Goal: Task Accomplishment & Management: Manage account settings

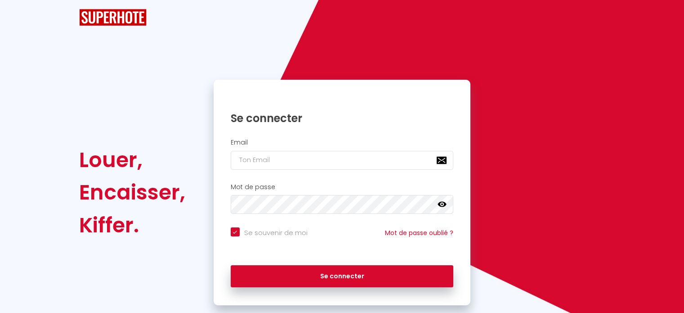
checkbox input "true"
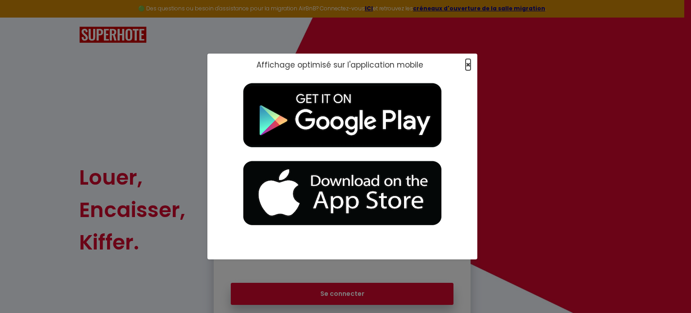
click at [466, 64] on span "×" at bounding box center [468, 64] width 5 height 11
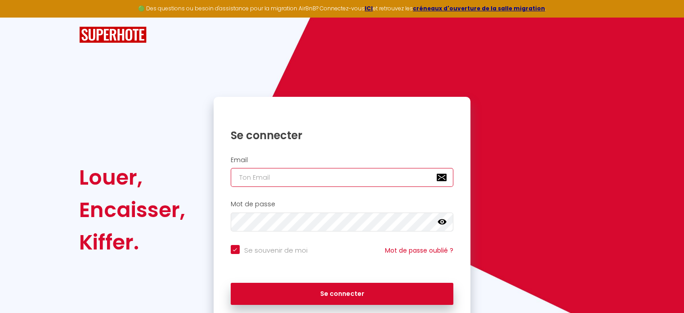
click at [266, 171] on input "email" at bounding box center [342, 177] width 223 height 19
type input "d"
checkbox input "true"
type input "do"
checkbox input "true"
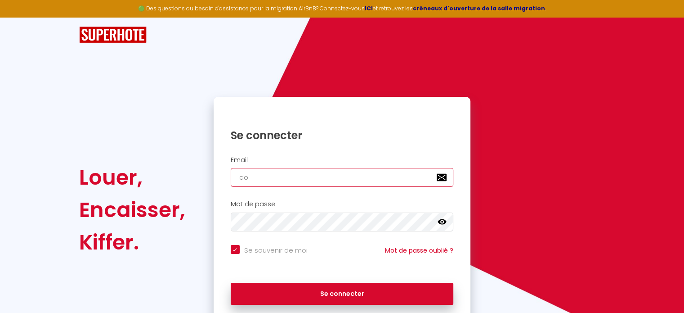
type input "dom"
checkbox input "true"
type input "doma"
checkbox input "true"
type input "domai"
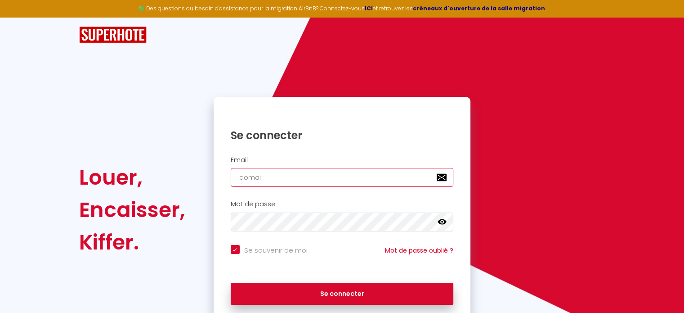
checkbox input "true"
type input "domain"
checkbox input "true"
type input "domaine"
checkbox input "true"
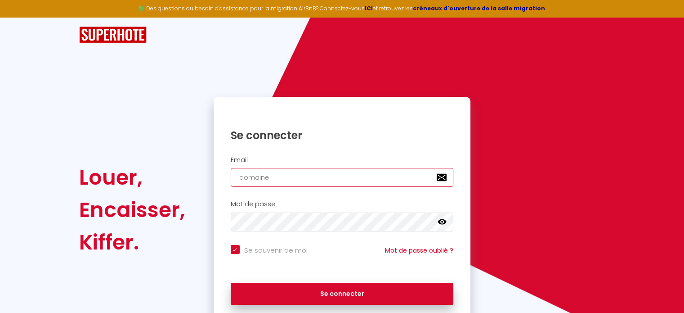
type input "domained"
checkbox input "true"
type input "domainede"
checkbox input "true"
type input "domainedes"
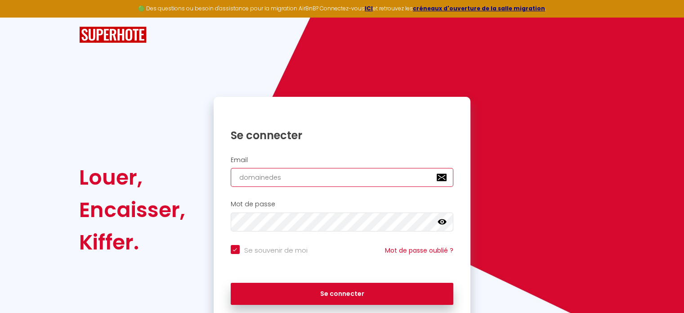
checkbox input "true"
type input "domainedesp"
checkbox input "true"
type input "domainedespi"
checkbox input "true"
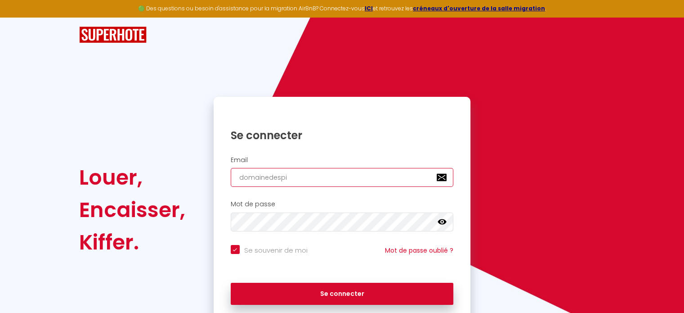
type input "domainedespie"
checkbox input "true"
type input "domainedespier"
checkbox input "true"
type input "domainedespierr"
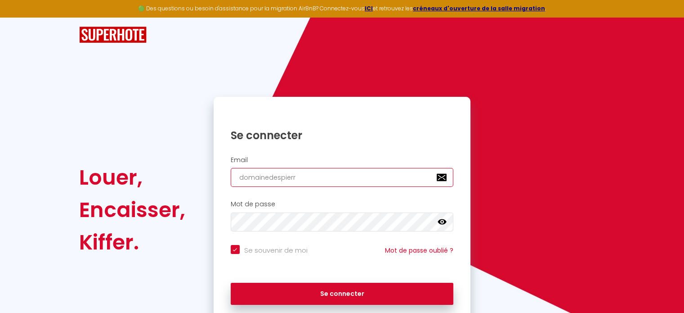
checkbox input "true"
type input "domainedespierre"
checkbox input "true"
type input "domainedespierres"
checkbox input "true"
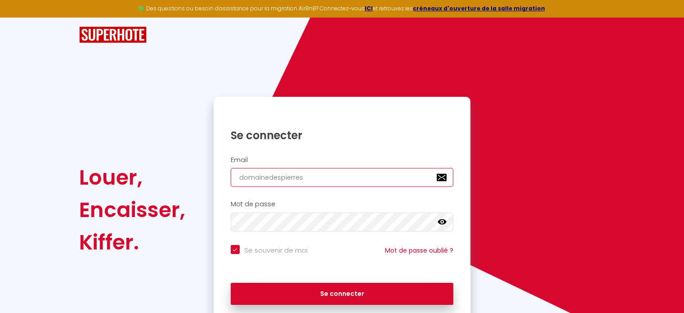
type input "domainedespierresp"
checkbox input "true"
type input "domainedespierrespr"
checkbox input "true"
type input "domainedespierrespre"
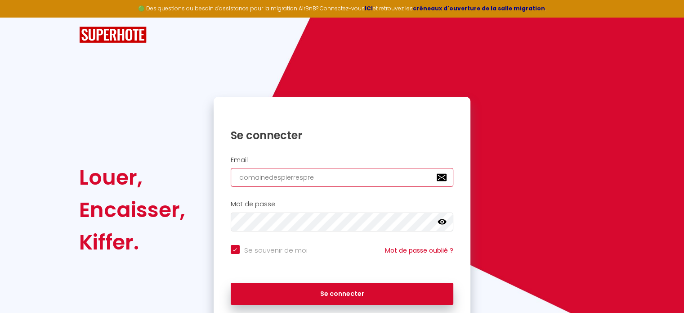
checkbox input "true"
type input "domainedespierresprec"
checkbox input "true"
type input "domainedespierrespreci"
checkbox input "true"
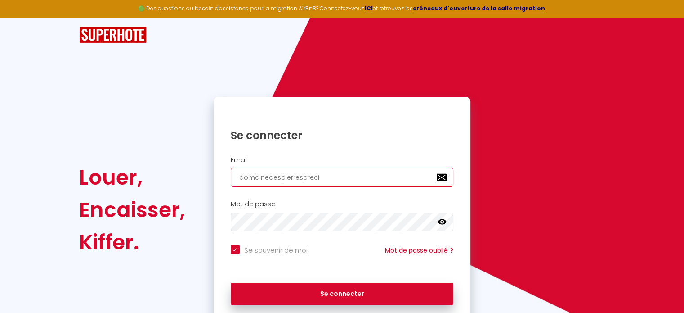
type input "domainedespierresprecie"
checkbox input "true"
type input "domainedespierresprecieu"
checkbox input "true"
type input "domainedespierresprecieus"
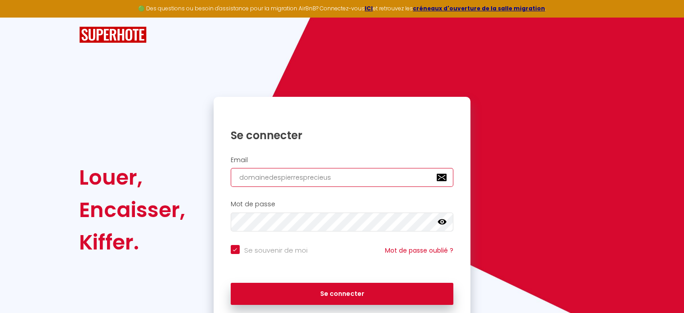
checkbox input "true"
type input "domainedespierresprecieuse"
checkbox input "true"
type input "domainedespierresprecieuses"
checkbox input "true"
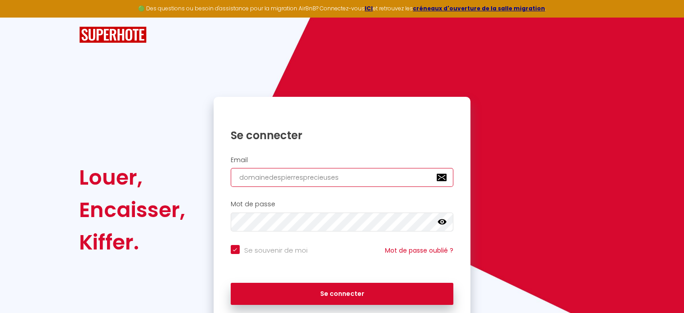
type input "domainedespierresprecieuses@"
checkbox input "true"
type input "domainedespierresprecieuses@g"
checkbox input "true"
type input "domainedespierresprecieuses@gm"
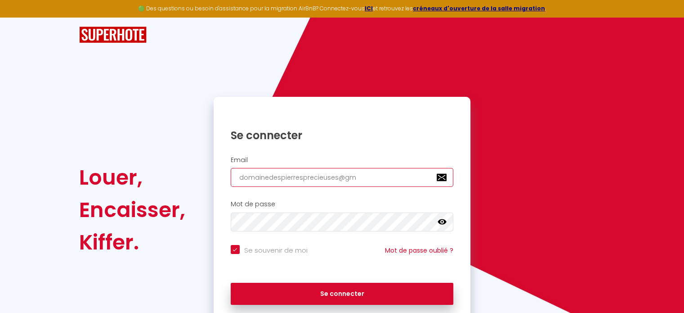
checkbox input "true"
type input "domainedespierresprecieuses@gma"
checkbox input "true"
type input "domainedespierresprecieuses@gmai"
checkbox input "true"
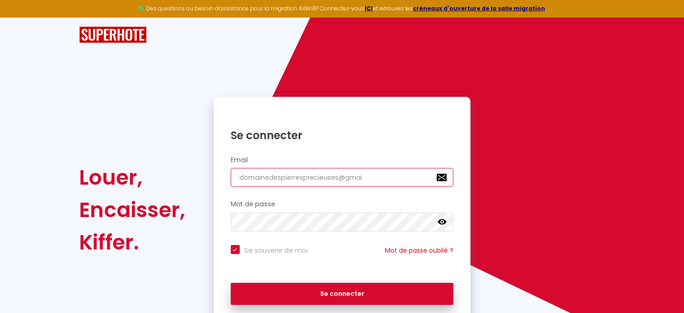
type input "domainedespierresprecieuses@gmail"
checkbox input "true"
type input "domainedespierresprecieuses@gmail."
checkbox input "true"
type input "domainedespierresprecieuses@gmail.c"
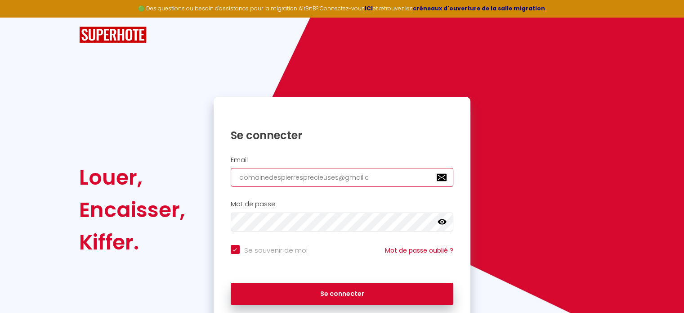
checkbox input "true"
type input "domainedespierresprecieuses@gmail.co"
checkbox input "true"
type input "[EMAIL_ADDRESS][DOMAIN_NAME]"
checkbox input "true"
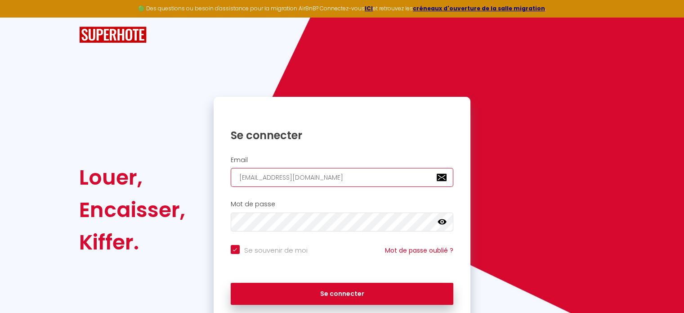
type input "[EMAIL_ADDRESS][DOMAIN_NAME]"
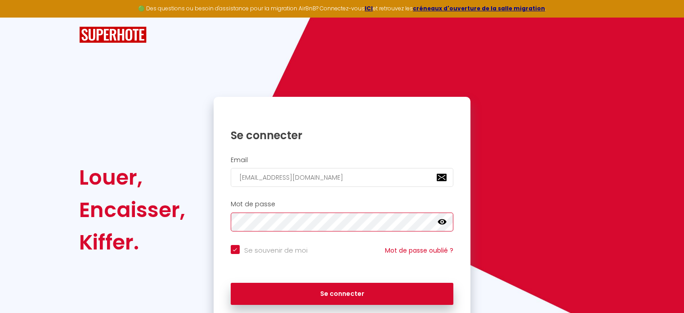
click at [231, 283] on button "Se connecter" at bounding box center [342, 294] width 223 height 22
checkbox input "true"
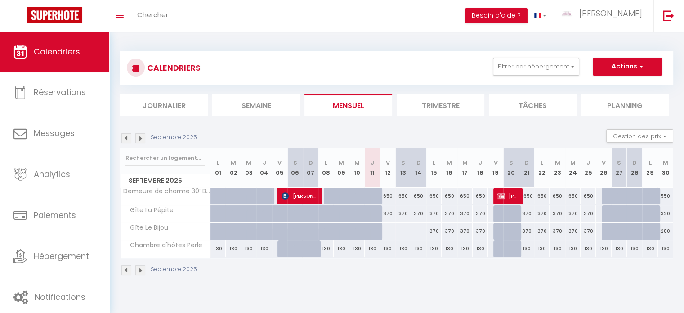
click at [139, 138] on img at bounding box center [140, 138] width 10 height 10
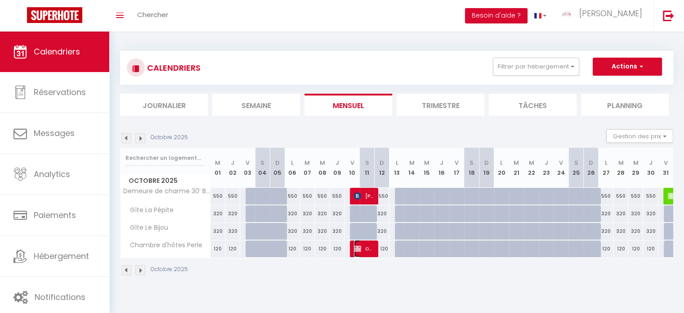
click at [361, 251] on span "[PERSON_NAME]" at bounding box center [364, 248] width 20 height 17
select select "OK"
select select "0"
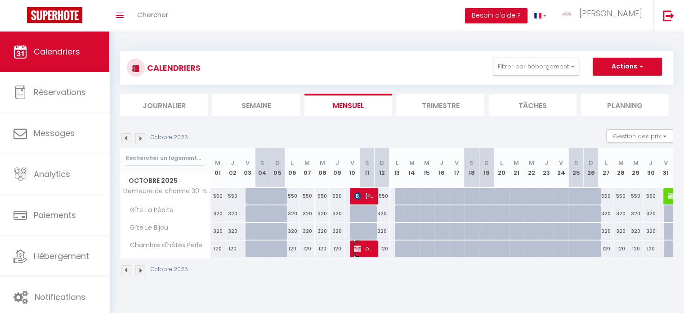
select select "1"
select select
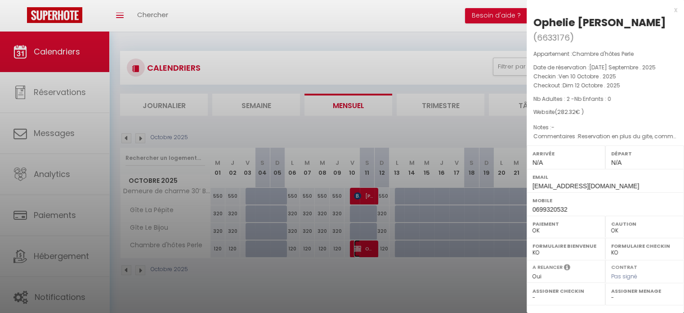
select select "9251"
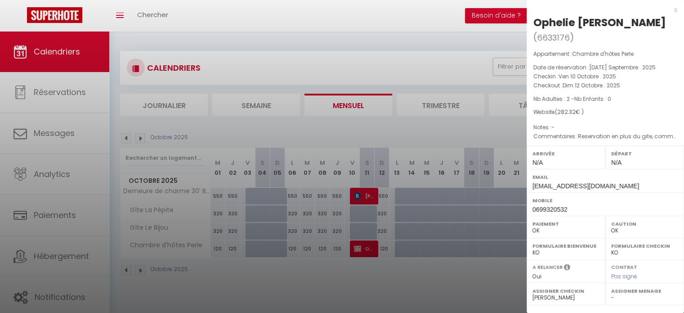
click at [190, 190] on div at bounding box center [342, 156] width 684 height 313
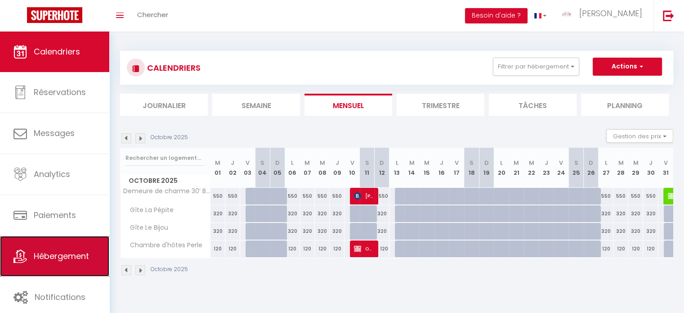
click at [70, 259] on span "Hébergement" at bounding box center [61, 255] width 55 height 11
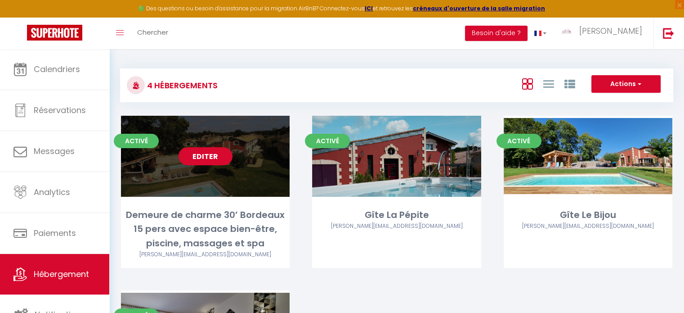
click at [222, 153] on link "Editer" at bounding box center [206, 156] width 54 height 18
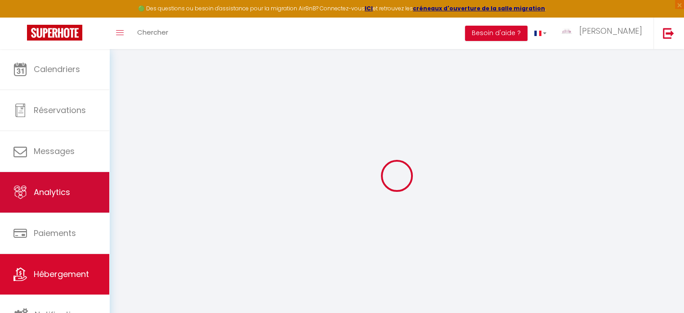
select select "9251"
select select
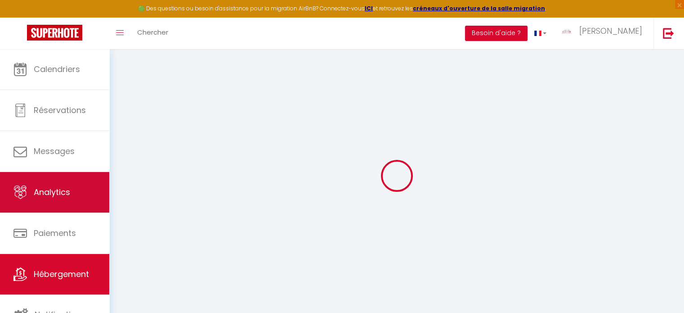
select select
checkbox input "false"
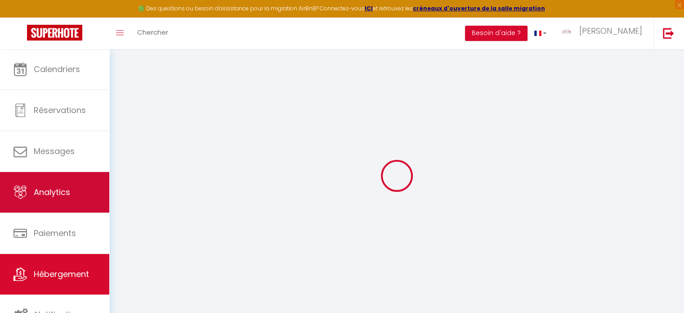
select select
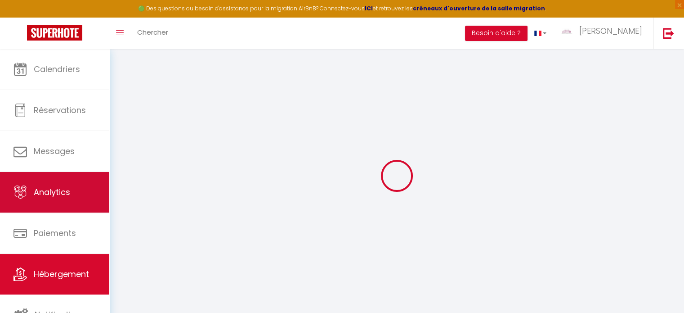
checkbox input "false"
select select
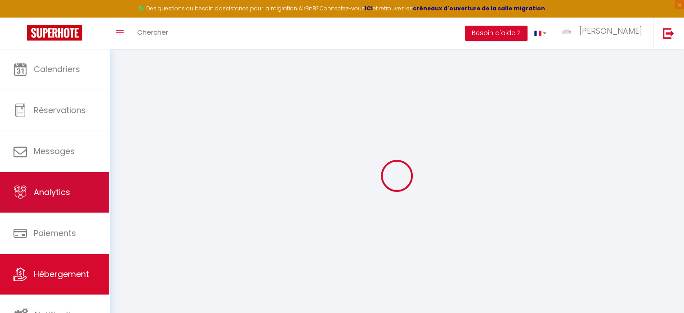
select select
checkbox input "false"
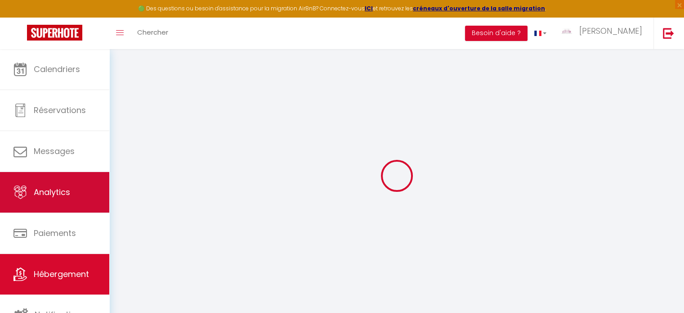
checkbox input "false"
select select "16:00"
select select "20:00"
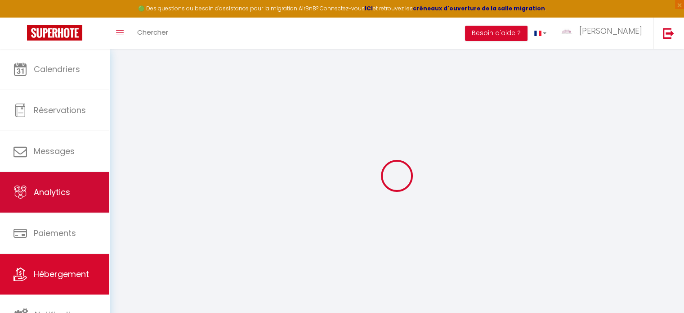
select select "10:00"
select select "30"
checkbox input "false"
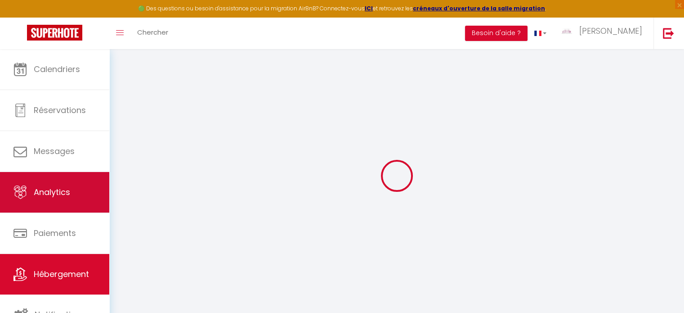
checkbox input "false"
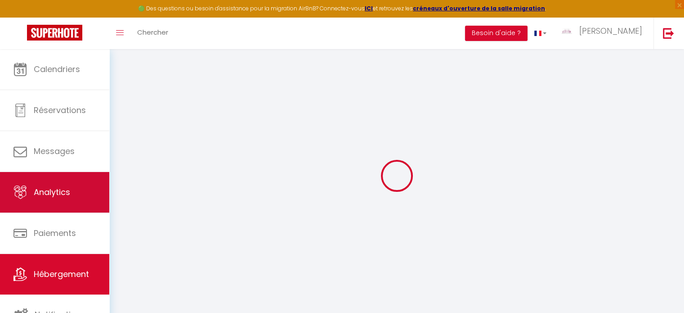
checkbox input "false"
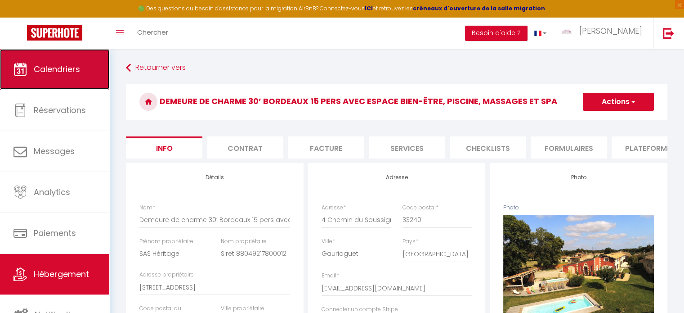
click at [63, 74] on span "Calendriers" at bounding box center [57, 68] width 46 height 11
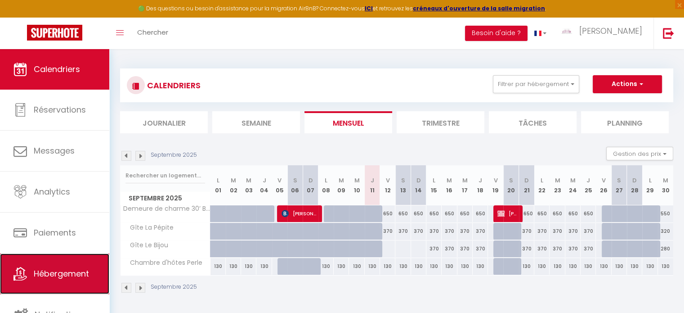
click at [78, 273] on span "Hébergement" at bounding box center [61, 273] width 55 height 11
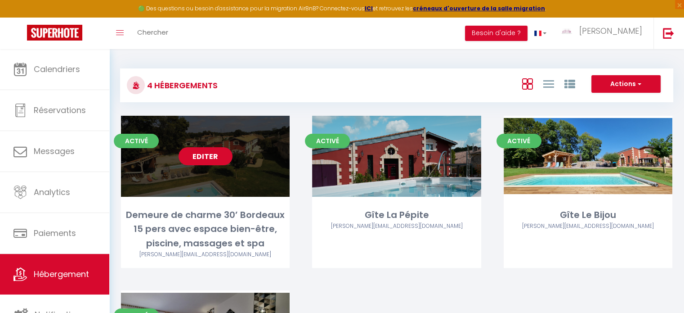
click at [198, 157] on link "Editer" at bounding box center [206, 156] width 54 height 18
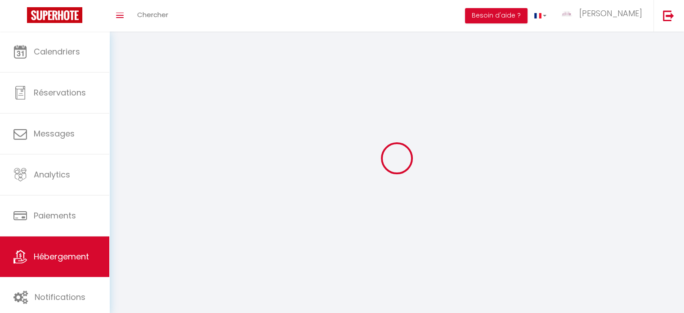
select select "1"
select select
select select "28"
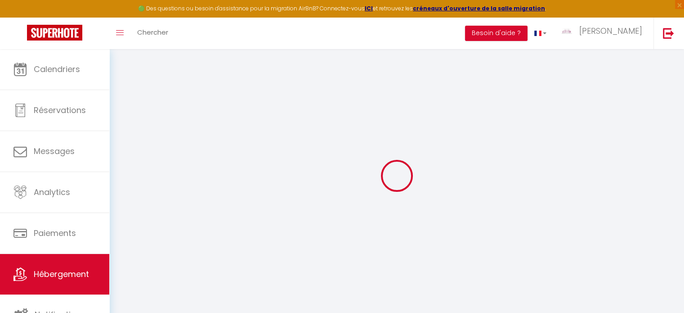
select select
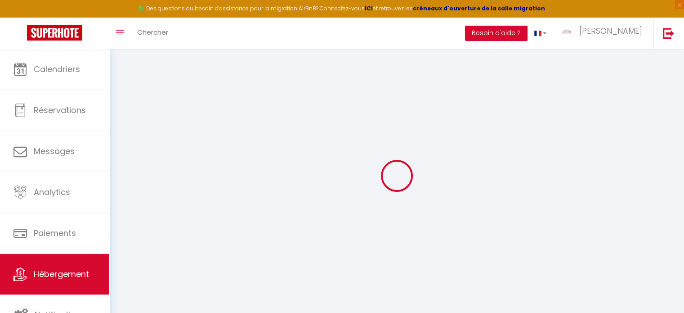
select select
checkbox input "false"
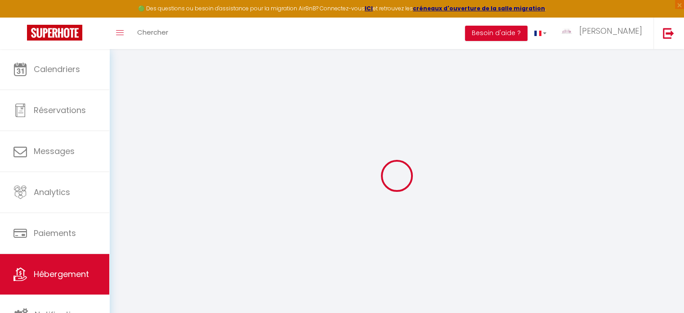
select select
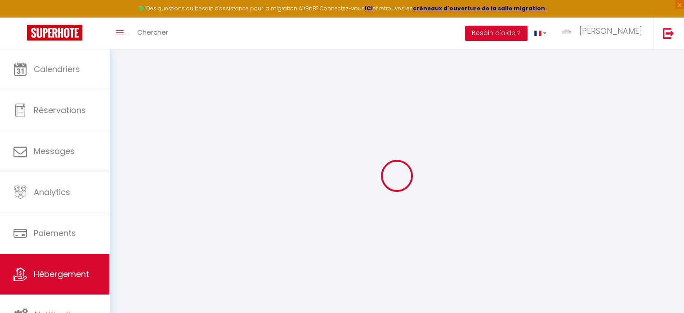
select select
checkbox input "false"
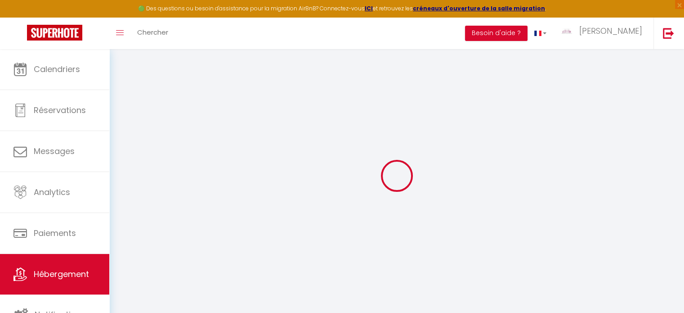
checkbox input "false"
select select
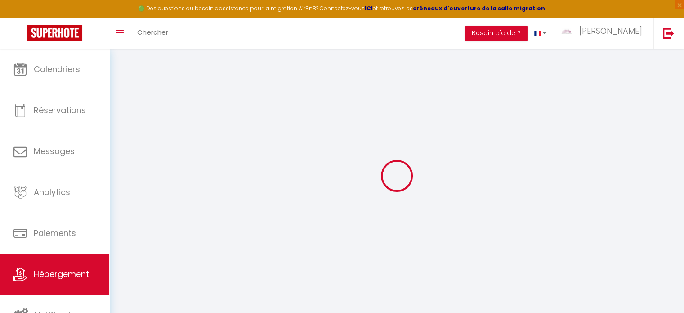
select select
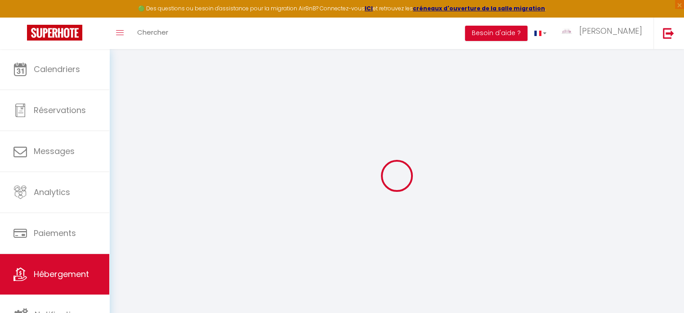
checkbox input "false"
select select
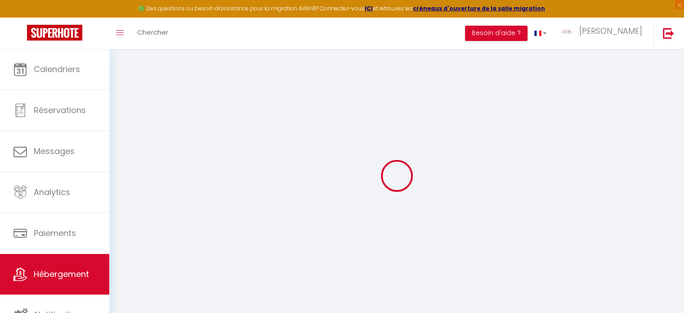
select select
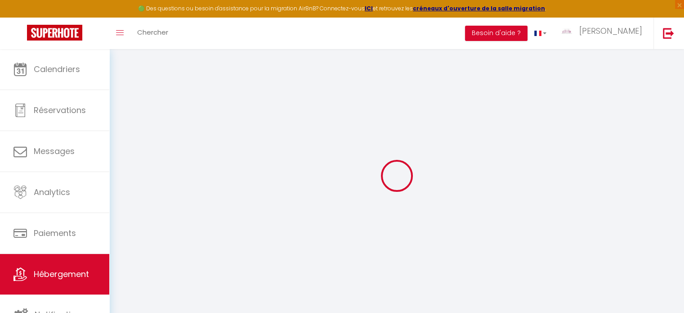
select select
checkbox input "false"
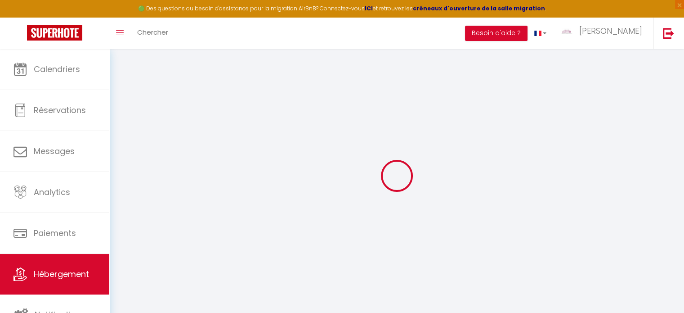
checkbox input "false"
select select
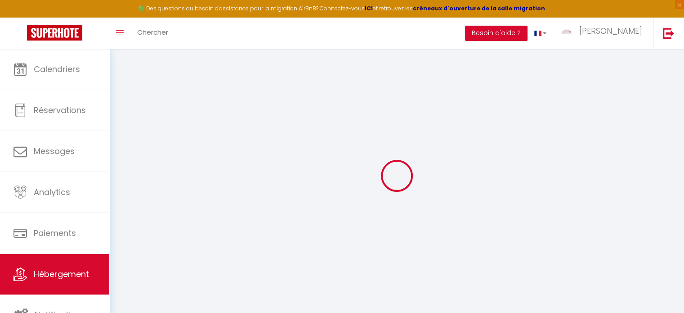
select select
checkbox input "false"
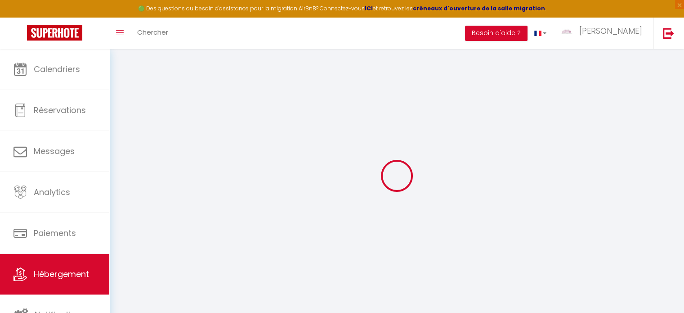
checkbox input "false"
select select
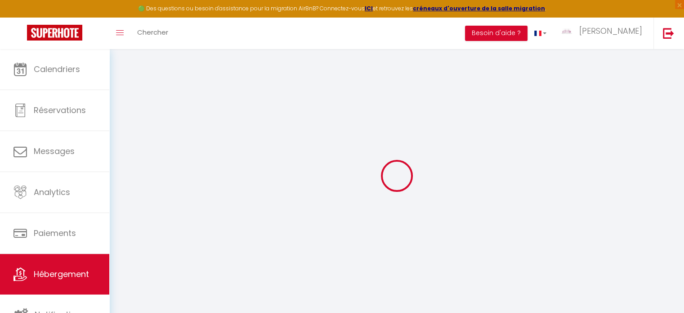
type input "Demeure de charme 30’ Bordeaux 15 pers avec espace bien-être, piscine, massages…"
type input "SAS Héritage"
type input "Siret 88049217800012"
type input "[STREET_ADDRESS]"
type input "33240"
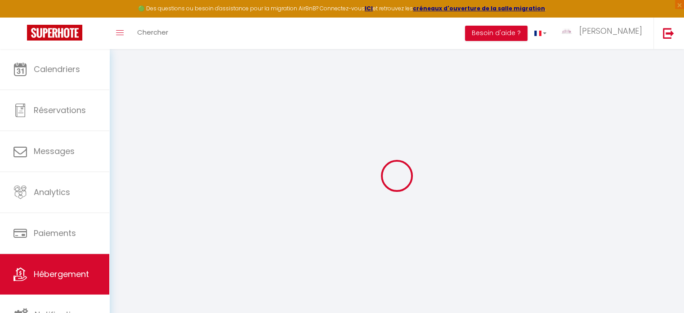
type input "Gauriaguet"
select select "secondary_units"
select select "15"
select select "8"
select select "7"
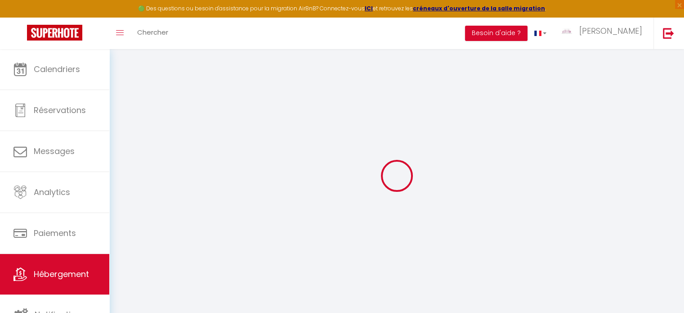
select select "5"
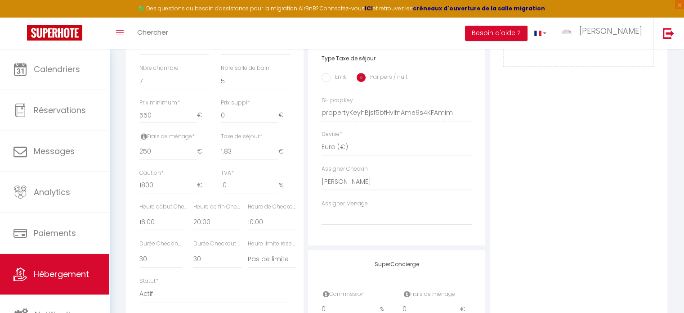
scroll to position [180, 0]
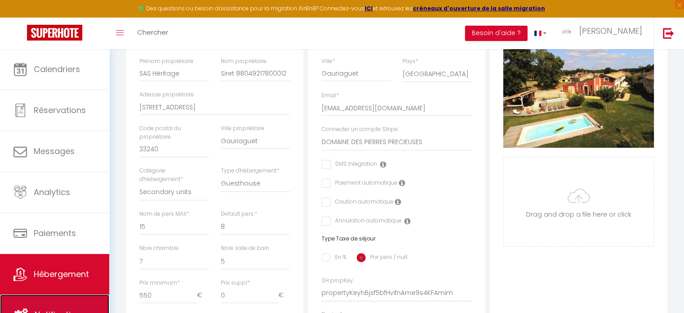
click at [43, 309] on span "Notifications" at bounding box center [60, 314] width 51 height 11
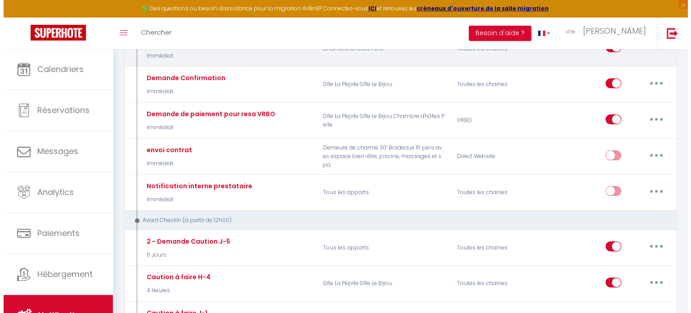
scroll to position [270, 0]
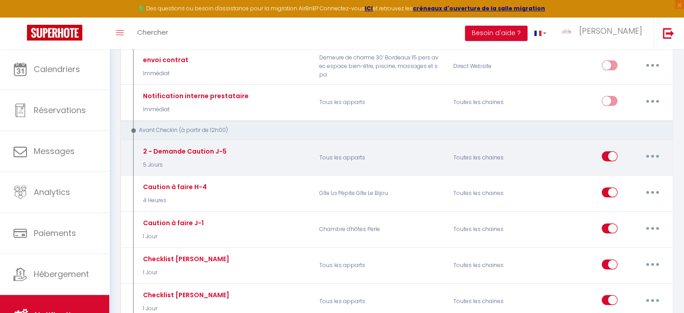
click at [650, 154] on button "button" at bounding box center [652, 156] width 25 height 14
click at [614, 170] on link "Editer" at bounding box center [629, 176] width 67 height 15
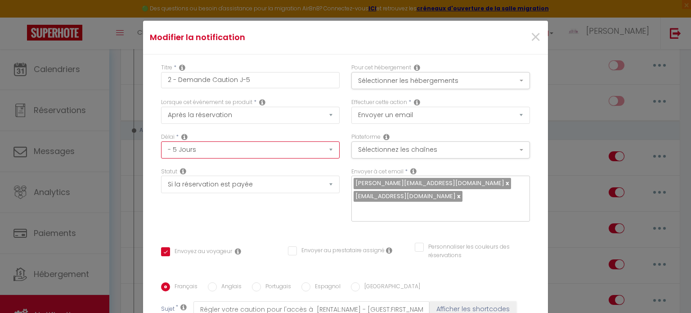
click at [323, 151] on select "Immédiat - 10 Minutes - 1 Heure - 2 Heures - 3 Heures - 4 Heures - 5 Heures - 6…" at bounding box center [250, 149] width 179 height 17
click at [161, 141] on select "Immédiat - 10 Minutes - 1 Heure - 2 Heures - 3 Heures - 4 Heures - 5 Heures - 6…" at bounding box center [250, 149] width 179 height 17
click at [514, 240] on div "Titre * 2 - Demande Caution J-5 Pour cet hébergement Sélectionner les hébergeme…" at bounding box center [345, 275] width 405 height 443
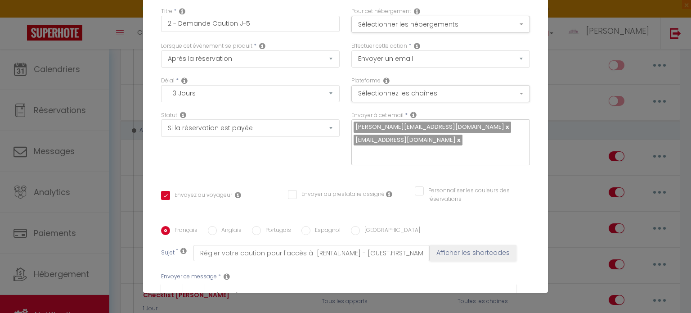
scroll to position [0, 0]
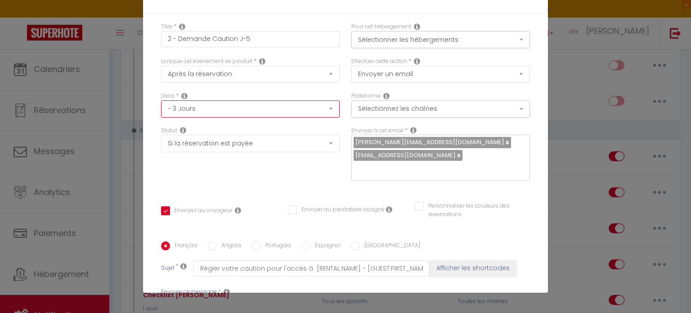
click at [322, 111] on select "Immédiat - 10 Minutes - 1 Heure - 2 Heures - 3 Heures - 4 Heures - 5 Heures - 6…" at bounding box center [250, 108] width 179 height 17
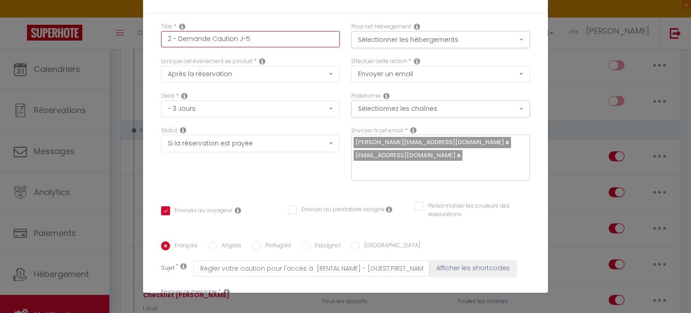
click at [315, 41] on input "2 - Demande Caution J-5" at bounding box center [250, 39] width 179 height 16
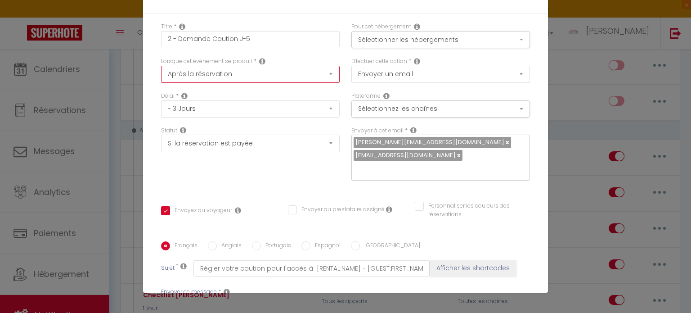
click at [326, 74] on select "Après la réservation Avant Checkin (à partir de 12h00) Après Checkin (à partir …" at bounding box center [250, 74] width 179 height 17
click at [336, 157] on div "Statut Aucun Si la réservation est payée Si réservation non payée Si la caution…" at bounding box center [250, 157] width 190 height 63
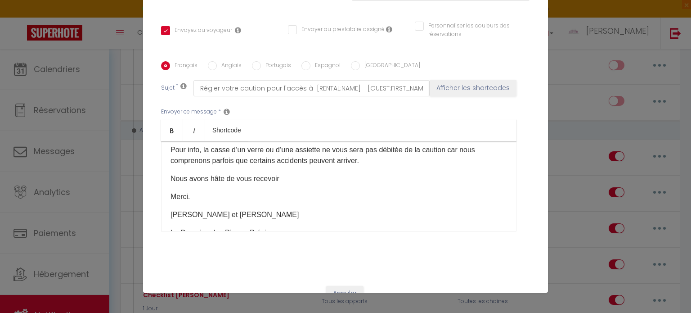
scroll to position [214, 0]
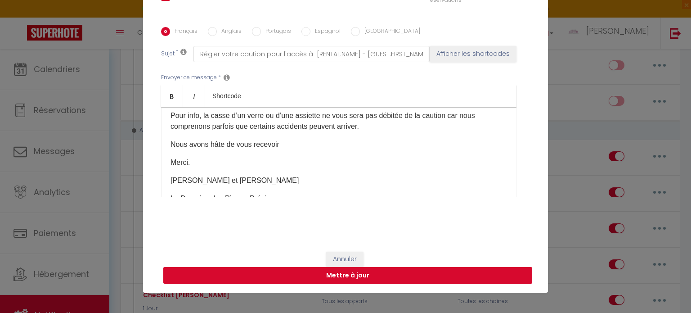
click at [354, 273] on button "Mettre à jour" at bounding box center [347, 275] width 369 height 17
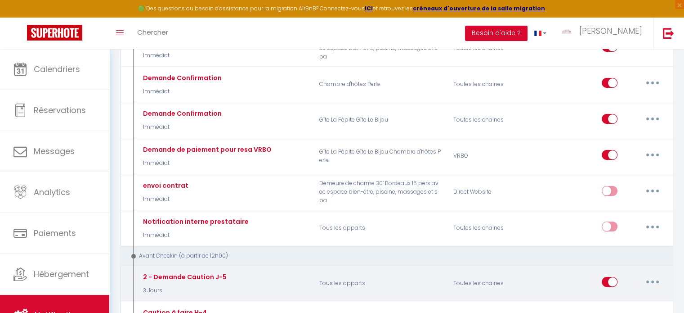
scroll to position [0, 0]
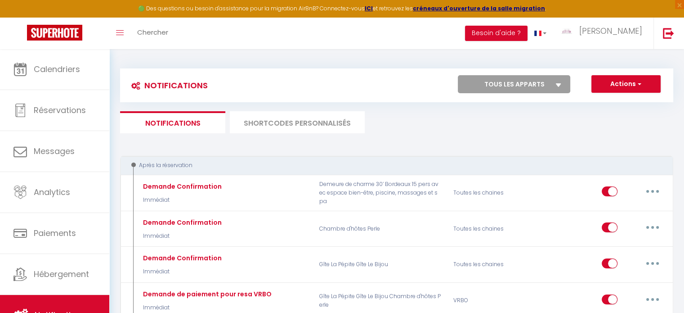
click at [279, 122] on li "SHORTCODES PERSONNALISÉS" at bounding box center [297, 122] width 135 height 22
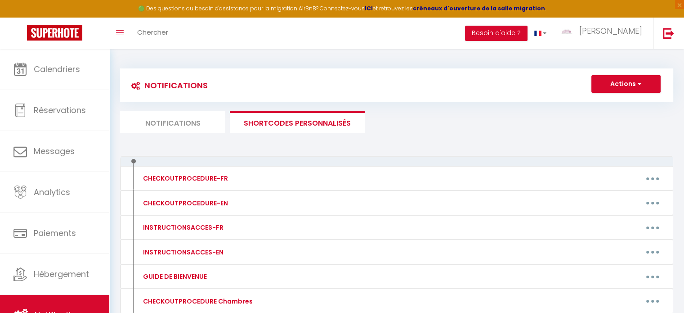
click at [190, 121] on li "Notifications" at bounding box center [172, 122] width 105 height 22
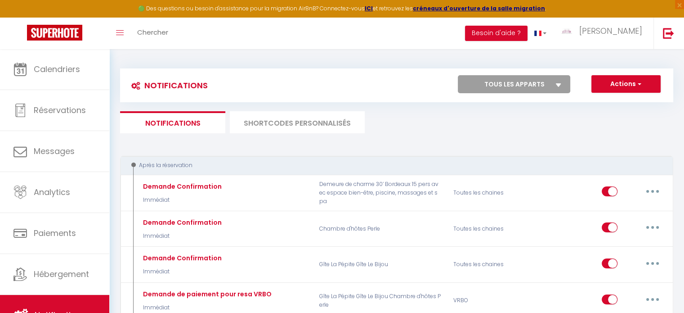
click at [266, 119] on li "SHORTCODES PERSONNALISÉS" at bounding box center [297, 122] width 135 height 22
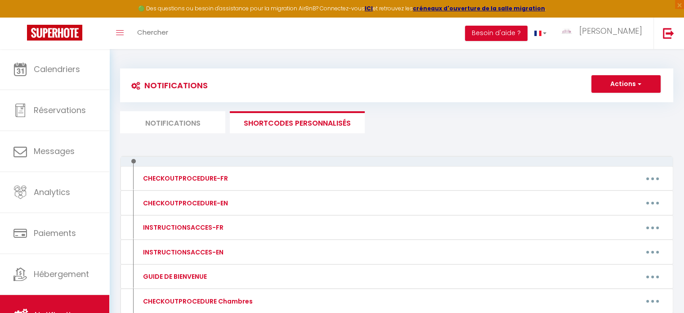
click at [192, 120] on li "Notifications" at bounding box center [172, 122] width 105 height 22
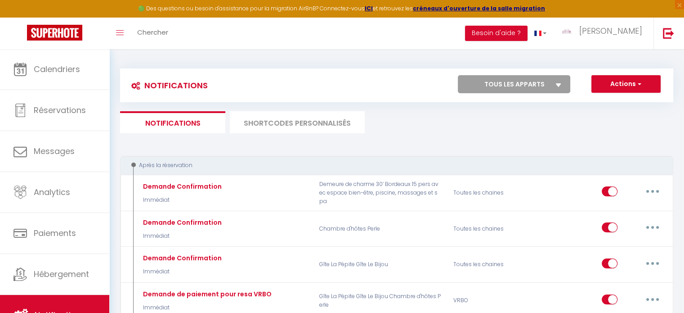
click at [282, 120] on li "SHORTCODES PERSONNALISÉS" at bounding box center [297, 122] width 135 height 22
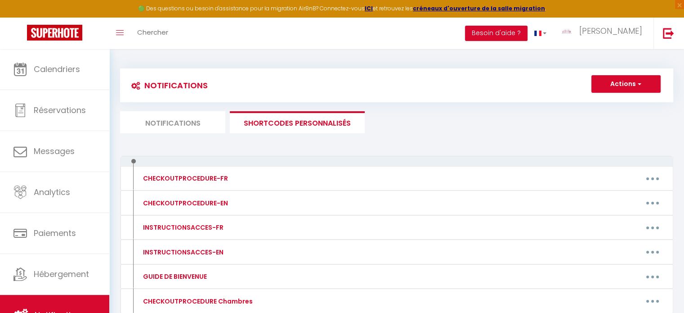
click at [192, 123] on li "Notifications" at bounding box center [172, 122] width 105 height 22
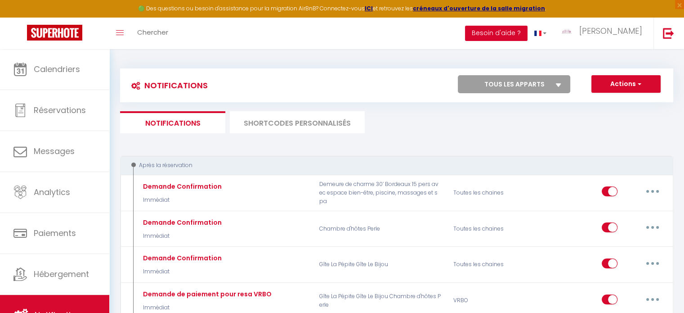
click at [525, 37] on button "Besoin d'aide ?" at bounding box center [496, 33] width 63 height 15
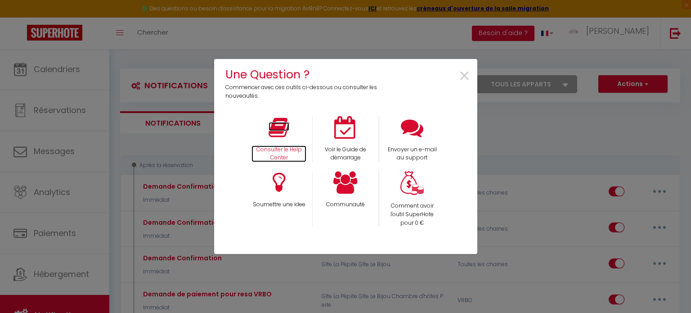
click at [284, 136] on icon at bounding box center [279, 127] width 21 height 22
click at [464, 73] on span "×" at bounding box center [464, 76] width 12 height 28
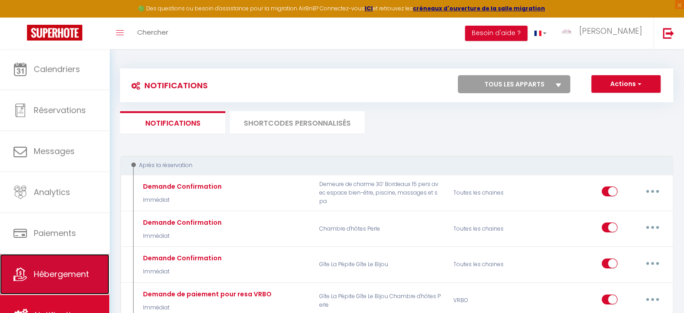
click at [72, 269] on span "Hébergement" at bounding box center [61, 273] width 55 height 11
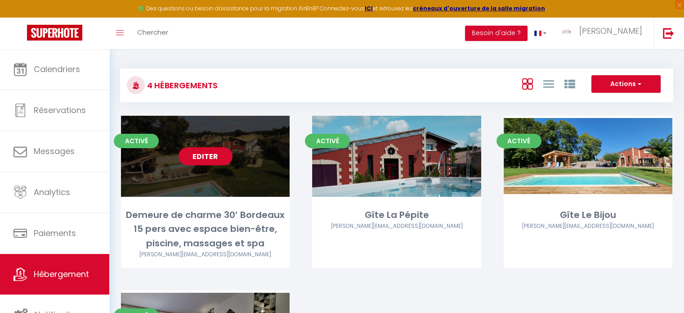
click at [227, 161] on link "Editer" at bounding box center [206, 156] width 54 height 18
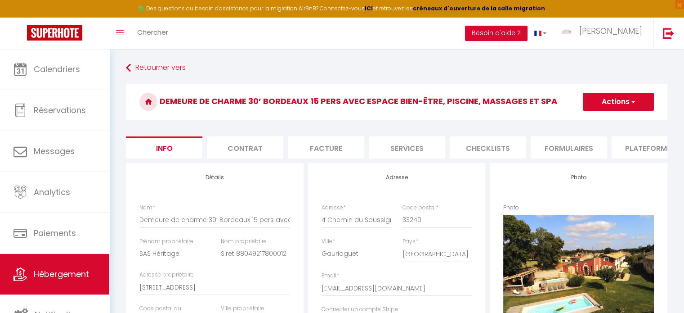
scroll to position [0, 349]
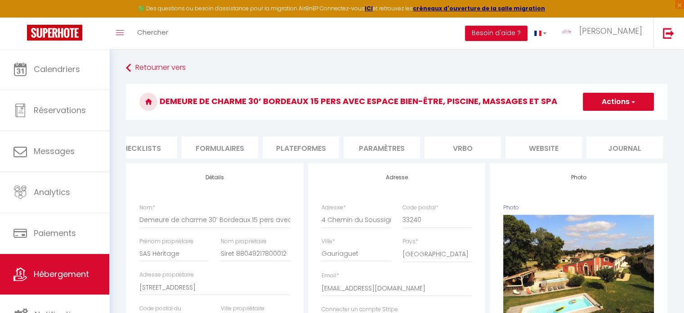
click at [534, 149] on li "website" at bounding box center [544, 147] width 76 height 22
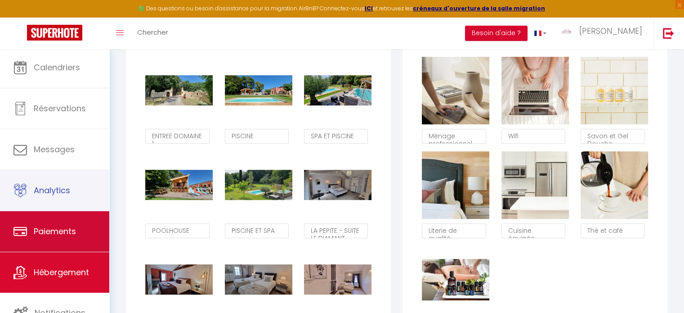
scroll to position [2, 0]
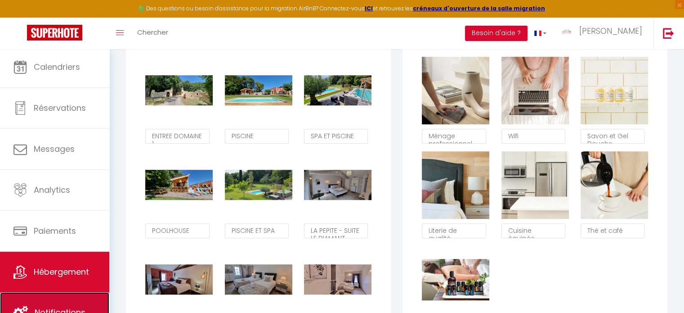
click at [47, 306] on span "Notifications" at bounding box center [60, 311] width 51 height 11
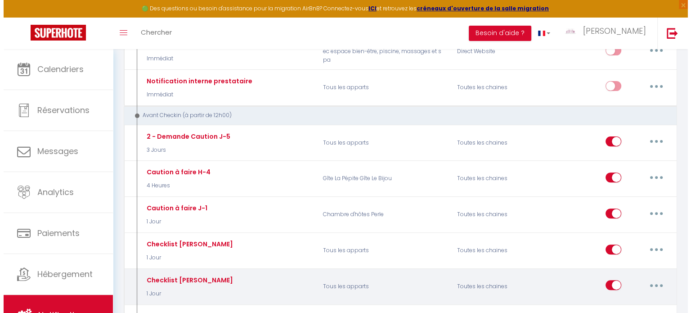
scroll to position [270, 0]
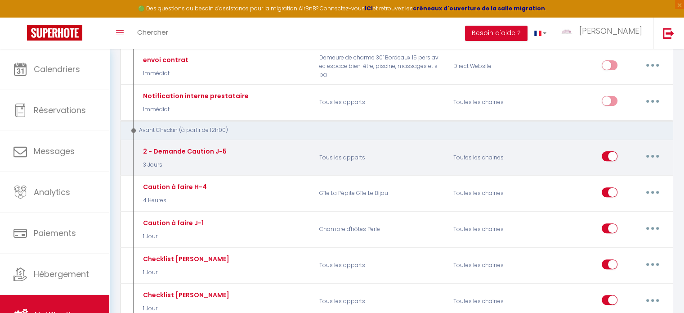
click at [653, 155] on icon "button" at bounding box center [652, 156] width 3 height 3
click at [616, 173] on link "Editer" at bounding box center [629, 176] width 67 height 15
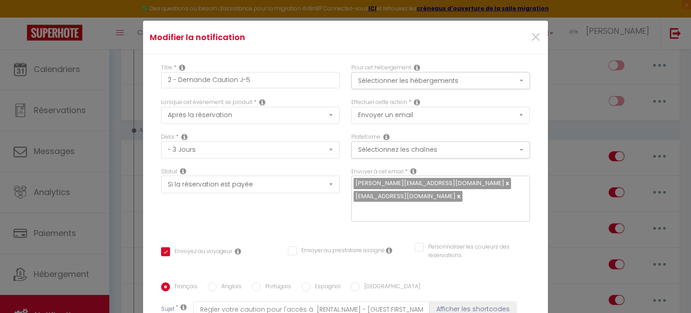
click at [249, 206] on div "Statut Aucun Si la réservation est payée Si réservation non payée Si la caution…" at bounding box center [250, 198] width 190 height 63
click at [442, 150] on button "Sélectionnez les chaînes" at bounding box center [440, 149] width 179 height 17
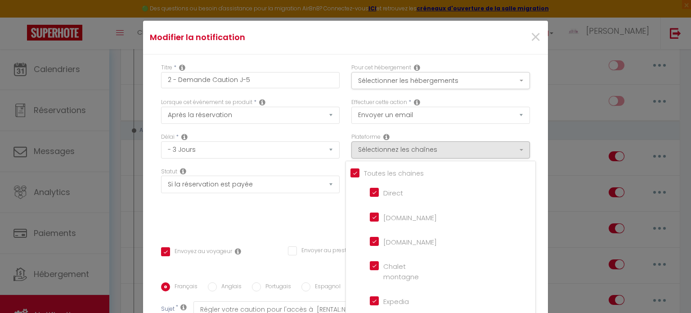
click at [265, 217] on div "Statut Aucun Si la réservation est payée Si réservation non payée Si la caution…" at bounding box center [250, 198] width 190 height 63
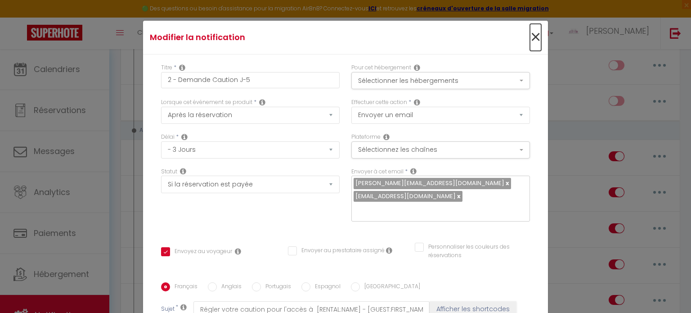
click at [530, 35] on span "×" at bounding box center [535, 37] width 11 height 27
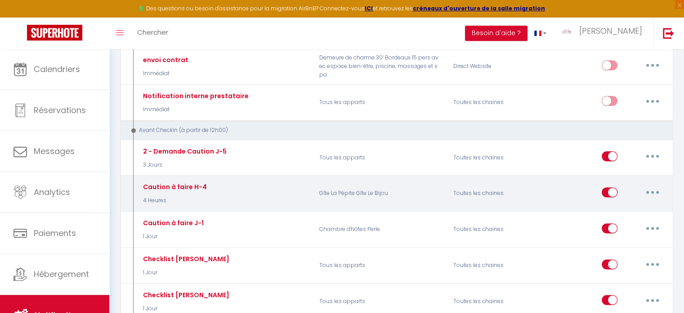
click at [652, 191] on icon "button" at bounding box center [652, 192] width 3 height 3
click at [630, 205] on link "Editer" at bounding box center [629, 212] width 67 height 15
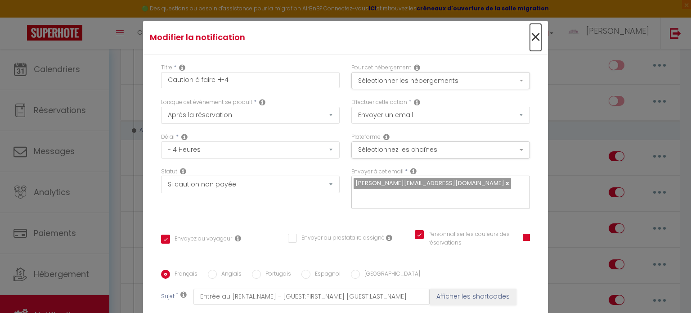
click at [530, 41] on span "×" at bounding box center [535, 37] width 11 height 27
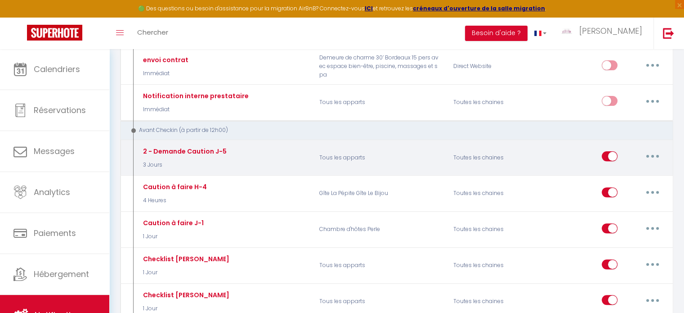
click at [653, 155] on icon "button" at bounding box center [652, 156] width 3 height 3
click at [615, 170] on link "Editer" at bounding box center [629, 176] width 67 height 15
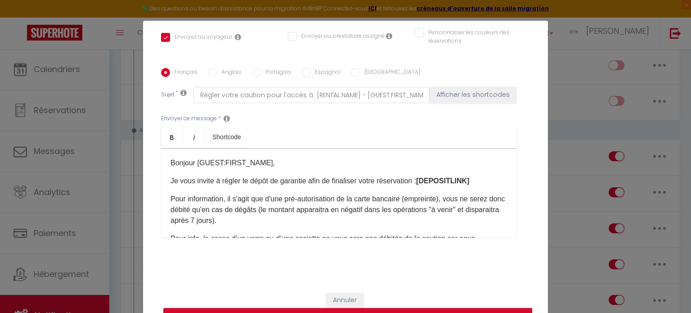
click at [208, 72] on input "Anglais" at bounding box center [212, 72] width 9 height 9
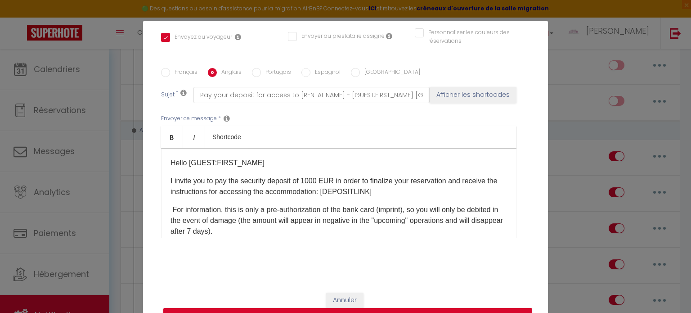
click at [253, 75] on input "Portugais" at bounding box center [256, 72] width 9 height 9
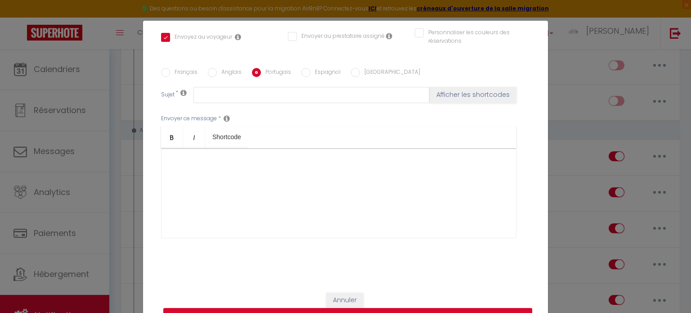
click at [208, 75] on input "Anglais" at bounding box center [212, 72] width 9 height 9
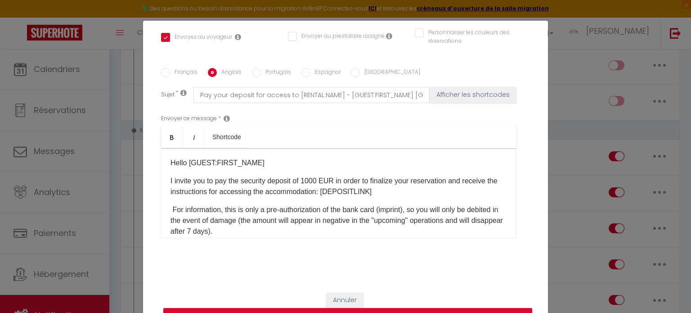
click at [163, 77] on input "Français" at bounding box center [165, 72] width 9 height 9
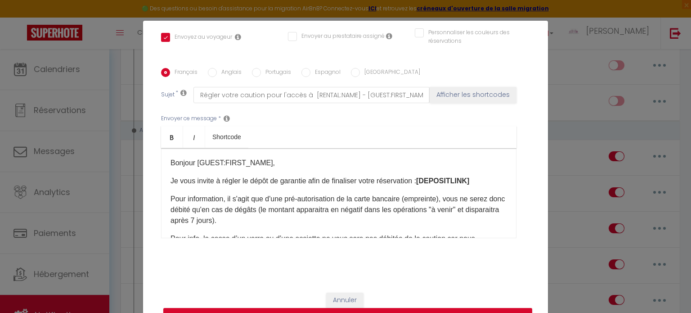
click at [210, 75] on input "Anglais" at bounding box center [212, 72] width 9 height 9
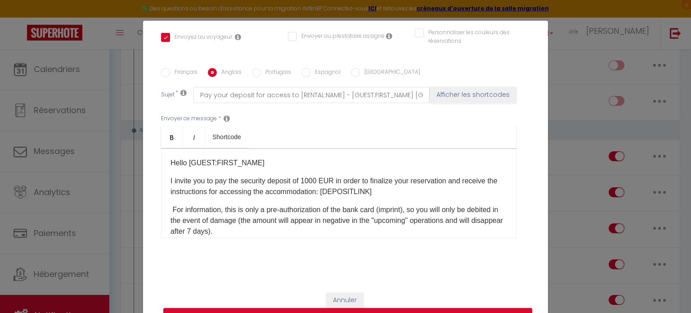
click at [302, 179] on span "I invite you to pay the security deposit of ​1000​​ EUR​​ in order to finalize …" at bounding box center [333, 186] width 327 height 18
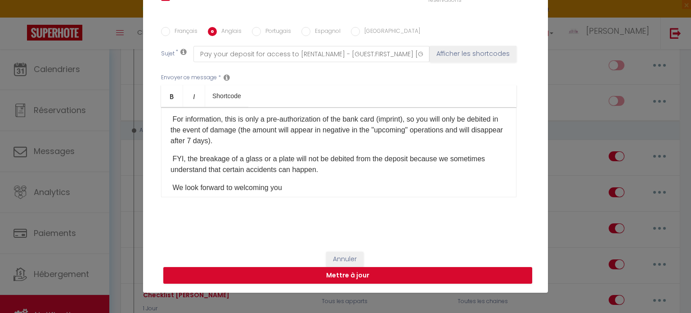
scroll to position [78, 0]
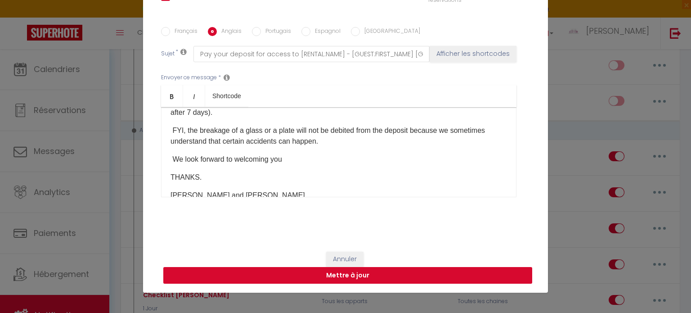
click at [319, 276] on button "Mettre à jour" at bounding box center [347, 275] width 369 height 17
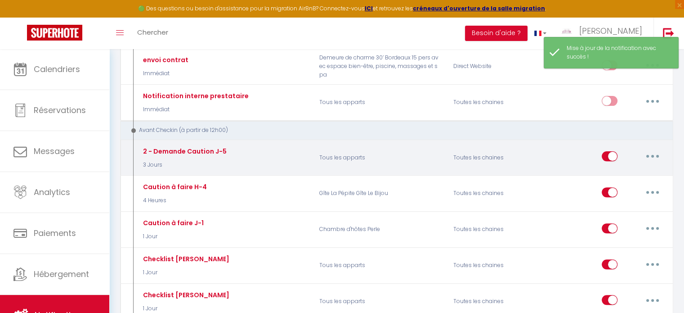
click at [651, 155] on icon "button" at bounding box center [652, 156] width 3 height 3
click at [610, 173] on link "Editer" at bounding box center [629, 176] width 67 height 15
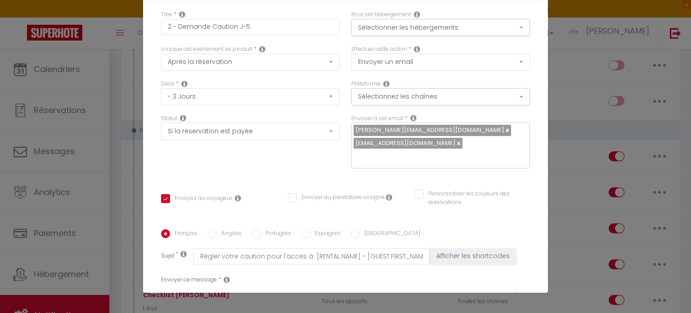
scroll to position [0, 0]
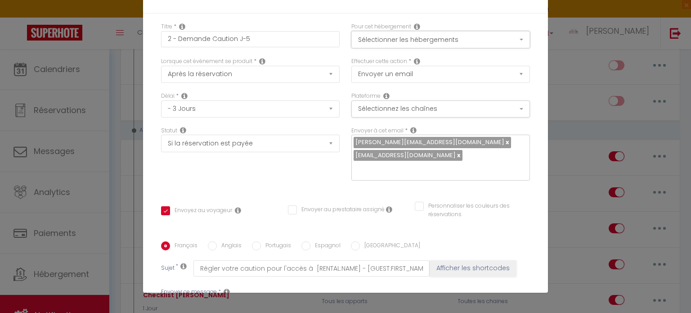
click at [369, 41] on button "Sélectionner les hébergements" at bounding box center [440, 39] width 179 height 17
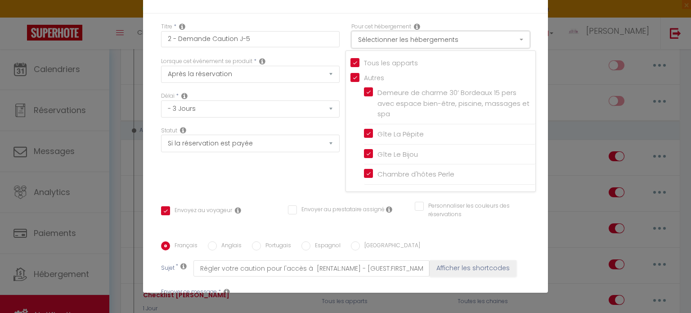
click at [369, 41] on button "Sélectionner les hébergements" at bounding box center [440, 39] width 179 height 17
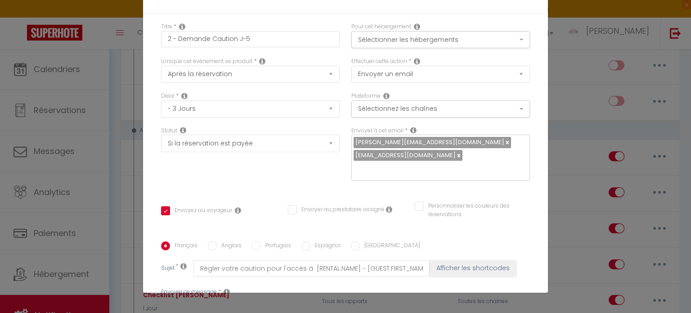
click at [536, 225] on div "Titre * 2 - Demande Caution J-5 Pour cet hébergement Sélectionner les hébergeme…" at bounding box center [345, 234] width 405 height 443
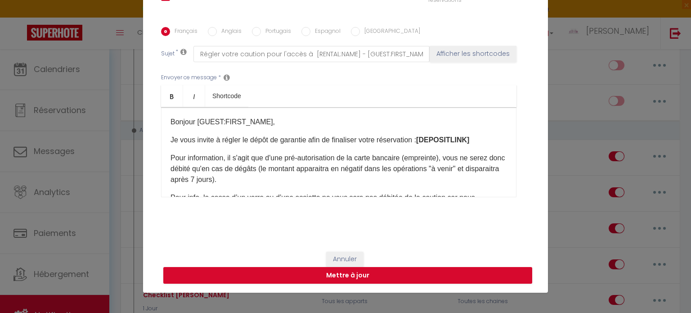
click at [208, 31] on input "Anglais" at bounding box center [212, 31] width 9 height 9
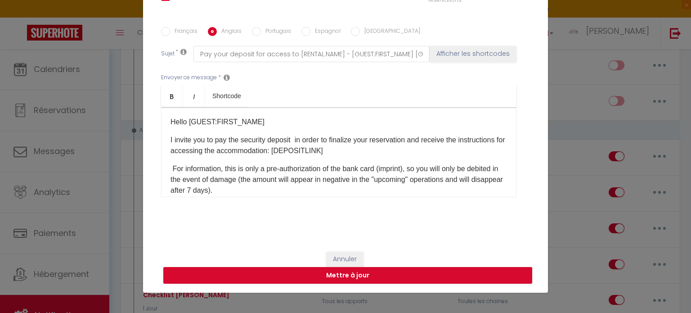
click at [301, 30] on input "Espagnol" at bounding box center [305, 31] width 9 height 9
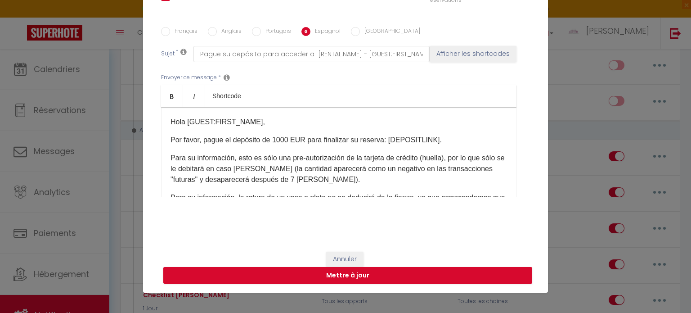
click at [301, 139] on p "Por favor, pague el depósito de 1000 EUR para finalizar su reserva: [DEPOSITLIN…" at bounding box center [338, 140] width 336 height 11
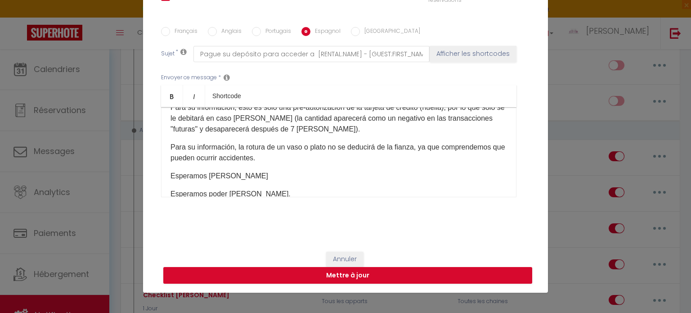
scroll to position [78, 0]
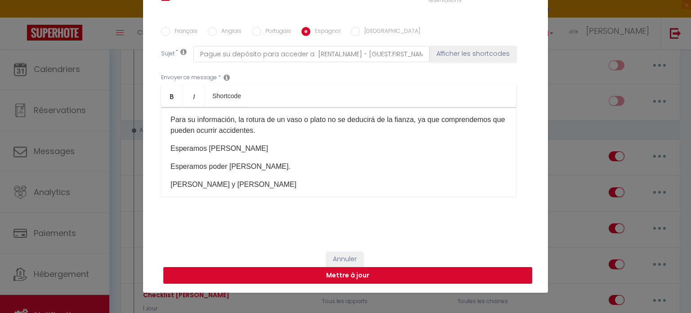
click at [347, 276] on button "Mettre à jour" at bounding box center [347, 275] width 369 height 17
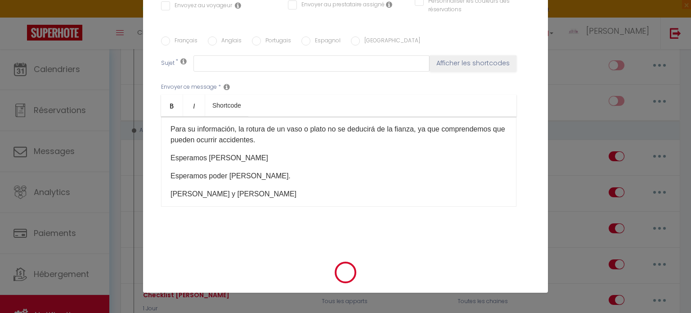
scroll to position [0, 0]
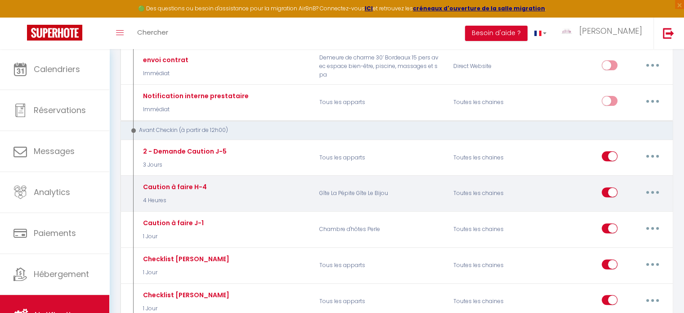
click at [646, 188] on button "button" at bounding box center [652, 192] width 25 height 14
click at [612, 206] on link "Editer" at bounding box center [629, 212] width 67 height 15
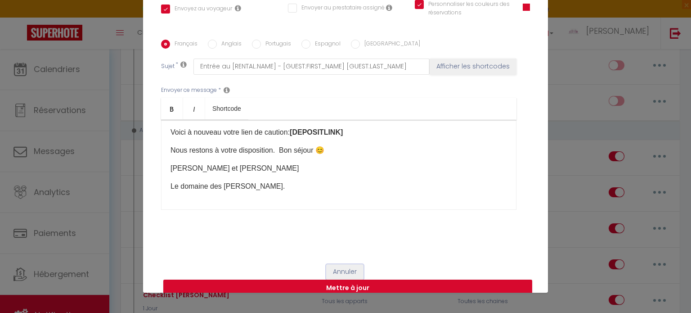
click at [343, 264] on button "Annuler" at bounding box center [344, 271] width 37 height 15
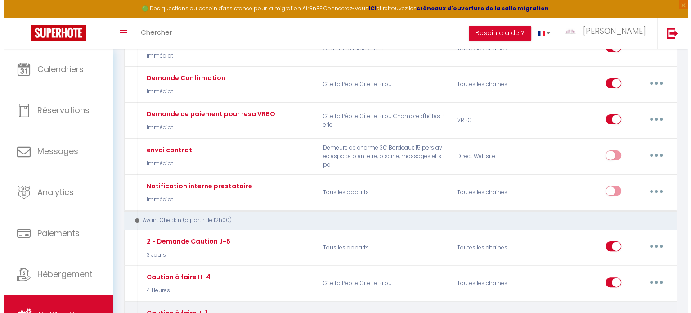
scroll to position [270, 0]
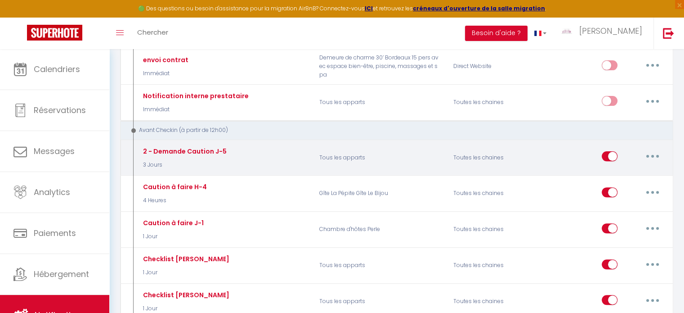
click at [653, 155] on icon "button" at bounding box center [652, 156] width 3 height 3
click at [611, 172] on link "Editer" at bounding box center [629, 176] width 67 height 15
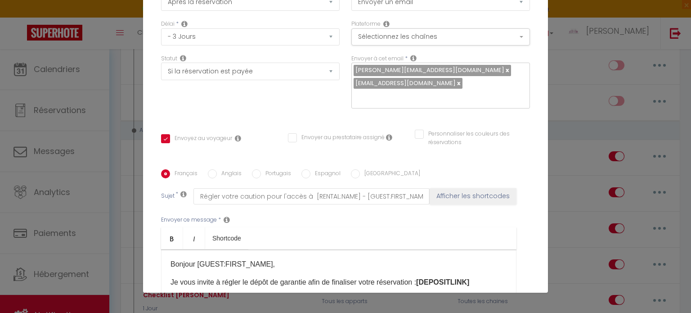
scroll to position [9, 0]
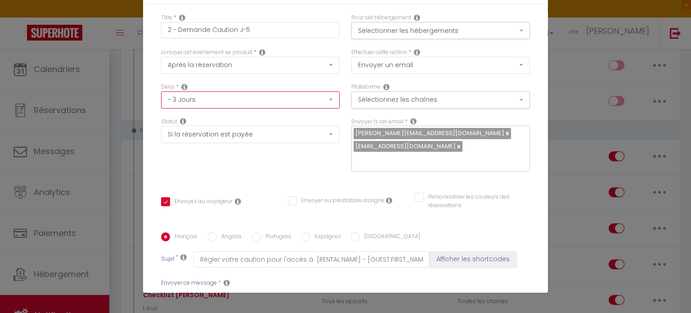
click at [222, 94] on select "Immédiat - 10 Minutes - 1 Heure - 2 Heures - 3 Heures - 4 Heures - 5 Heures - 6…" at bounding box center [250, 99] width 179 height 17
click at [161, 91] on select "Immédiat - 10 Minutes - 1 Heure - 2 Heures - 3 Heures - 4 Heures - 5 Heures - 6…" at bounding box center [250, 99] width 179 height 17
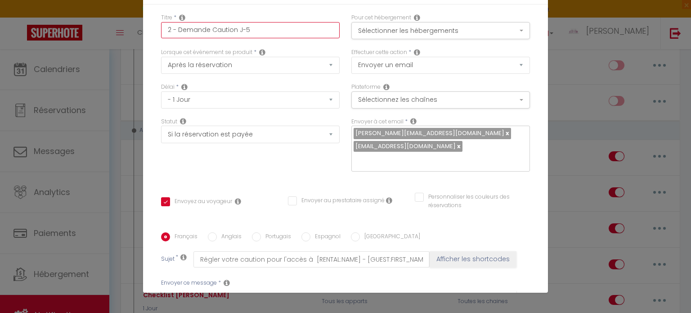
click at [254, 29] on input "2 - Demande Caution J-5" at bounding box center [250, 30] width 179 height 16
click at [316, 153] on div "Statut Aucun Si la réservation est payée Si réservation non payée Si la caution…" at bounding box center [250, 148] width 190 height 63
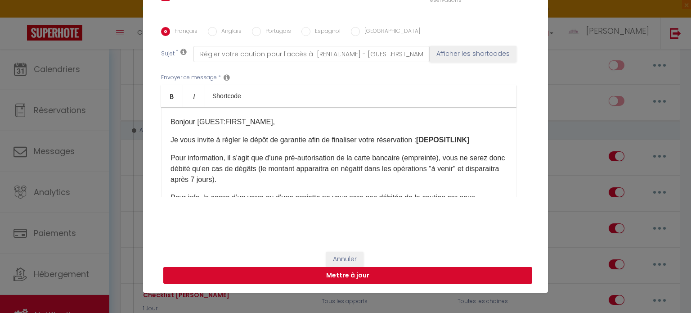
click at [412, 276] on button "Mettre à jour" at bounding box center [347, 275] width 369 height 17
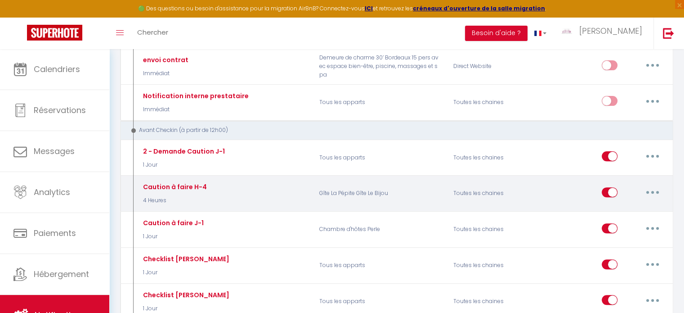
click at [652, 191] on icon "button" at bounding box center [652, 192] width 3 height 3
click at [617, 209] on link "Editer" at bounding box center [629, 212] width 67 height 15
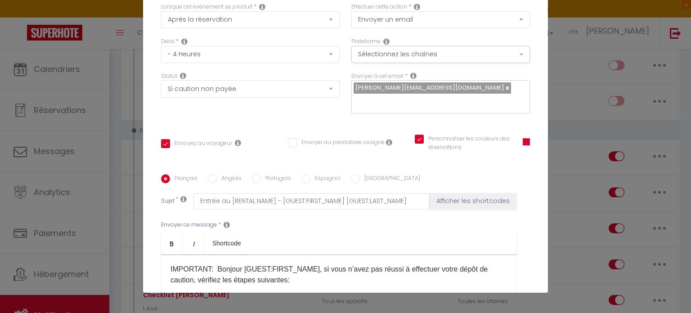
scroll to position [0, 0]
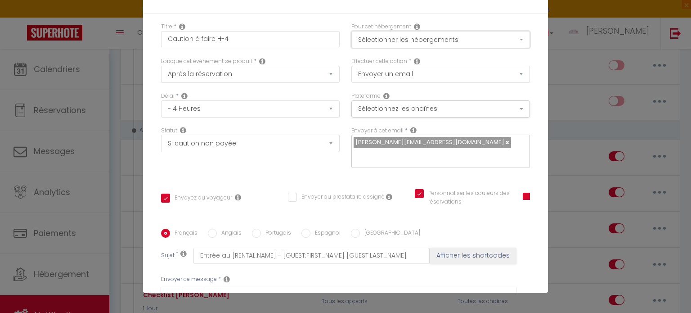
click at [369, 37] on button "Sélectionner les hébergements" at bounding box center [440, 39] width 179 height 17
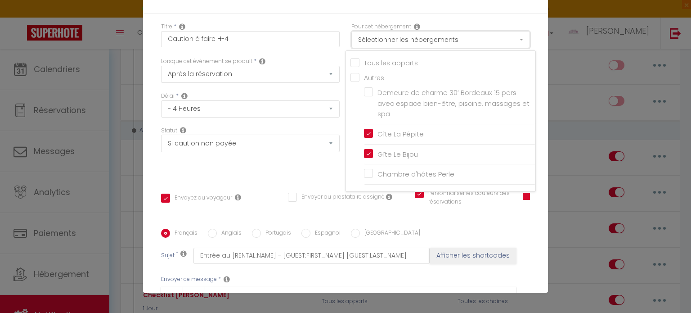
click at [369, 37] on button "Sélectionner les hébergements" at bounding box center [440, 39] width 179 height 17
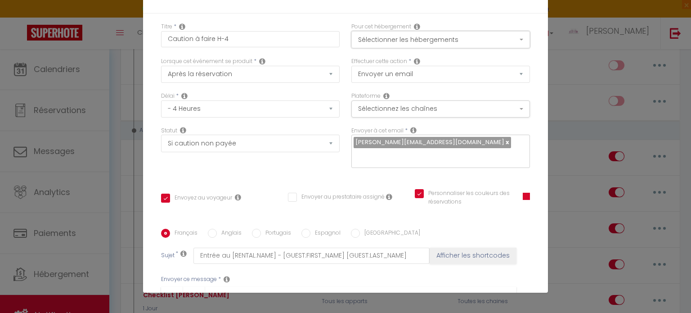
click at [359, 42] on button "Sélectionner les hébergements" at bounding box center [440, 39] width 179 height 17
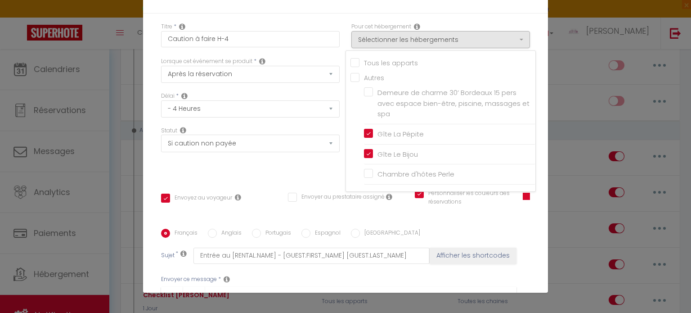
click at [350, 61] on input "Tous les apparts" at bounding box center [442, 62] width 185 height 9
click at [536, 194] on div "Titre * Caution à faire H-4 Pour cet hébergement Sélectionner les hébergements …" at bounding box center [345, 228] width 405 height 431
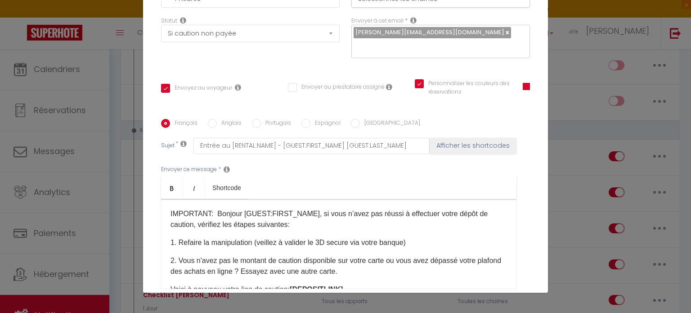
scroll to position [180, 0]
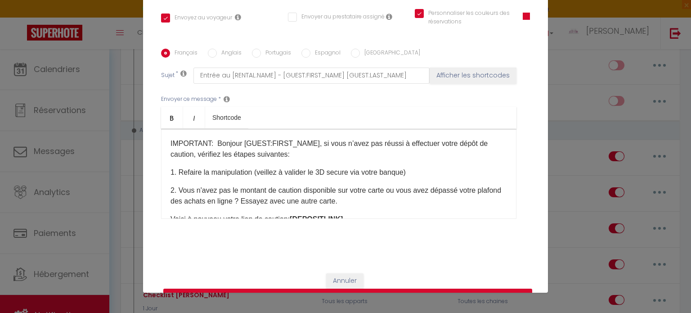
click at [383, 288] on button "Mettre à jour" at bounding box center [347, 296] width 369 height 17
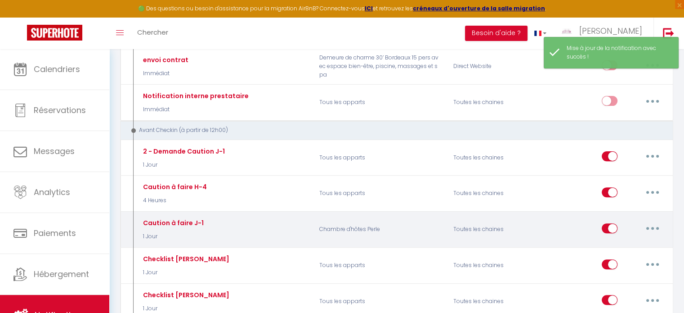
click at [655, 225] on button "button" at bounding box center [652, 228] width 25 height 14
click at [612, 243] on link "Editer" at bounding box center [629, 248] width 67 height 15
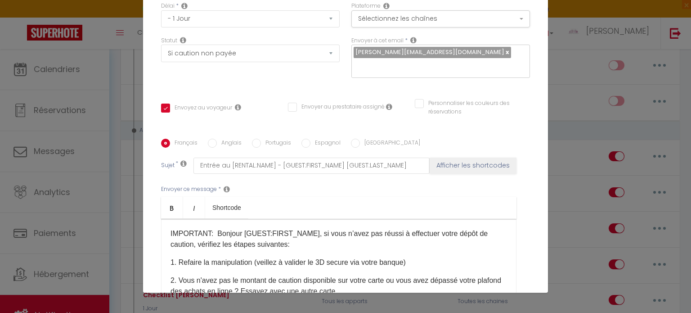
scroll to position [0, 0]
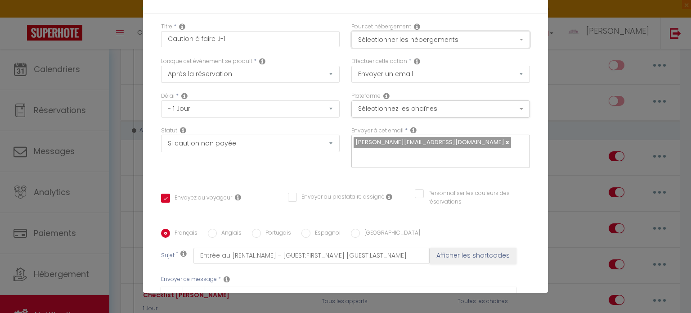
click at [352, 40] on button "Sélectionner les hébergements" at bounding box center [440, 39] width 179 height 17
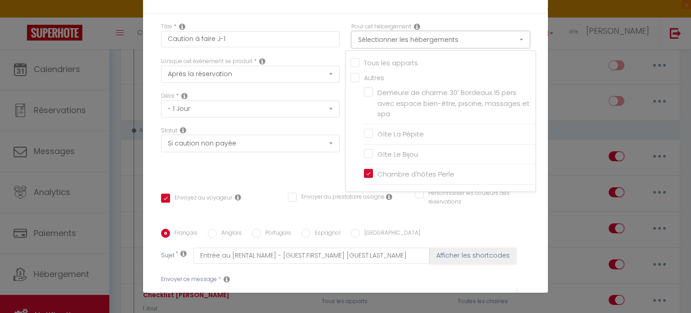
click at [353, 39] on button "Sélectionner les hébergements" at bounding box center [440, 39] width 179 height 17
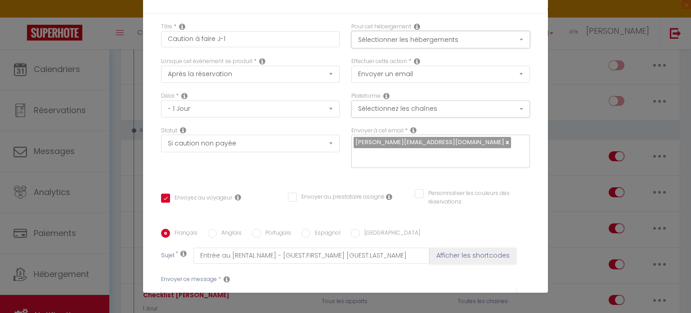
click at [353, 39] on button "Sélectionner les hébergements" at bounding box center [440, 39] width 179 height 17
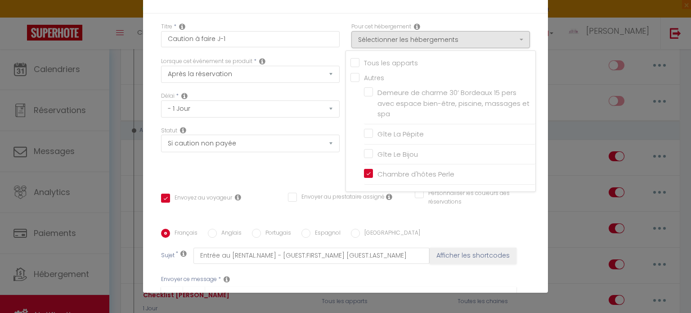
click at [394, 198] on div "Envoyer au prestataire assigné" at bounding box center [345, 202] width 127 height 19
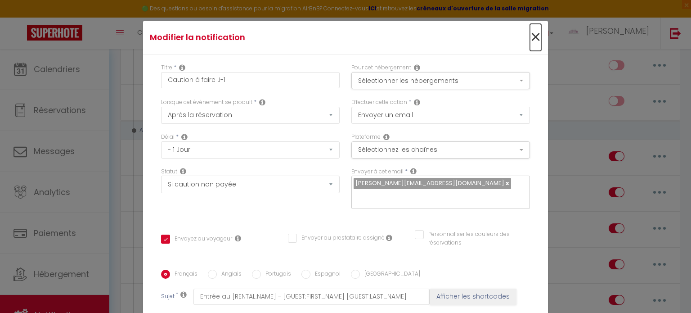
click at [530, 40] on span "×" at bounding box center [535, 37] width 11 height 27
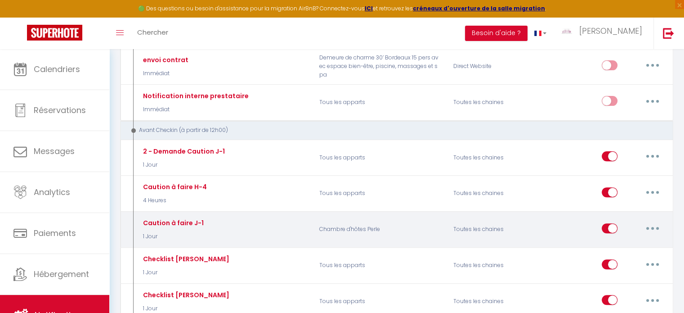
click at [605, 226] on input "checkbox" at bounding box center [610, 229] width 16 height 13
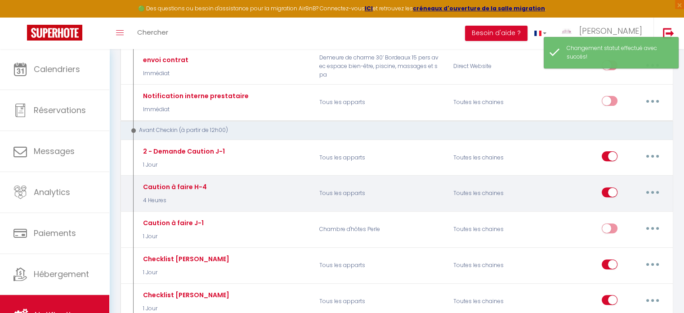
click at [658, 188] on button "button" at bounding box center [652, 192] width 25 height 14
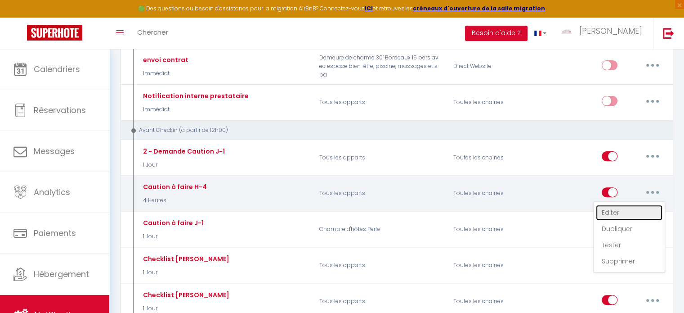
click at [623, 210] on link "Editer" at bounding box center [629, 212] width 67 height 15
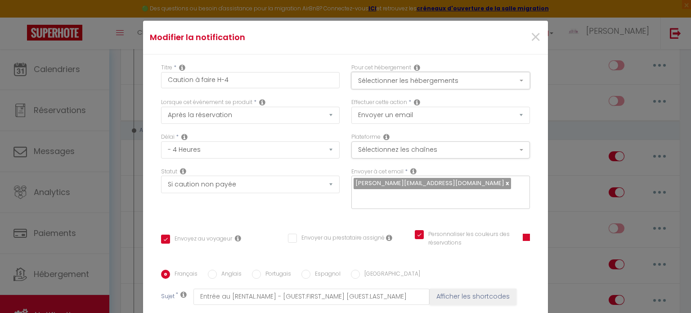
click at [397, 85] on button "Sélectionner les hébergements" at bounding box center [440, 80] width 179 height 17
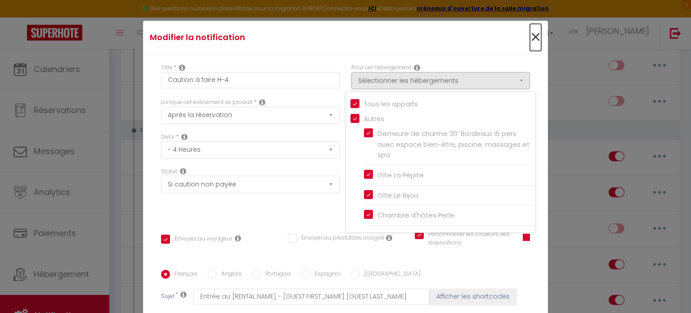
click at [530, 37] on span "×" at bounding box center [535, 37] width 11 height 27
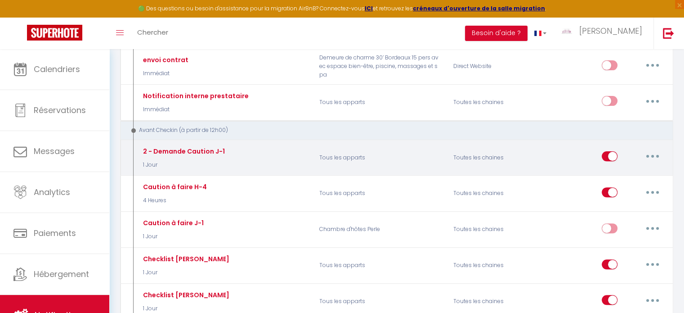
click at [650, 153] on button "button" at bounding box center [652, 156] width 25 height 14
click at [605, 171] on link "Editer" at bounding box center [629, 176] width 67 height 15
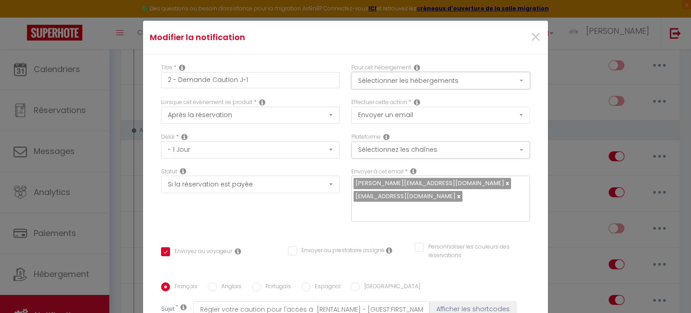
click at [440, 80] on button "Sélectionner les hébergements" at bounding box center [440, 80] width 179 height 17
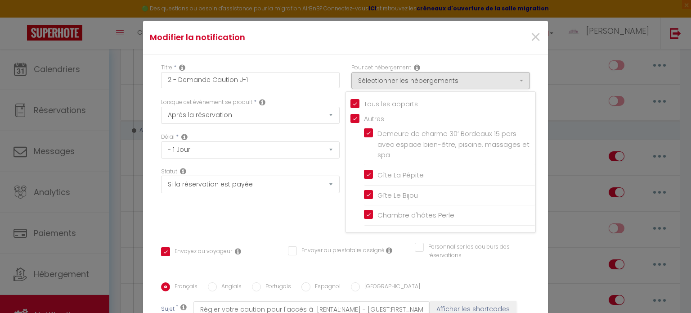
click at [336, 62] on div "Titre * 2 - Demande Caution J-1 Pour cet hébergement Sélectionner les hébergeme…" at bounding box center [345, 275] width 405 height 443
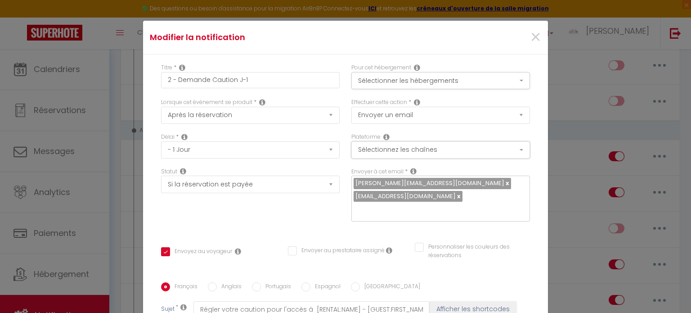
click at [365, 151] on button "Sélectionnez les chaînes" at bounding box center [440, 149] width 179 height 17
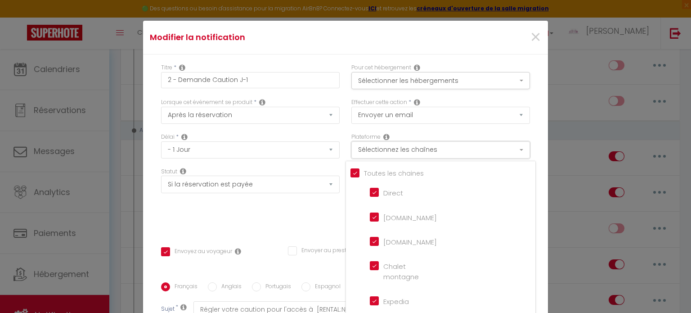
click at [365, 151] on button "Sélectionnez les chaînes" at bounding box center [440, 149] width 179 height 17
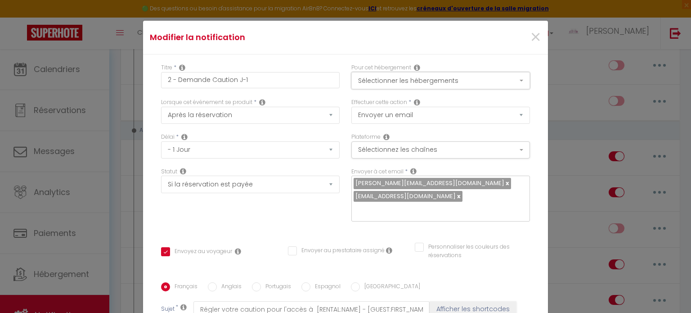
click at [363, 83] on button "Sélectionner les hébergements" at bounding box center [440, 80] width 179 height 17
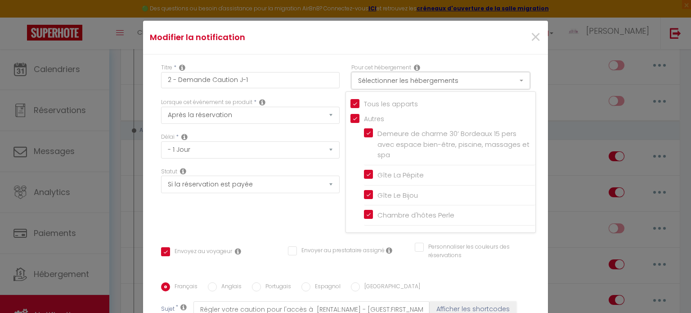
click at [363, 83] on button "Sélectionner les hébergements" at bounding box center [440, 80] width 179 height 17
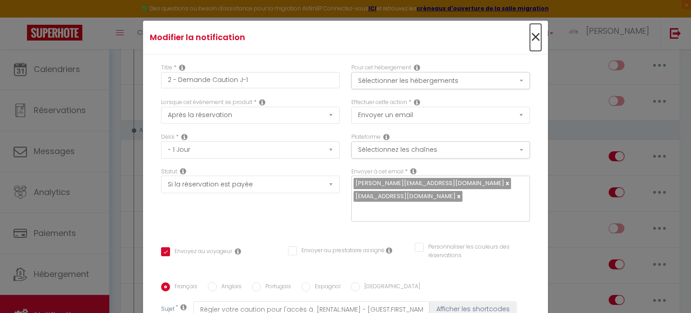
click at [530, 42] on span "×" at bounding box center [535, 37] width 11 height 27
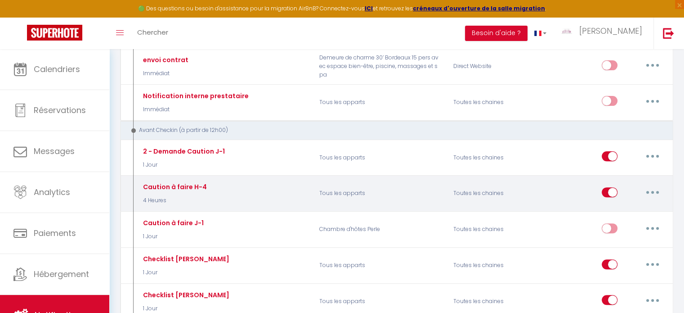
click at [647, 190] on button "button" at bounding box center [652, 192] width 25 height 14
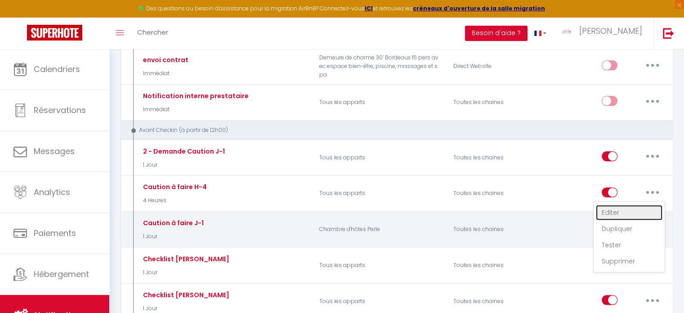
click at [615, 208] on link "Editer" at bounding box center [629, 212] width 67 height 15
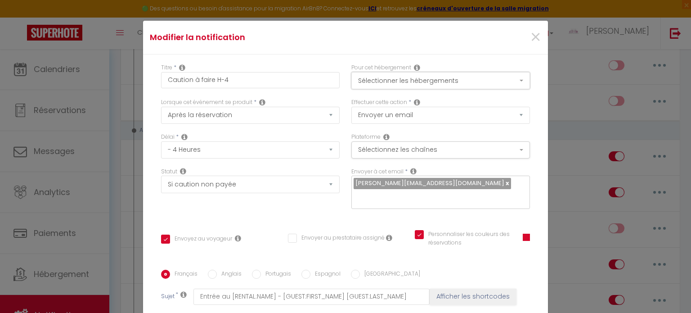
click at [435, 81] on button "Sélectionner les hébergements" at bounding box center [440, 80] width 179 height 17
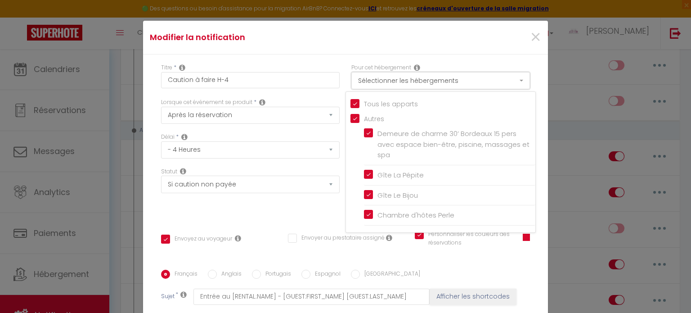
click at [435, 81] on button "Sélectionner les hébergements" at bounding box center [440, 80] width 179 height 17
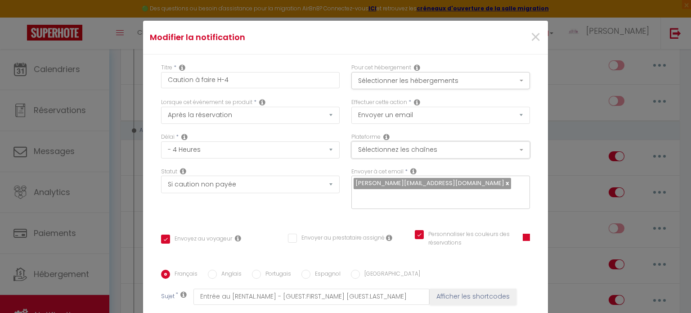
click at [423, 150] on button "Sélectionnez les chaînes" at bounding box center [440, 149] width 179 height 17
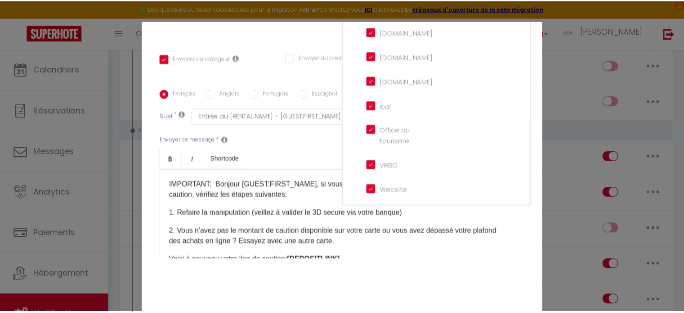
scroll to position [189, 0]
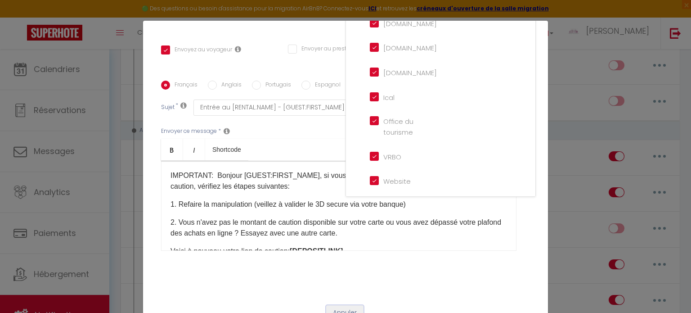
click at [342, 305] on button "Annuler" at bounding box center [344, 312] width 37 height 15
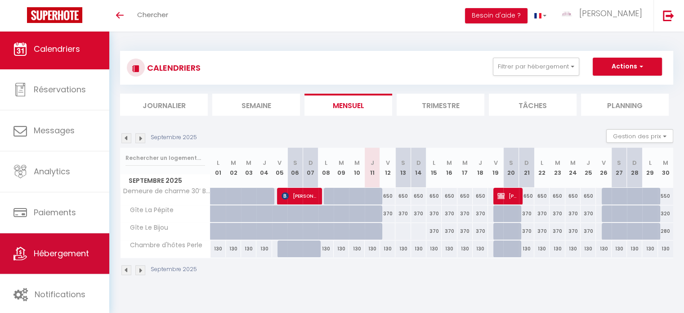
click at [58, 247] on span "Hébergement" at bounding box center [61, 252] width 55 height 11
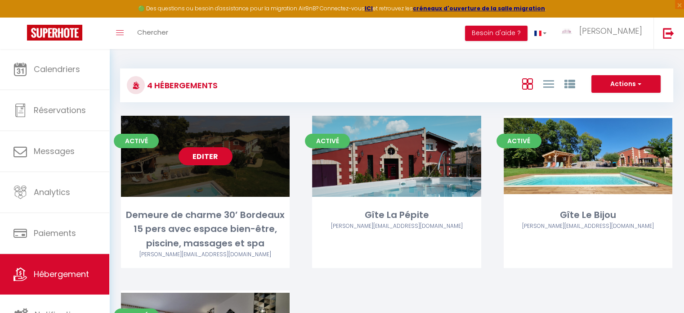
click at [199, 163] on link "Editer" at bounding box center [206, 156] width 54 height 18
select select "3"
select select "2"
select select "1"
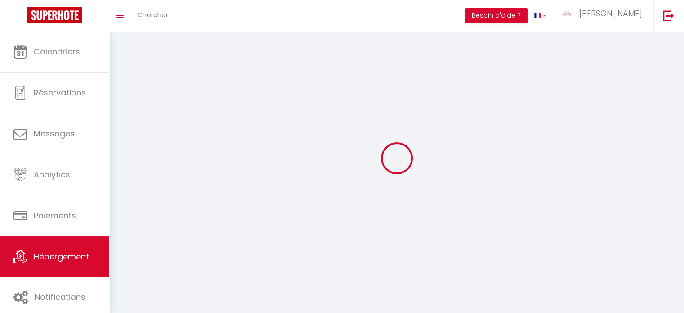
select select
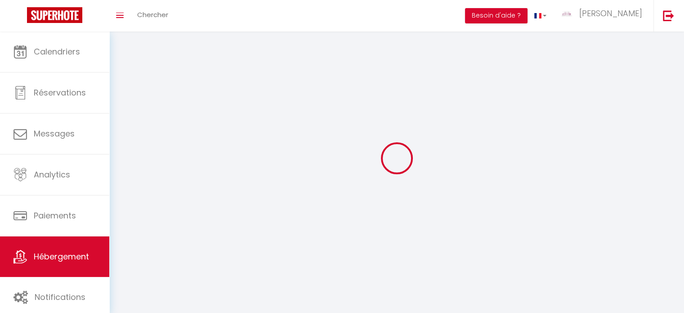
select select
checkbox input "false"
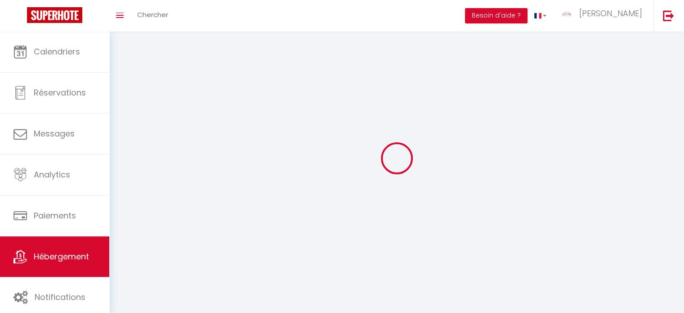
checkbox input "false"
select select
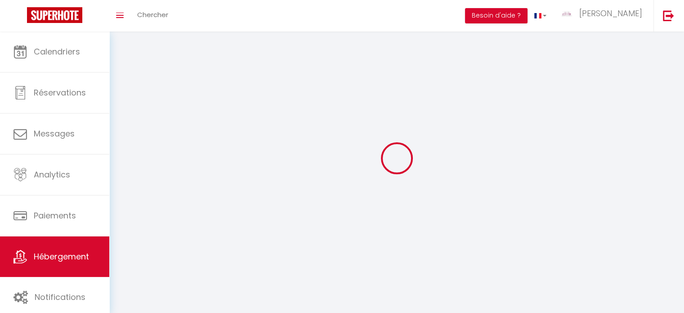
select select
checkbox input "false"
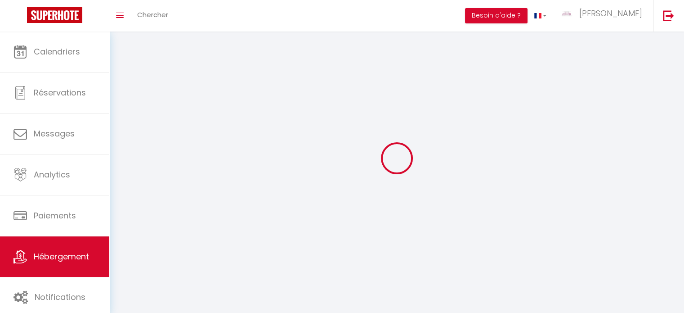
checkbox input "false"
select select
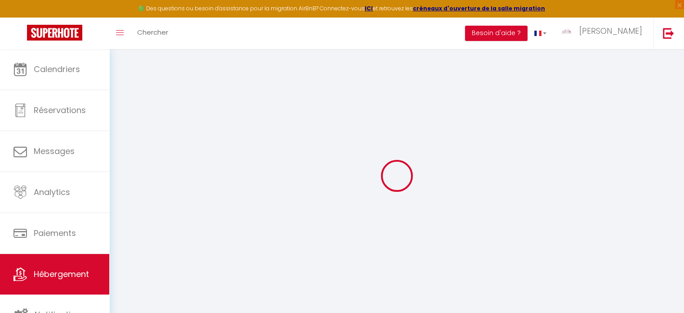
type textarea "Gîtes la Pépite et le Bijou"
type textarea "IDÉAL GROUPE STAGE SÉMINAIRE 15 PERS+, SPA MASSAGE"
type textarea "Loremipsu do SITAMET CON ADIPISC ELITSEDDOE ! Temp incidi utlab et dolo magnaal…"
type textarea "Bienvenue au DOMAINE DES PIERRES PRECIEUSES ! Nous sommes ravis de vous accueil…"
type input "45.046346"
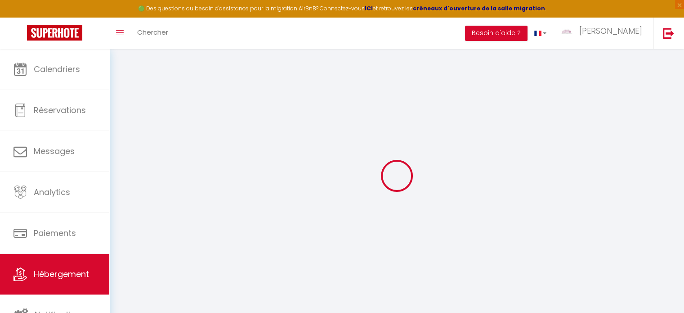
type input "-0.39926"
type input "Diamant"
type input "Suite Parentale"
type input "Salon le Bijou"
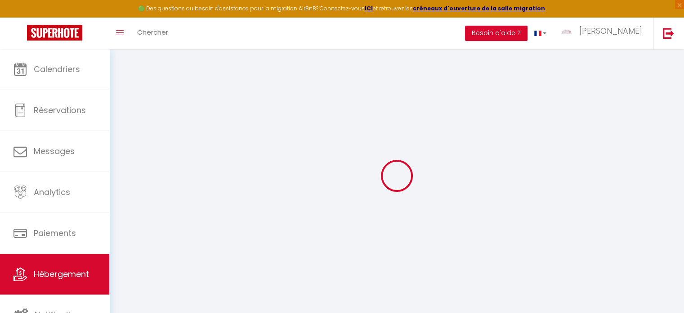
select select "PROPERTY_TYPE_BED_AND_BREAKFAST"
type input "IDÉAL GROUPE STAGE SÉMINAIRE 15 PERS+, SPA MASSAGE"
select select "STRICT"
select select "PAYMENT_BY_INVOICE"
select select "16:00"
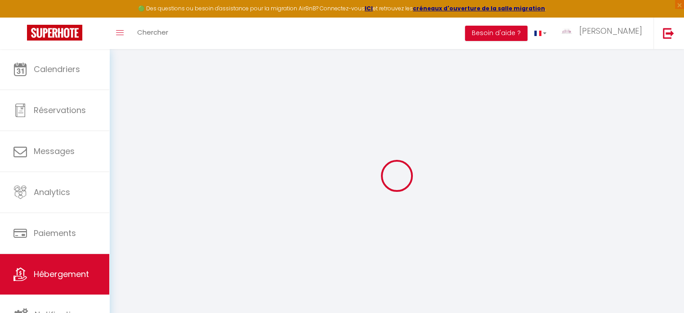
type input "[PERSON_NAME] et [PERSON_NAME]"
type input "15"
type input "17"
type input "[URL][DOMAIN_NAME]"
checkbox input "false"
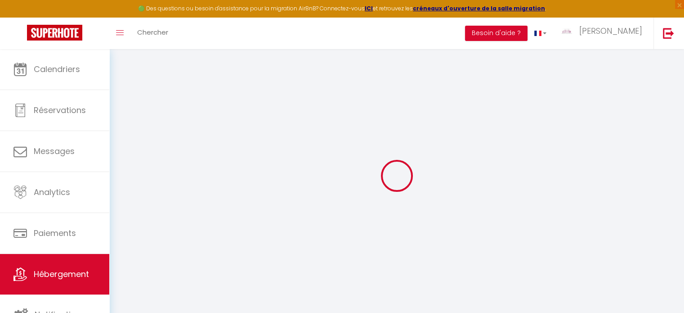
checkbox input "false"
select select "50"
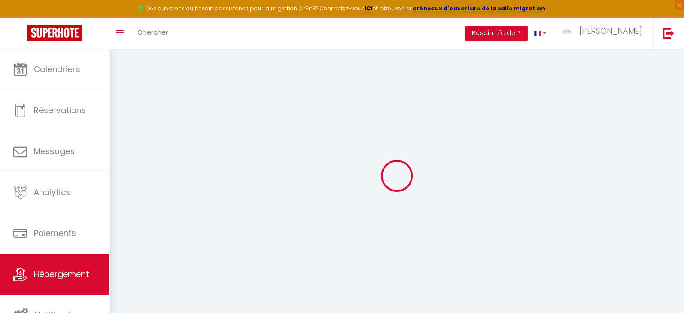
select select "50"
select select "54"
select select "46"
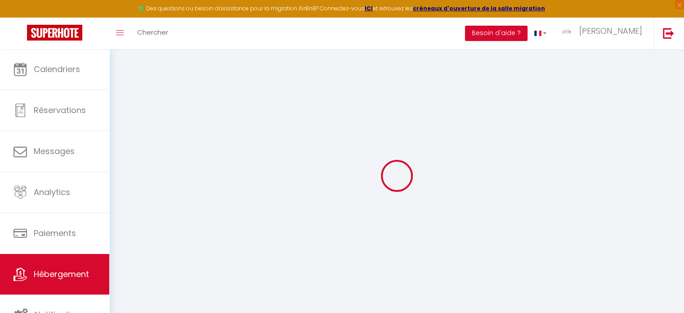
select select "46"
select select "51"
select select "67"
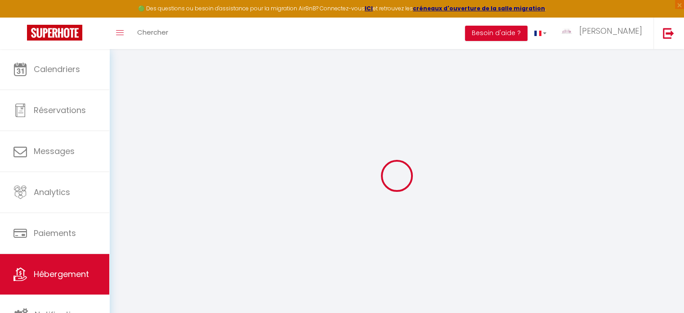
select select "139"
select select
select select "63"
select select
select select "85"
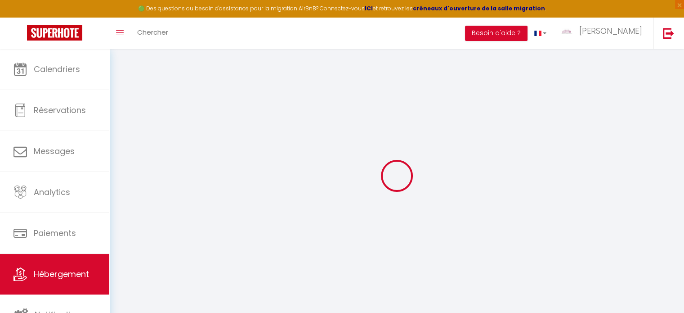
checkbox input "false"
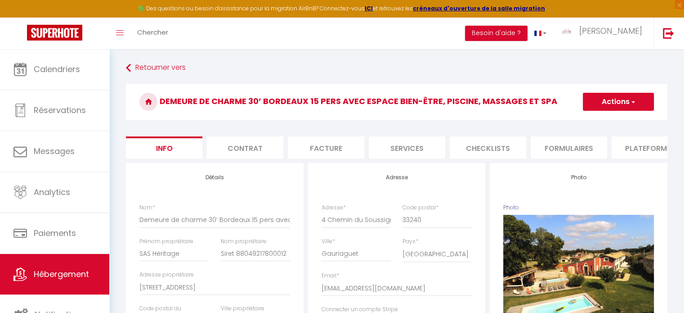
scroll to position [0, 349]
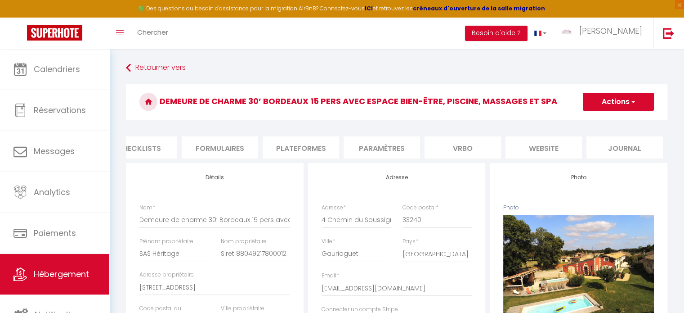
click at [550, 150] on li "website" at bounding box center [544, 147] width 76 height 22
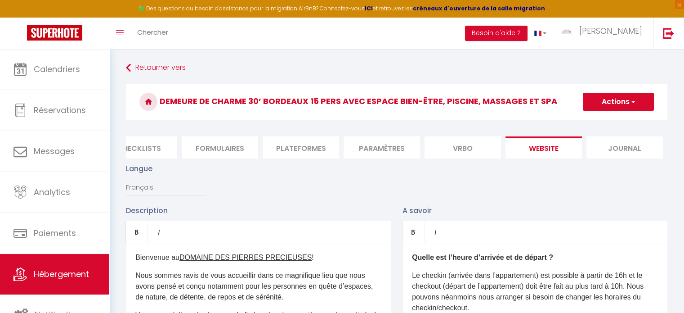
click at [466, 140] on li "Vrbo" at bounding box center [463, 147] width 76 height 22
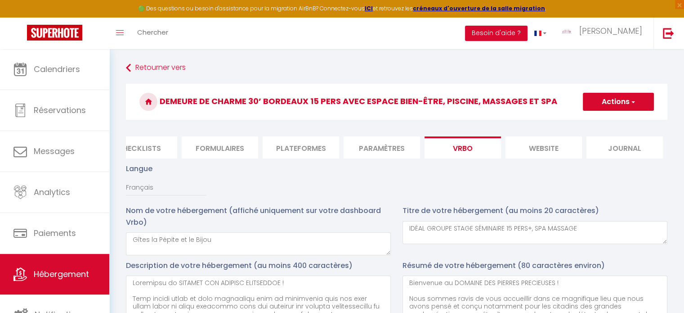
click at [545, 149] on li "website" at bounding box center [544, 147] width 76 height 22
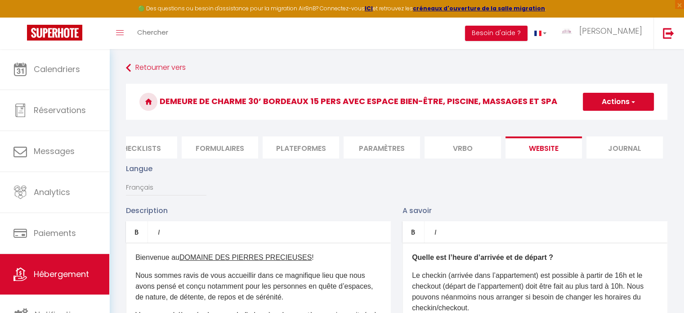
click at [617, 148] on li "Journal" at bounding box center [625, 147] width 76 height 22
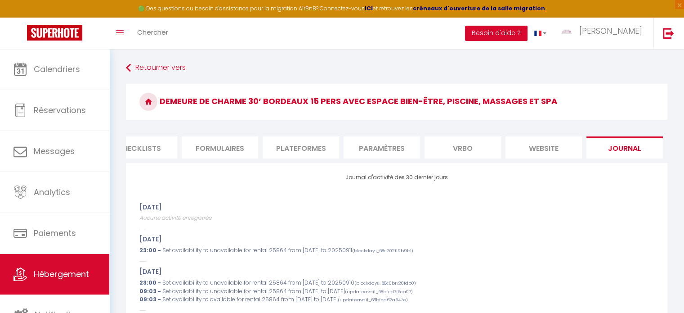
click at [389, 145] on li "Paramètres" at bounding box center [382, 147] width 76 height 22
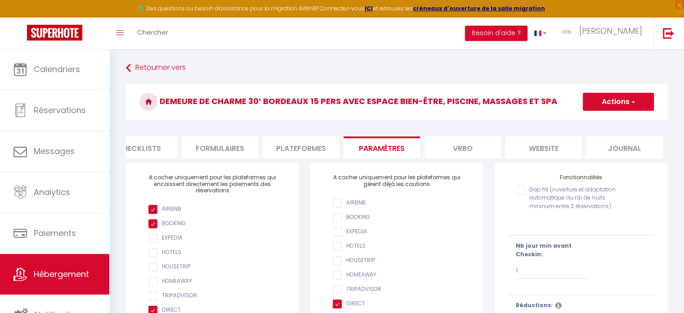
click at [466, 146] on li "Vrbo" at bounding box center [463, 147] width 76 height 22
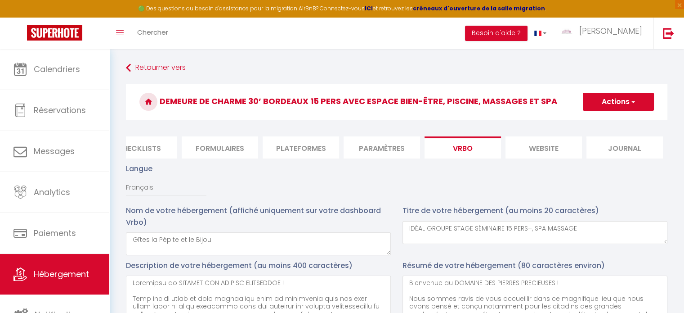
click at [386, 148] on li "Paramètres" at bounding box center [382, 147] width 76 height 22
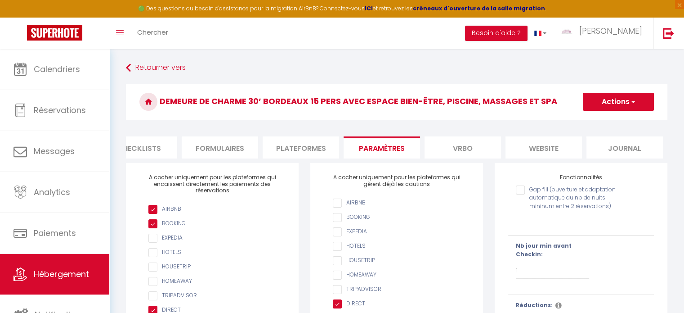
click at [290, 158] on li "Plateformes" at bounding box center [301, 147] width 76 height 22
select select
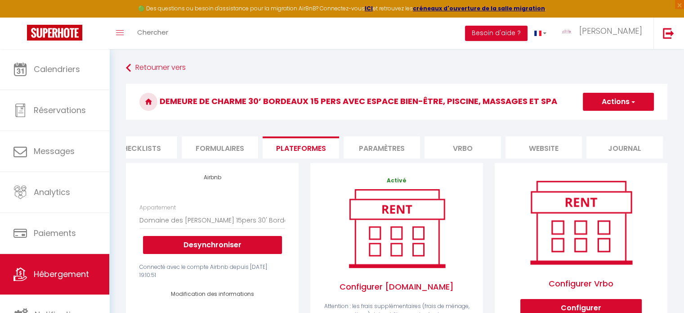
click at [216, 151] on li "Formulaires" at bounding box center [220, 147] width 76 height 22
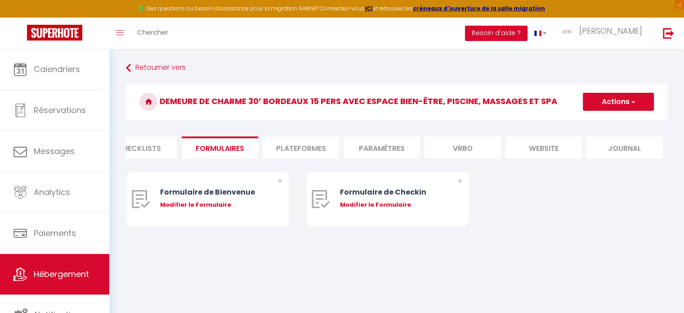
click at [155, 152] on li "Checklists" at bounding box center [139, 147] width 76 height 22
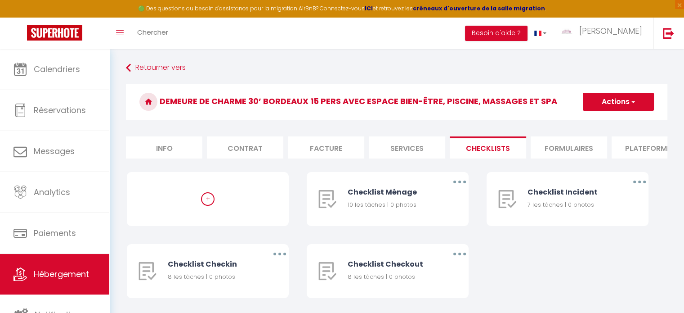
click at [410, 146] on li "Services" at bounding box center [407, 147] width 76 height 22
select select
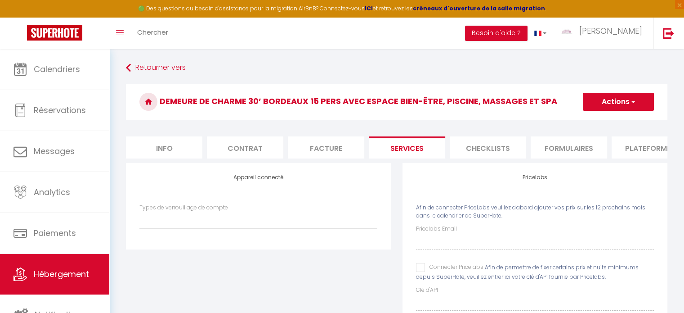
click at [347, 145] on li "Facture" at bounding box center [326, 147] width 76 height 22
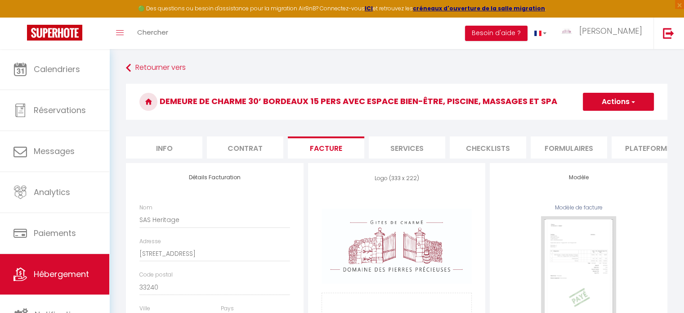
click at [296, 146] on li "Facture" at bounding box center [326, 147] width 76 height 22
click at [332, 147] on li "Facture" at bounding box center [326, 147] width 76 height 22
checkbox input "false"
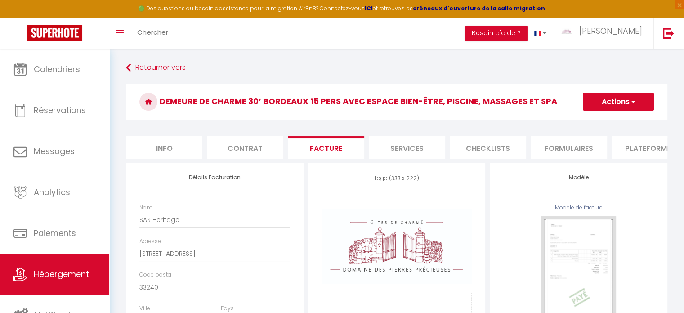
checkbox input "false"
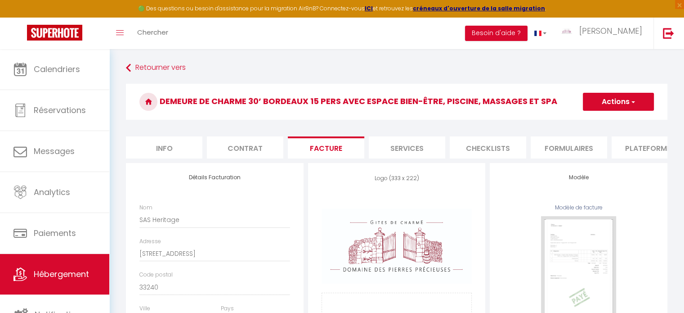
checkbox input "false"
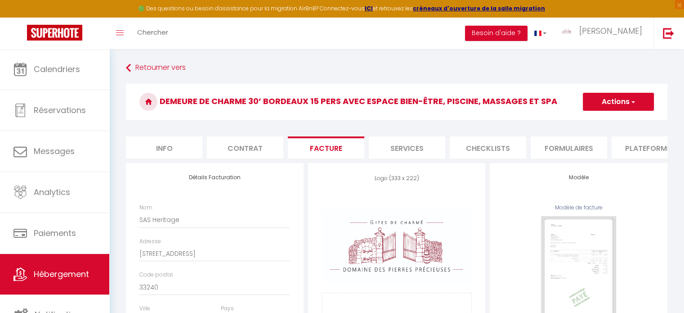
checkbox input "false"
click at [257, 146] on li "Contrat" at bounding box center [245, 147] width 76 height 22
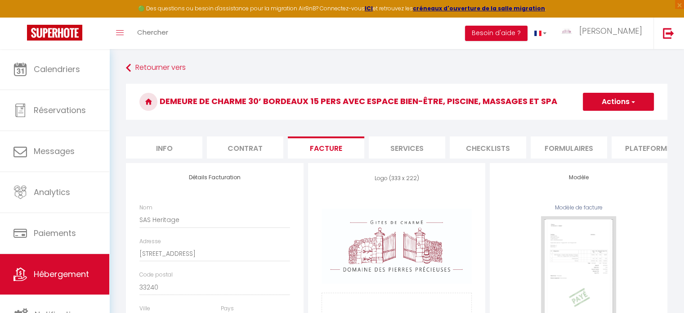
checkbox input "false"
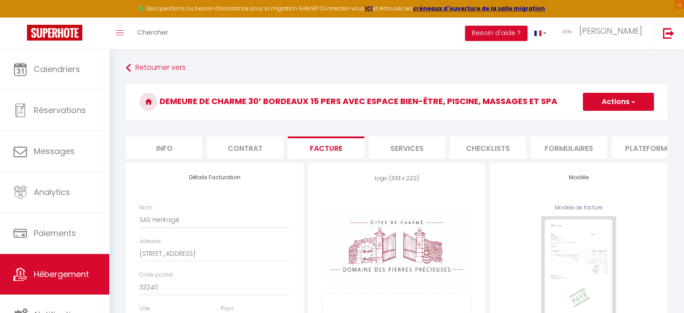
checkbox input "false"
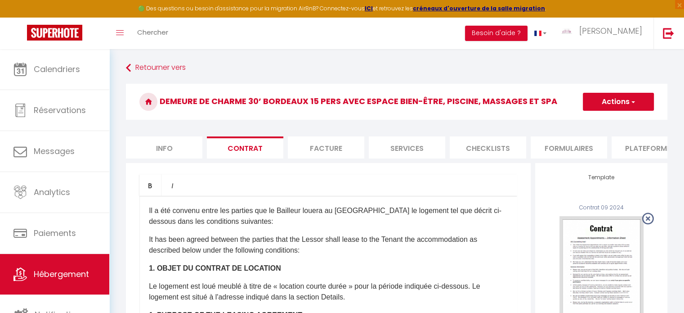
checkbox input "false"
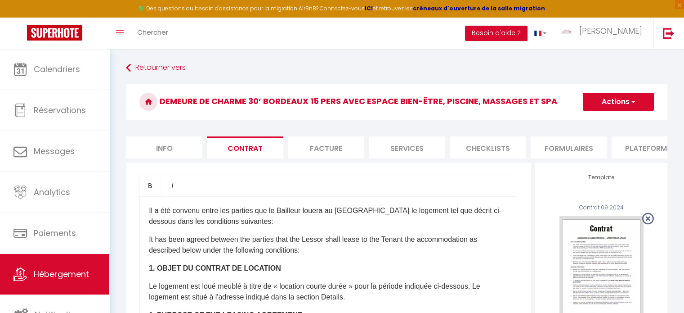
checkbox input "false"
click at [167, 148] on li "Info" at bounding box center [164, 147] width 76 height 22
checkbox input "false"
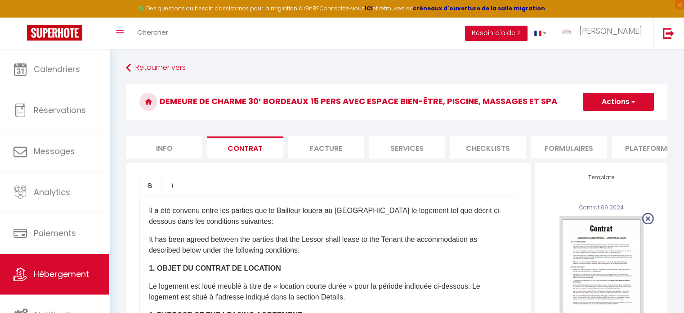
checkbox input "false"
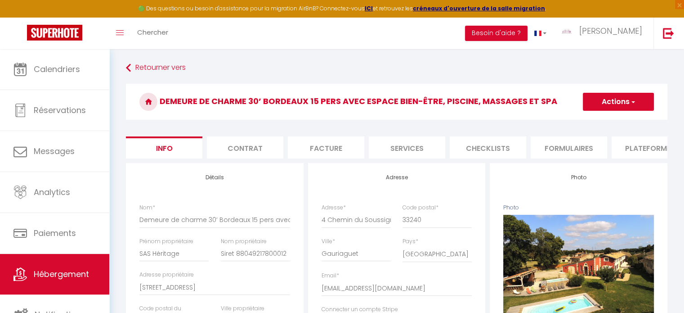
checkbox input "false"
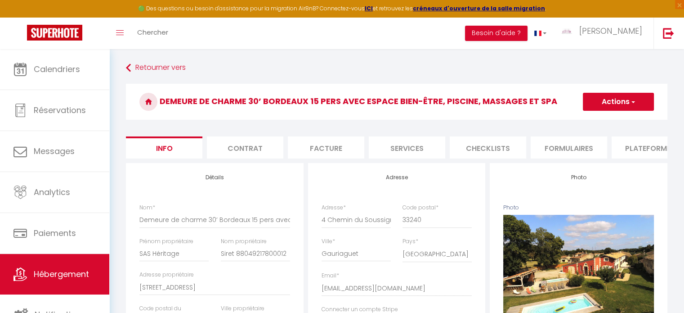
checkbox input "false"
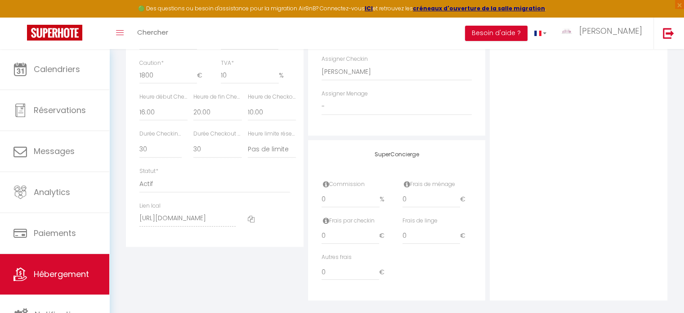
scroll to position [486, 0]
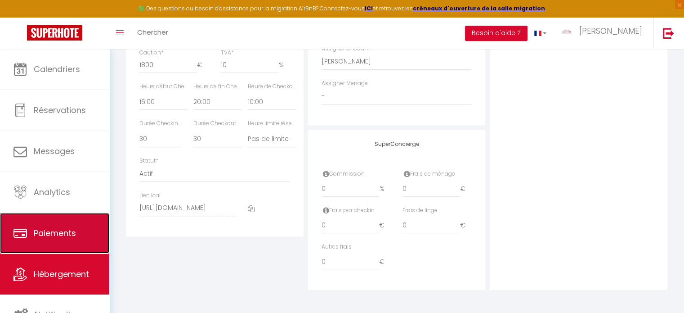
click at [71, 233] on span "Paiements" at bounding box center [55, 232] width 42 height 11
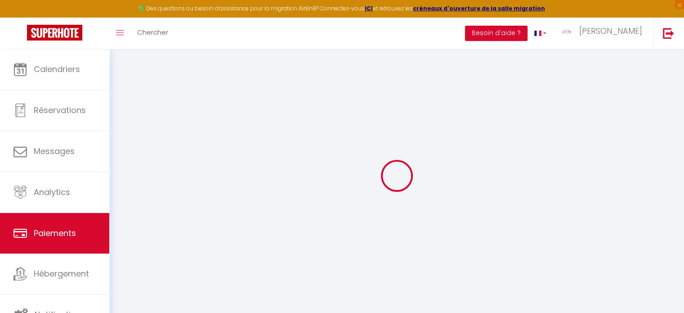
select select "2"
select select "0"
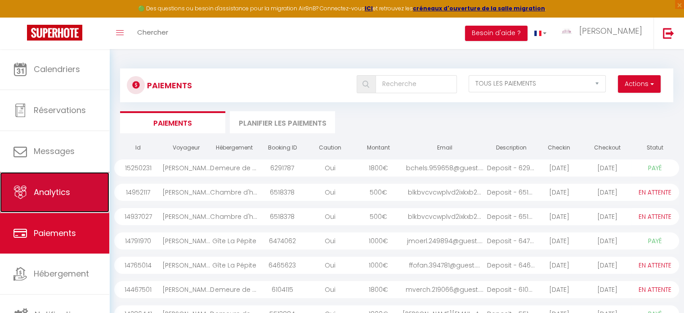
click at [62, 201] on link "Analytics" at bounding box center [54, 192] width 109 height 40
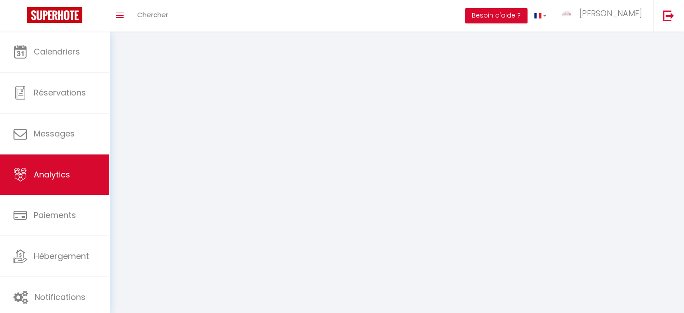
select select "2025"
select select "9"
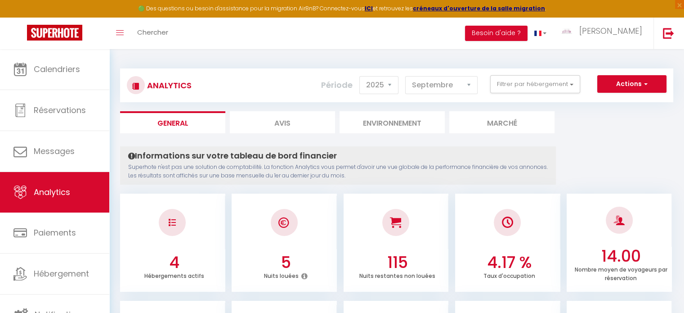
click at [449, 154] on h4 "Informations sur votre tableau de bord financier" at bounding box center [338, 156] width 420 height 10
click at [304, 119] on li "Avis" at bounding box center [282, 122] width 105 height 22
select select "2025"
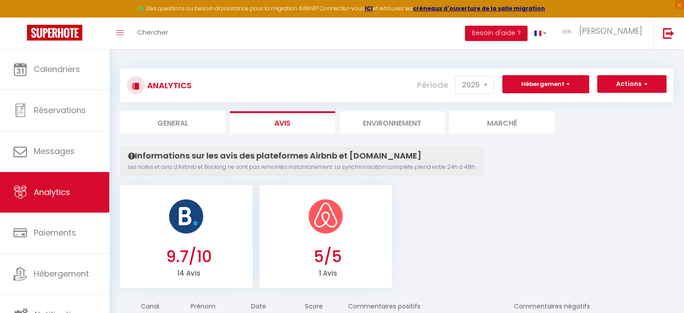
click at [389, 122] on li "Environnement" at bounding box center [392, 122] width 105 height 22
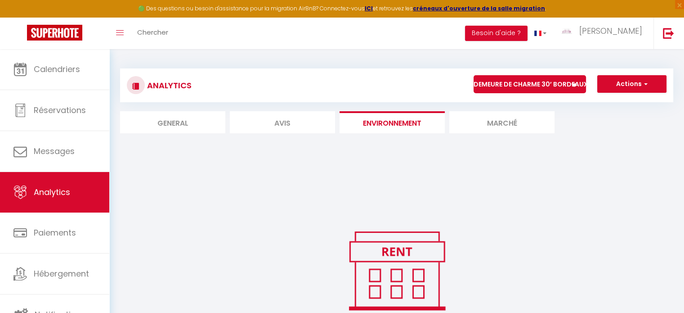
click at [496, 122] on li "Marché" at bounding box center [501, 122] width 105 height 22
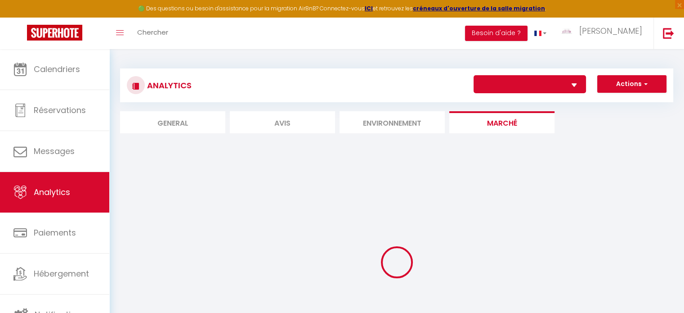
select select "25864"
click at [412, 122] on li "Environnement" at bounding box center [392, 122] width 105 height 22
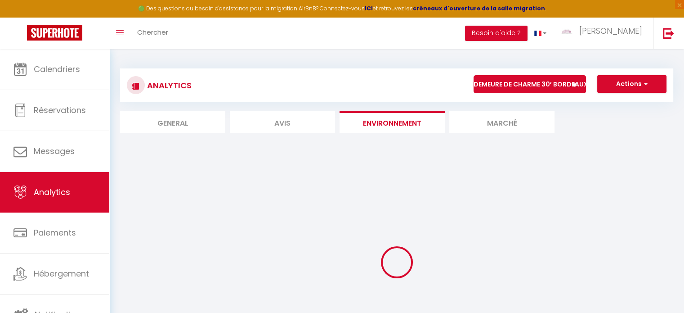
click at [287, 123] on li "Avis" at bounding box center [282, 122] width 105 height 22
select select "2025"
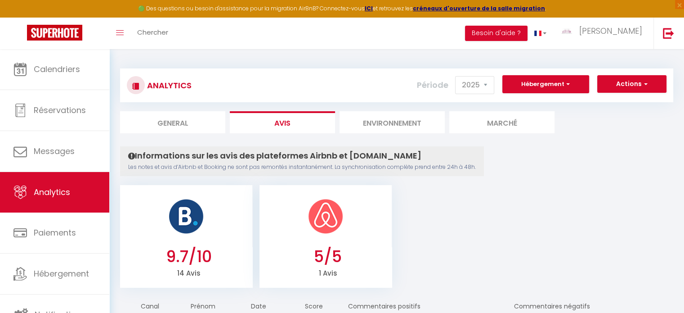
click at [205, 125] on li "General" at bounding box center [172, 122] width 105 height 22
select select "2025"
select select "9"
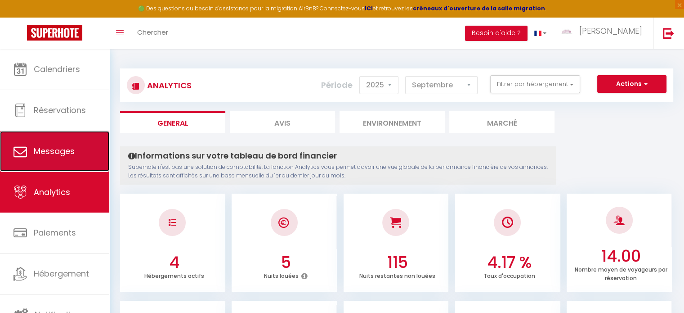
click at [63, 156] on span "Messages" at bounding box center [54, 150] width 41 height 11
select select "message"
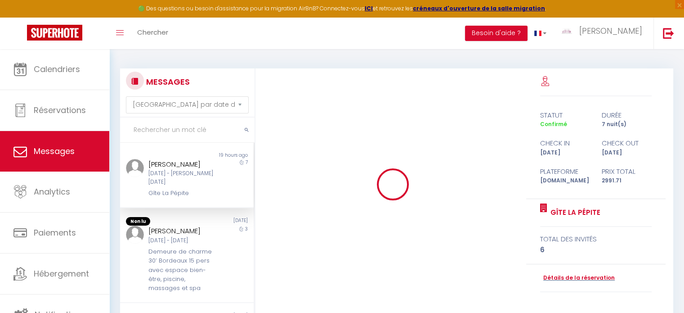
scroll to position [1124, 0]
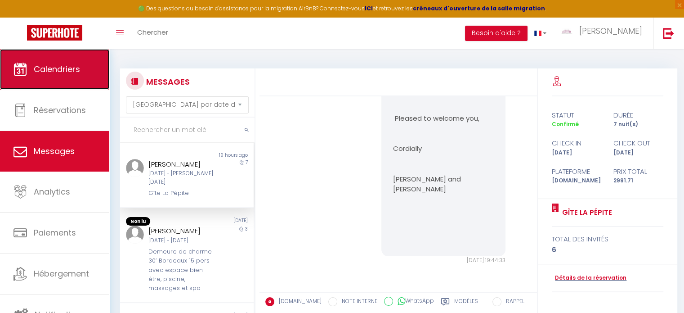
click at [54, 82] on link "Calendriers" at bounding box center [54, 69] width 109 height 40
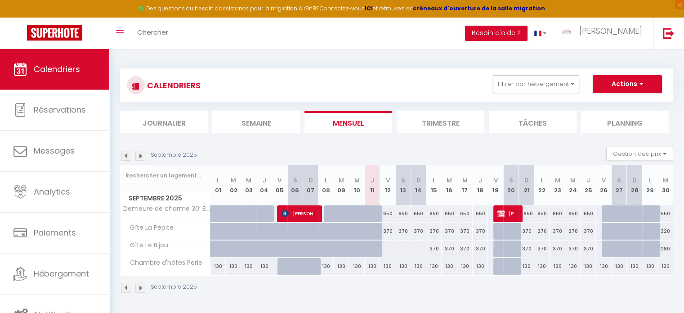
scroll to position [49, 0]
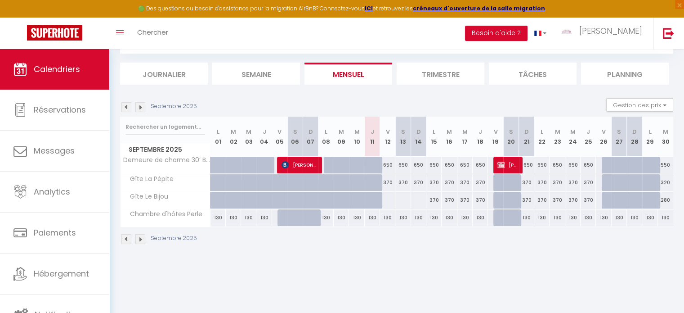
click at [407, 164] on div "650" at bounding box center [402, 165] width 15 height 17
type input "650"
type input "Sam 13 Septembre 2025"
type input "Dim 14 Septembre 2025"
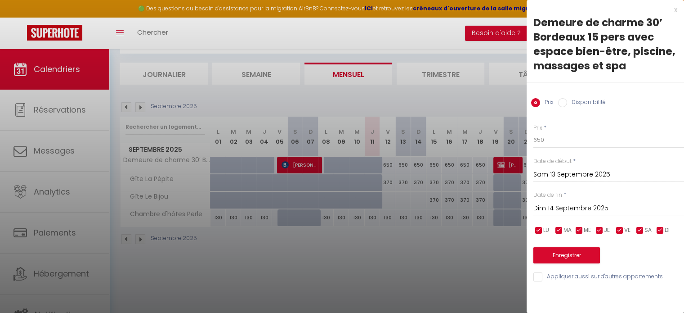
click at [434, 95] on div at bounding box center [342, 156] width 684 height 313
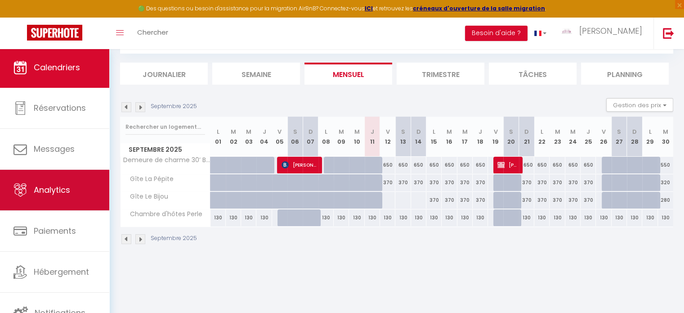
scroll to position [2, 0]
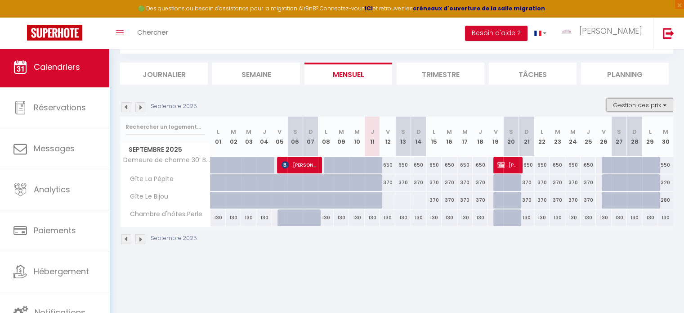
click at [625, 107] on button "Gestion des prix" at bounding box center [639, 104] width 67 height 13
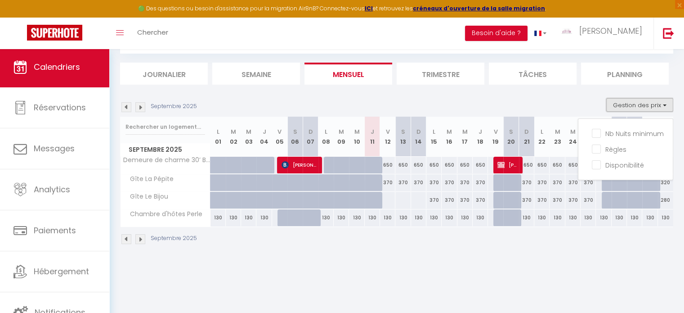
click at [625, 107] on button "Gestion des prix" at bounding box center [639, 104] width 67 height 13
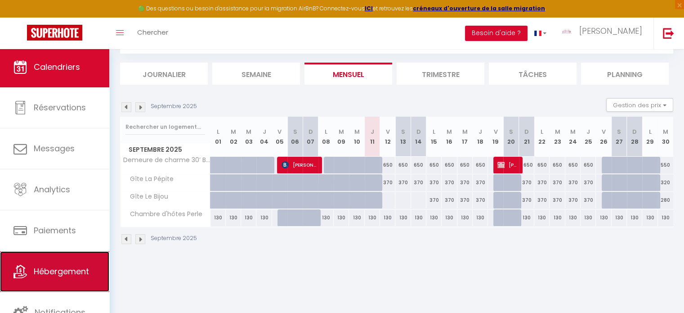
click at [76, 266] on span "Hébergement" at bounding box center [61, 270] width 55 height 11
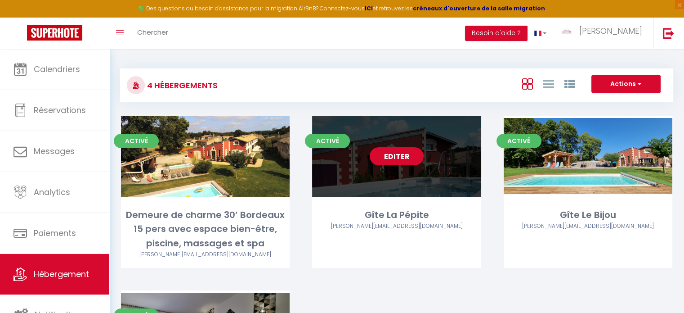
click at [409, 154] on link "Editer" at bounding box center [397, 156] width 54 height 18
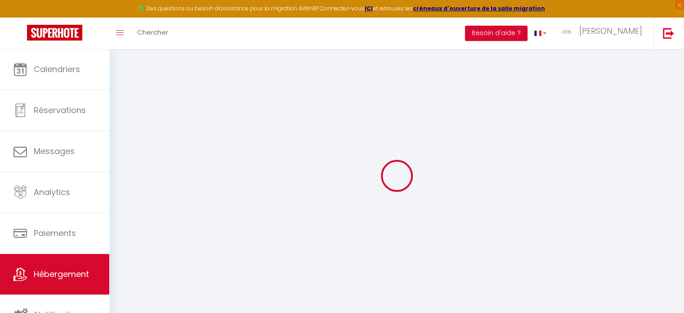
select select
select select "+ 18 %"
select select "16:00"
select select "20:00"
select select "10:00"
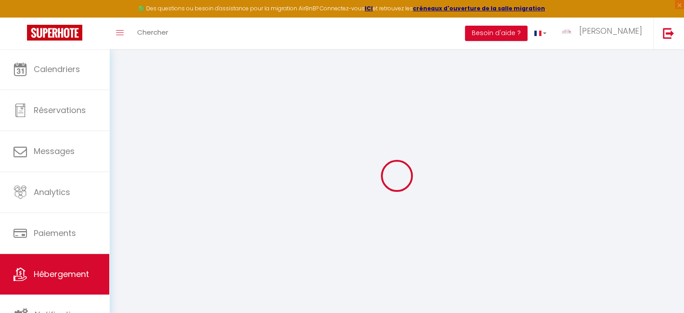
select select "30"
checkbox input "false"
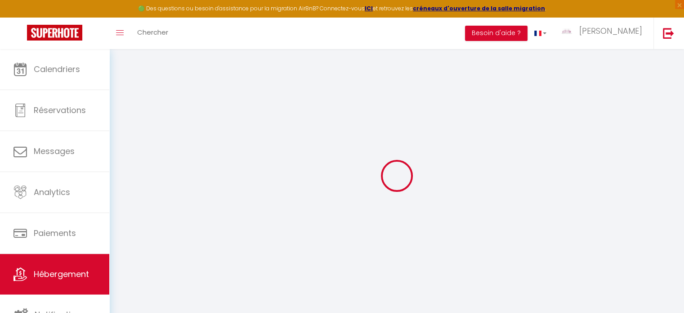
checkbox input "false"
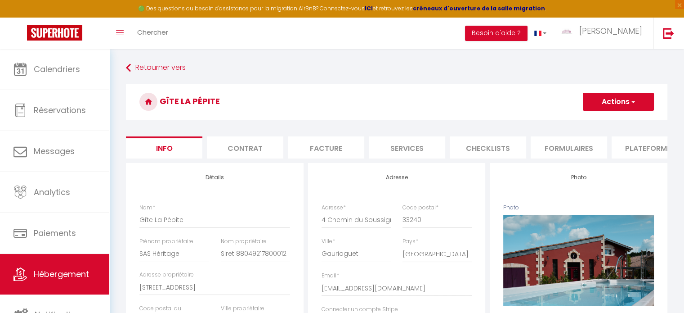
click at [242, 153] on li "Contrat" at bounding box center [245, 147] width 76 height 22
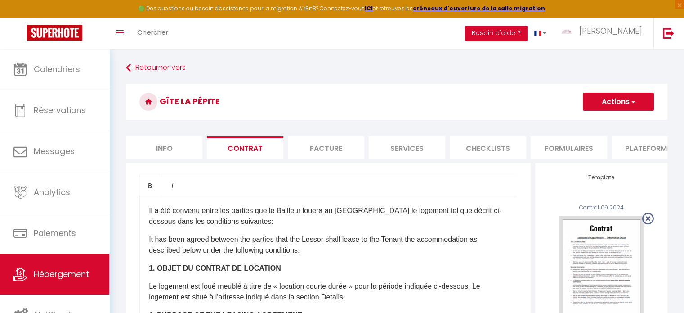
click at [323, 148] on li "Facture" at bounding box center [326, 147] width 76 height 22
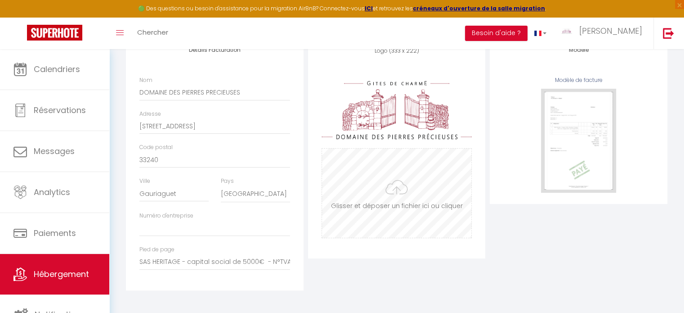
select select "270"
select select
select select "EUR"
select select
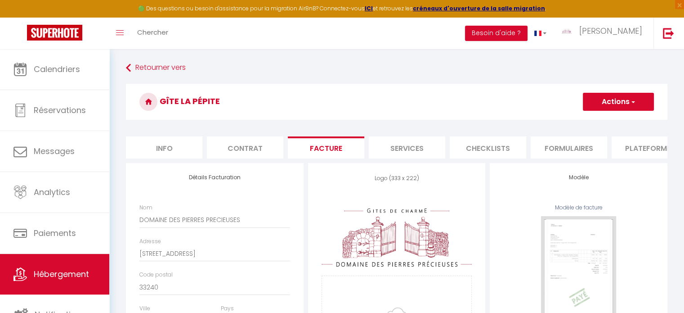
click at [399, 148] on li "Services" at bounding box center [407, 147] width 76 height 22
select select
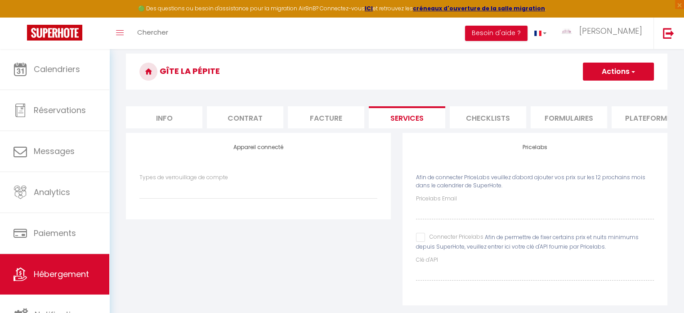
scroll to position [52, 0]
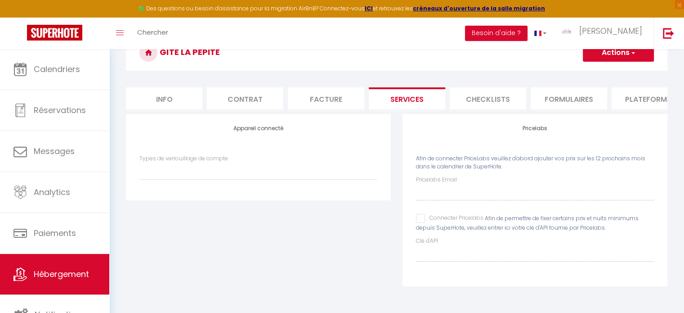
click at [486, 95] on li "Checklists" at bounding box center [488, 98] width 76 height 22
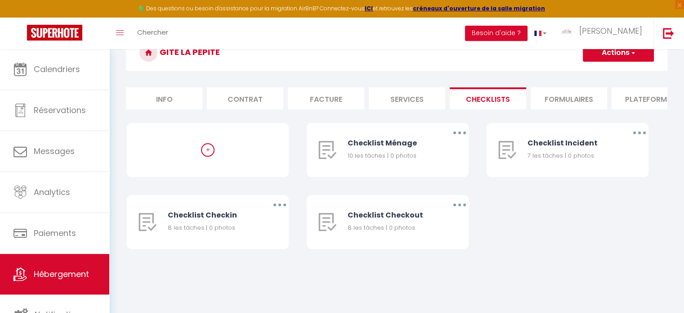
select select
click at [557, 106] on li "Formulaires" at bounding box center [569, 99] width 76 height 22
select select
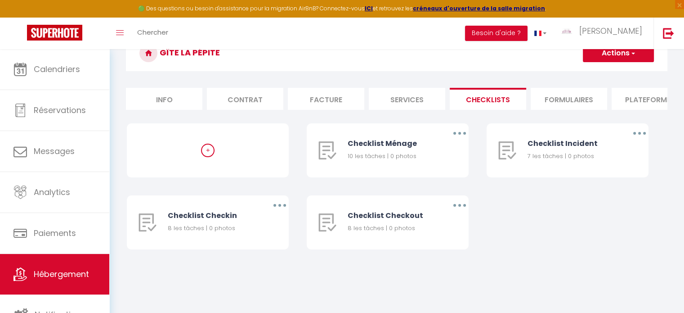
select select
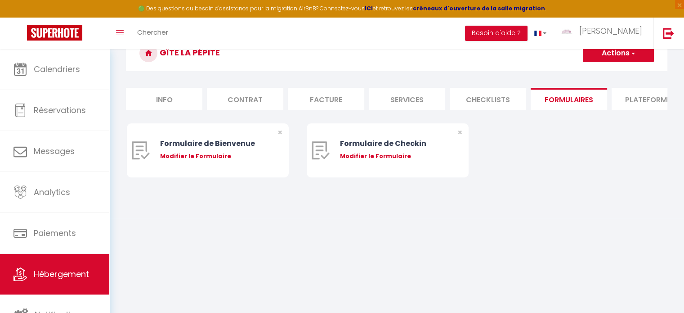
click at [639, 97] on li "Plateformes" at bounding box center [650, 99] width 76 height 22
select select
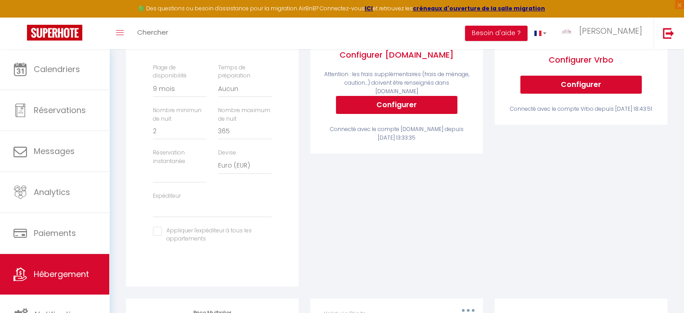
scroll to position [406, 0]
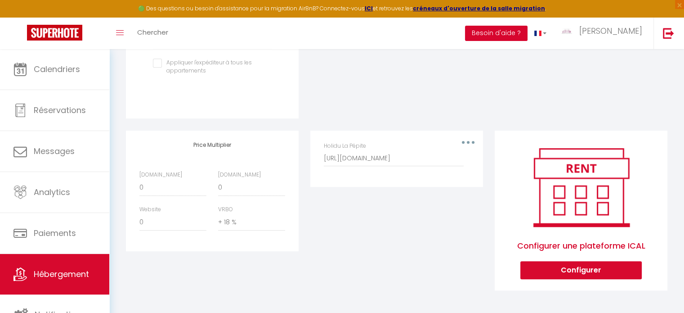
click at [524, 33] on button "Besoin d'aide ?" at bounding box center [496, 33] width 63 height 15
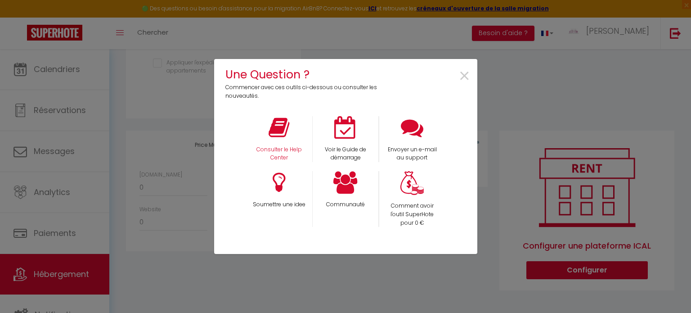
click at [293, 131] on div "Consulter le Help Center" at bounding box center [279, 139] width 67 height 46
click at [274, 131] on icon at bounding box center [279, 127] width 21 height 22
click at [466, 71] on span "×" at bounding box center [464, 76] width 12 height 28
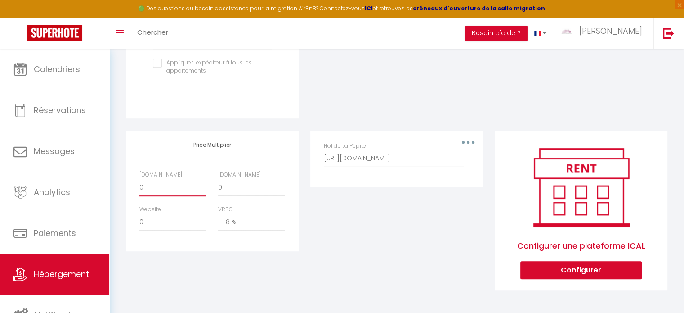
click at [158, 186] on select "0 + 1 % + 2 % + 3 % + 4 % + 5 % + 6 % + 7 % + 8 % + 9 %" at bounding box center [172, 187] width 67 height 17
click at [158, 187] on select "0 + 1 % + 2 % + 3 % + 4 % + 5 % + 6 % + 7 % + 8 % + 9 %" at bounding box center [172, 187] width 67 height 17
select select "+ 15 %"
click at [139, 179] on select "0 + 1 % + 2 % + 3 % + 4 % + 5 % + 6 % + 7 % + 8 % + 9 %" at bounding box center [172, 187] width 67 height 17
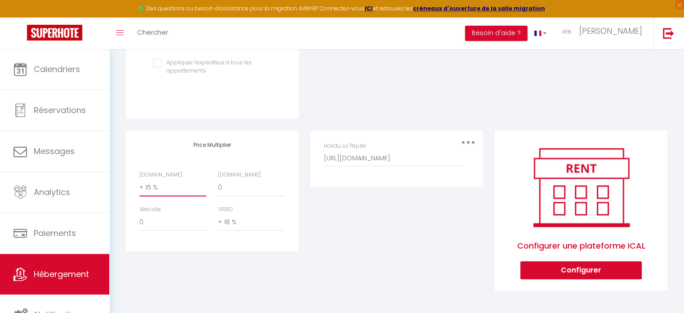
select select
click at [228, 185] on select "0 + 1 % + 2 % + 3 % + 4 % + 5 % + 6 % + 7 % + 8 % + 9 %" at bounding box center [251, 187] width 67 height 17
select select "+ 20 %"
click at [218, 179] on select "0 + 1 % + 2 % + 3 % + 4 % + 5 % + 6 % + 7 % + 8 % + 9 %" at bounding box center [251, 187] width 67 height 17
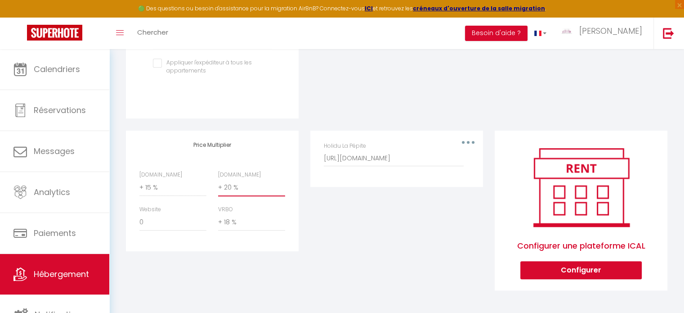
select select
click at [385, 242] on div "Editer Supprimer Holidu La Pépite [URL][DOMAIN_NAME]" at bounding box center [397, 216] width 184 height 172
click at [171, 228] on select "0 + 1 % + 2 % + 3 % + 4 % + 5 % + 6 % + 7 % + 8 % + 9 %" at bounding box center [172, 222] width 67 height 17
select select "- 5 %"
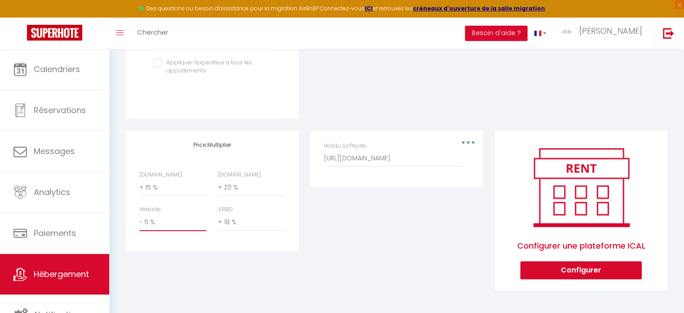
click at [139, 214] on select "0 + 1 % + 2 % + 3 % + 4 % + 5 % + 6 % + 7 % + 8 % + 9 %" at bounding box center [172, 222] width 67 height 17
select select
click at [355, 237] on div "Editer Supprimer Holidu La Pépite [URL][DOMAIN_NAME]" at bounding box center [397, 216] width 184 height 172
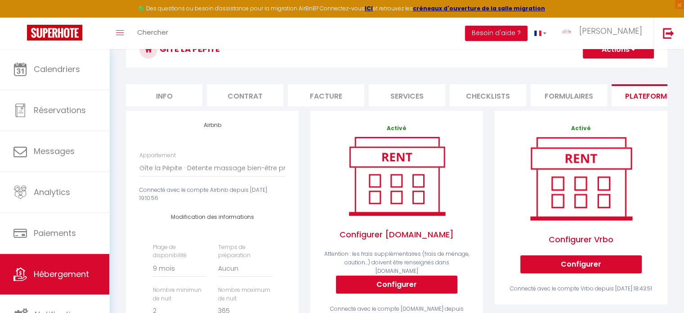
scroll to position [46, 0]
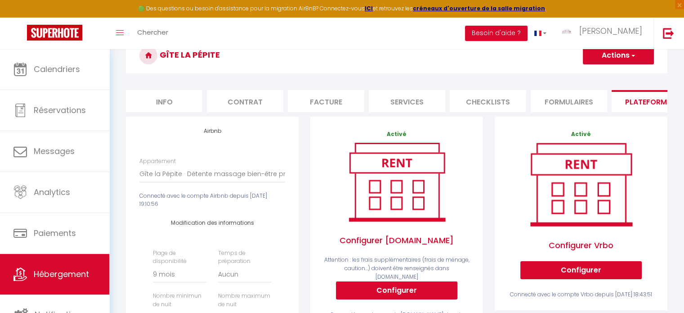
click at [610, 55] on button "Actions" at bounding box center [618, 55] width 71 height 18
click at [607, 74] on link "Enregistrer" at bounding box center [618, 75] width 71 height 12
select select "270"
select select
select select "EUR"
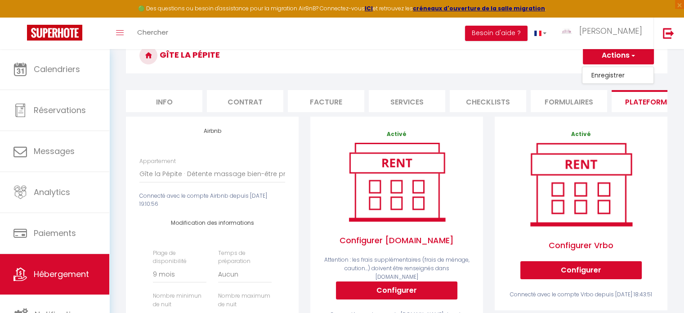
select select
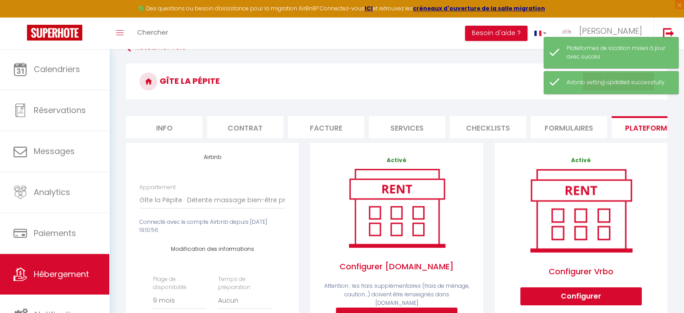
scroll to position [0, 0]
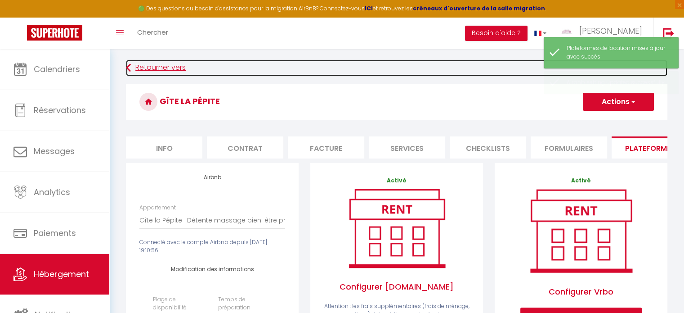
click at [155, 67] on link "Retourner vers" at bounding box center [397, 68] width 542 height 16
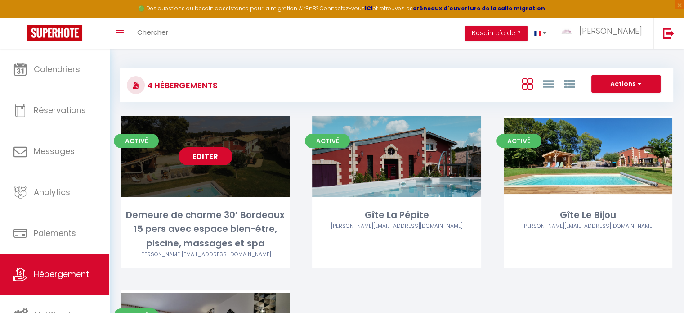
click at [211, 158] on link "Editer" at bounding box center [206, 156] width 54 height 18
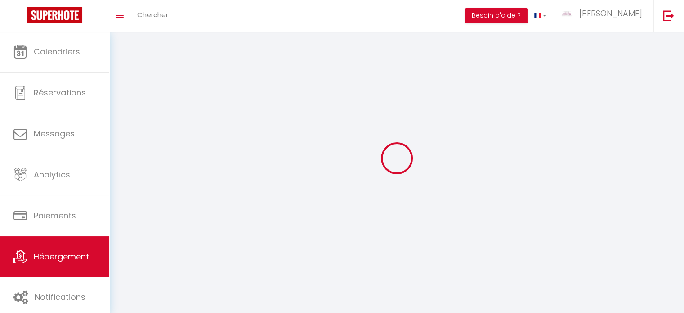
select select "1"
select select
select select "28"
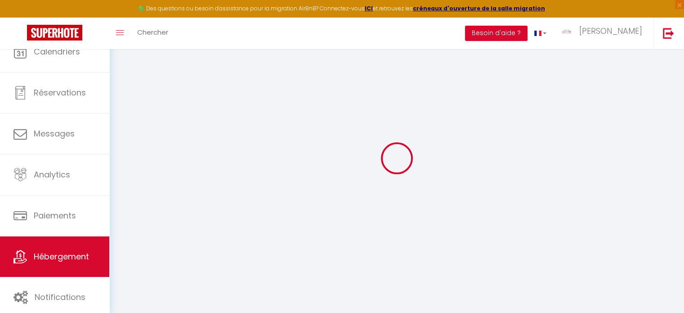
select select
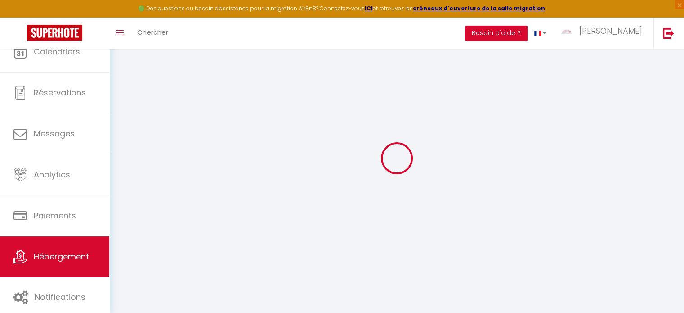
select select
checkbox input "false"
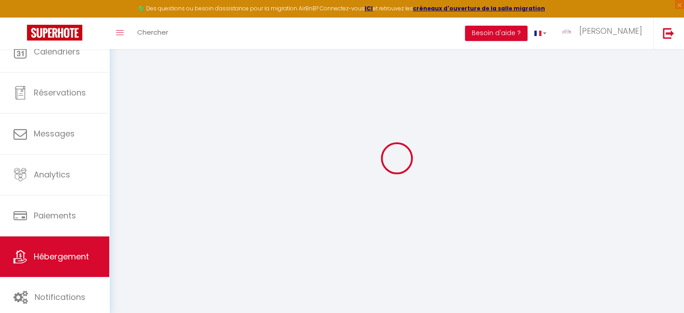
select select
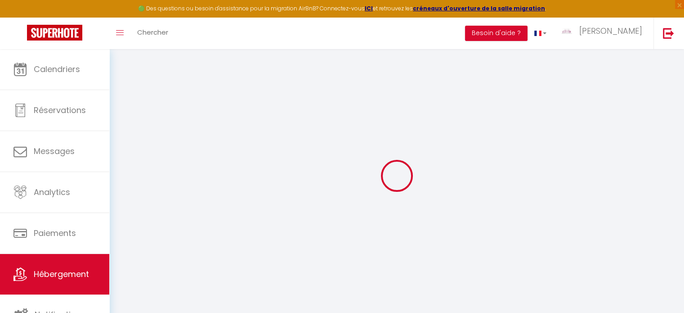
select select
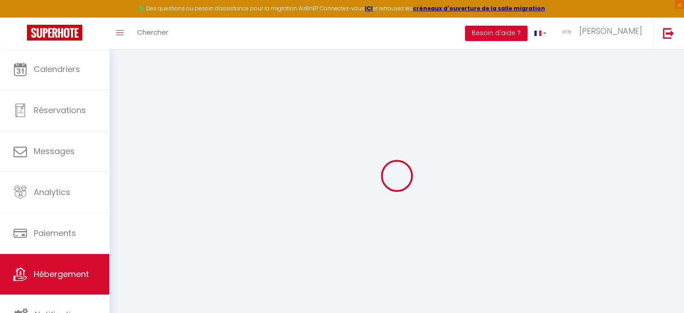
select select
checkbox input "false"
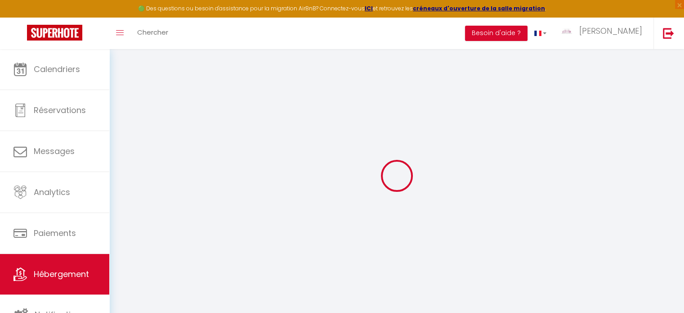
select select
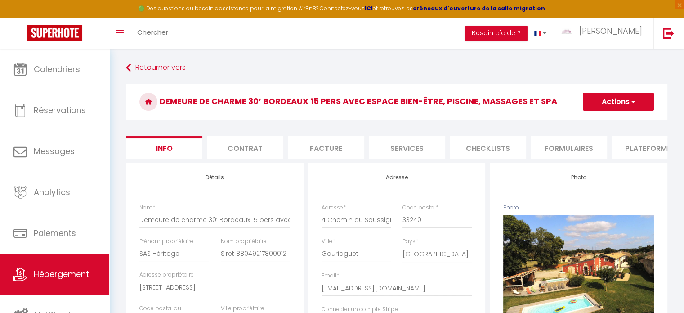
scroll to position [0, 349]
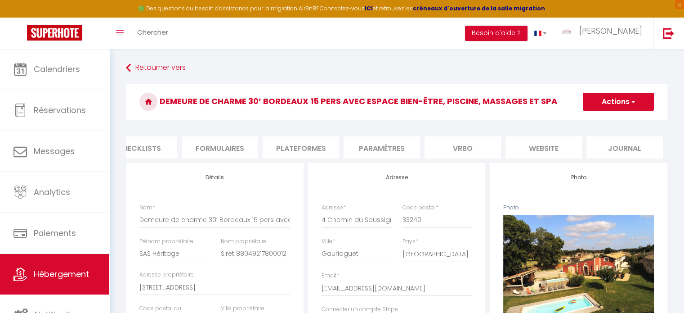
click at [392, 149] on li "Paramètres" at bounding box center [382, 147] width 76 height 22
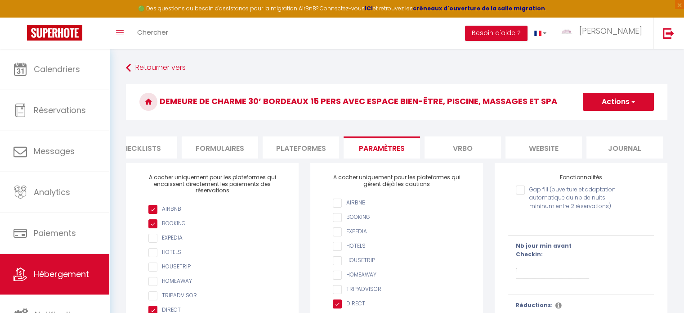
click at [303, 149] on li "Plateformes" at bounding box center [301, 147] width 76 height 22
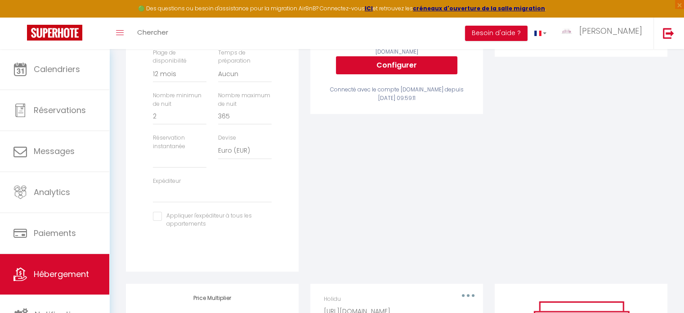
scroll to position [360, 0]
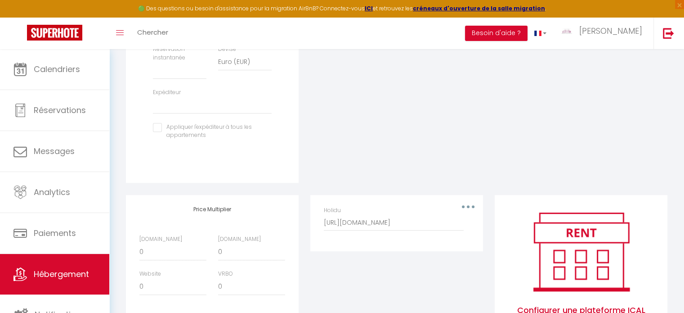
click at [148, 268] on div "[DOMAIN_NAME] 0 + 1 % + 2 % + 3 % + 4 % + 5 % + 6 % + 7 % + 8 %" at bounding box center [212, 269] width 157 height 69
click at [153, 259] on select "0 + 1 % + 2 % + 3 % + 4 % + 5 % + 6 % + 7 % + 8 % + 9 %" at bounding box center [172, 251] width 67 height 17
click at [139, 250] on select "0 + 1 % + 2 % + 3 % + 4 % + 5 % + 6 % + 7 % + 8 % + 9 %" at bounding box center [172, 251] width 67 height 17
click at [240, 258] on select "0 + 1 % + 2 % + 3 % + 4 % + 5 % + 6 % + 7 % + 8 % + 9 %" at bounding box center [251, 251] width 67 height 17
click at [218, 250] on select "0 + 1 % + 2 % + 3 % + 4 % + 5 % + 6 % + 7 % + 8 % + 9 %" at bounding box center [251, 251] width 67 height 17
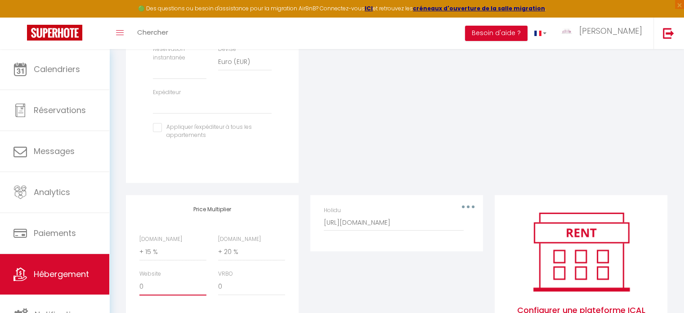
click at [159, 292] on select "0 + 1 % + 2 % + 3 % + 4 % + 5 % + 6 % + 7 % + 8 % + 9 %" at bounding box center [172, 286] width 67 height 17
click at [139, 284] on select "0 + 1 % + 2 % + 3 % + 4 % + 5 % + 6 % + 7 % + 8 % + 9 %" at bounding box center [172, 286] width 67 height 17
click at [340, 296] on div "Editer Supprimer Holidu [URL][DOMAIN_NAME]" at bounding box center [397, 281] width 184 height 172
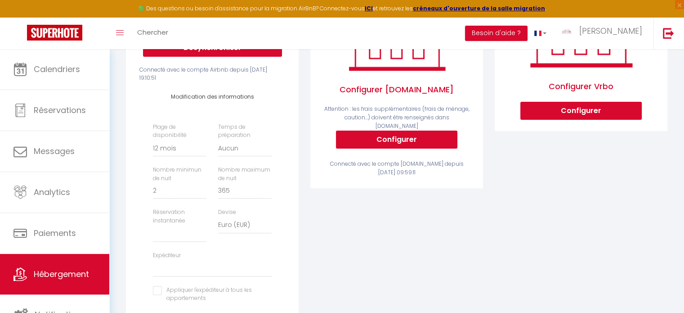
scroll to position [0, 0]
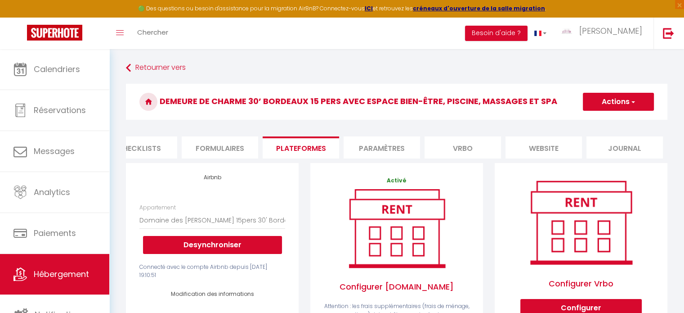
click at [603, 101] on button "Actions" at bounding box center [618, 102] width 71 height 18
click at [603, 120] on link "Enregistrer" at bounding box center [618, 122] width 71 height 12
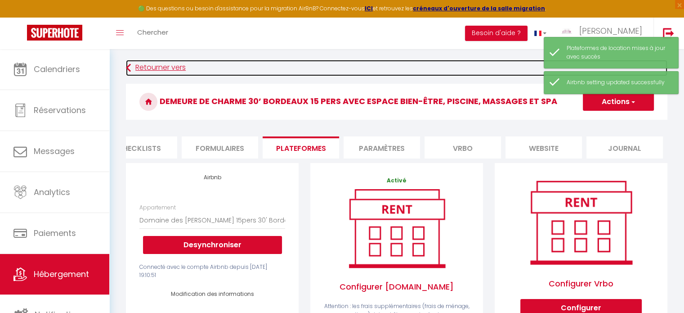
click at [158, 66] on link "Retourner vers" at bounding box center [397, 68] width 542 height 16
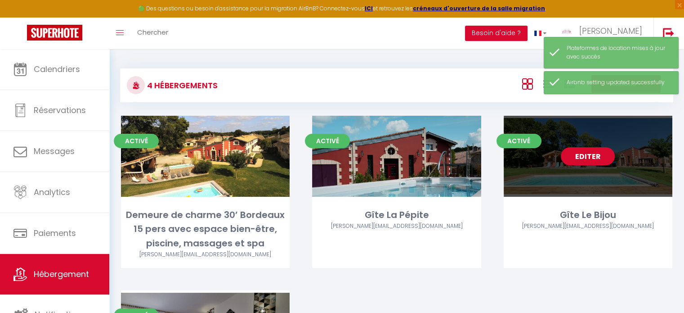
click at [574, 159] on link "Editer" at bounding box center [588, 156] width 54 height 18
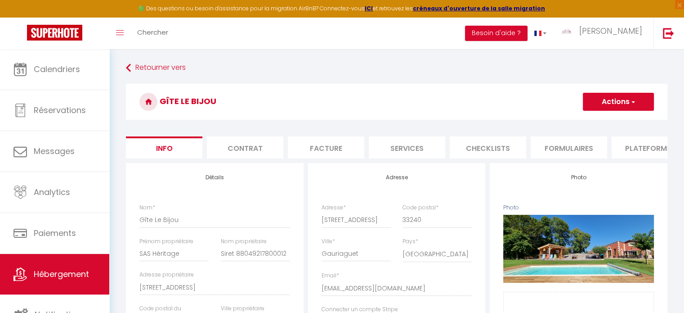
scroll to position [0, 349]
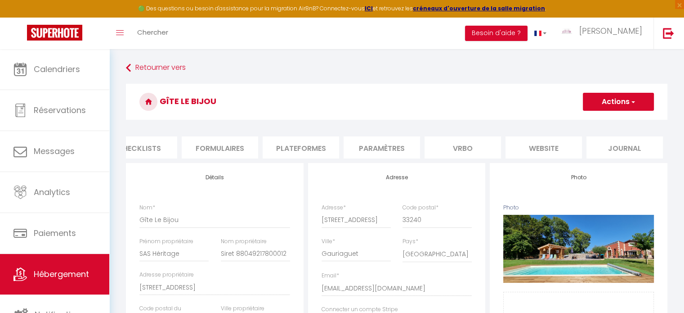
click at [386, 147] on li "Paramètres" at bounding box center [382, 147] width 76 height 22
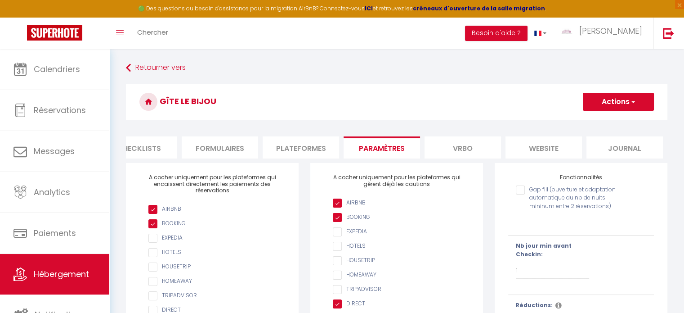
click at [300, 147] on li "Plateformes" at bounding box center [301, 147] width 76 height 22
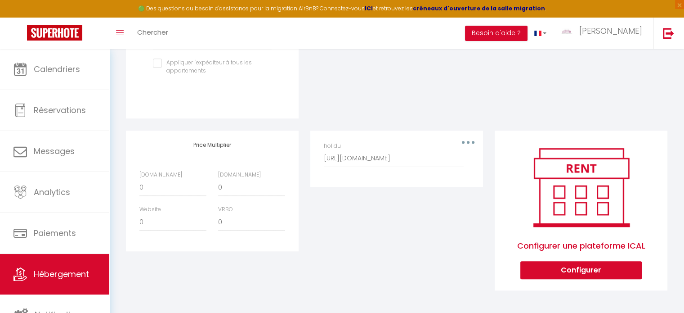
scroll to position [431, 0]
click at [168, 190] on select "0 + 1 % + 2 % + 3 % + 4 % + 5 % + 6 % + 7 % + 8 % + 9 %" at bounding box center [172, 187] width 67 height 17
click at [139, 179] on select "0 + 1 % + 2 % + 3 % + 4 % + 5 % + 6 % + 7 % + 8 % + 9 %" at bounding box center [172, 187] width 67 height 17
click at [229, 186] on select "0 + 1 % + 2 % + 3 % + 4 % + 5 % + 6 % + 7 % + 8 % + 9 %" at bounding box center [251, 187] width 67 height 17
click at [218, 179] on select "0 + 1 % + 2 % + 3 % + 4 % + 5 % + 6 % + 7 % + 8 % + 9 %" at bounding box center [251, 187] width 67 height 17
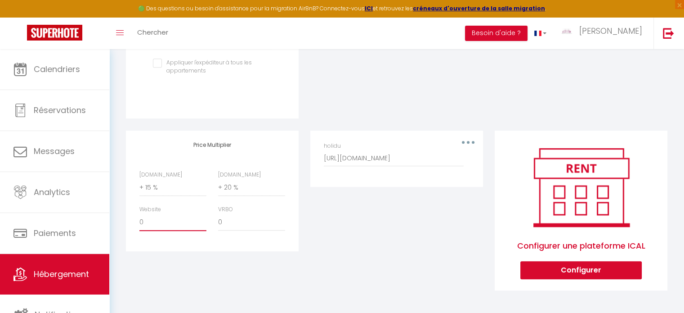
click at [166, 219] on select "0 + 1 % + 2 % + 3 % + 4 % + 5 % + 6 % + 7 % + 8 % + 9 %" at bounding box center [172, 222] width 67 height 17
click at [139, 214] on select "0 + 1 % + 2 % + 3 % + 4 % + 5 % + 6 % + 7 % + 8 % + 9 %" at bounding box center [172, 222] width 67 height 17
click at [326, 238] on div "Editer Supprimer holidu [URL][DOMAIN_NAME]" at bounding box center [397, 216] width 184 height 172
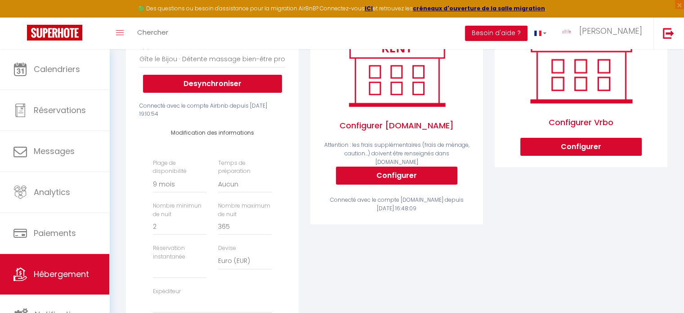
scroll to position [0, 0]
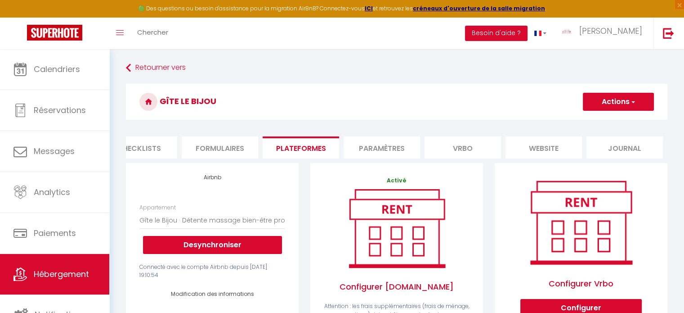
click at [603, 100] on button "Actions" at bounding box center [618, 102] width 71 height 18
click at [603, 122] on link "Enregistrer" at bounding box center [618, 122] width 71 height 12
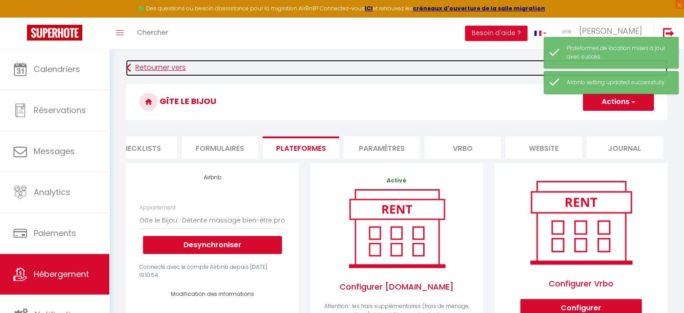
click at [161, 66] on link "Retourner vers" at bounding box center [397, 68] width 542 height 16
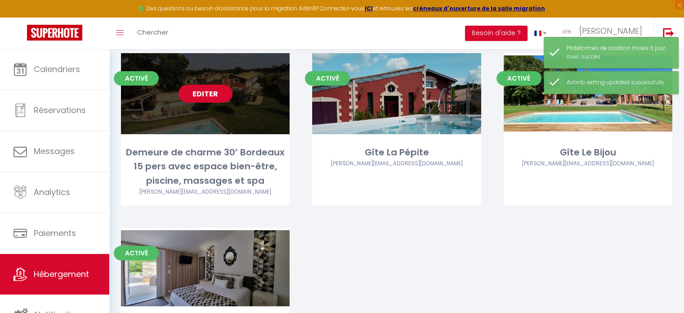
scroll to position [90, 0]
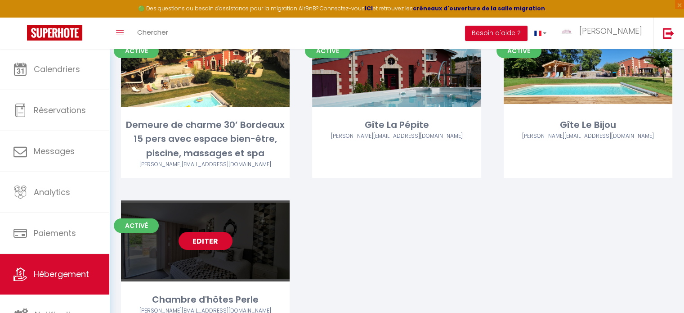
click at [207, 245] on link "Editer" at bounding box center [206, 241] width 54 height 18
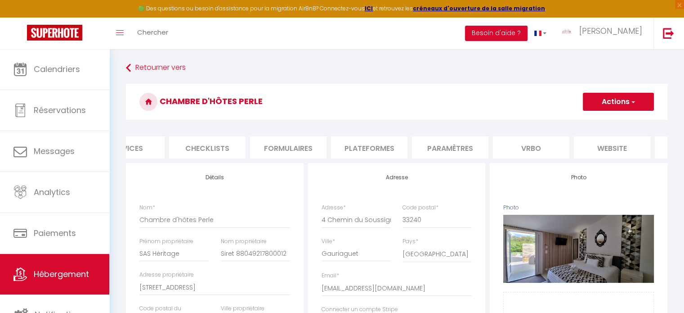
scroll to position [0, 349]
click at [321, 144] on li "Plateformes" at bounding box center [301, 147] width 76 height 22
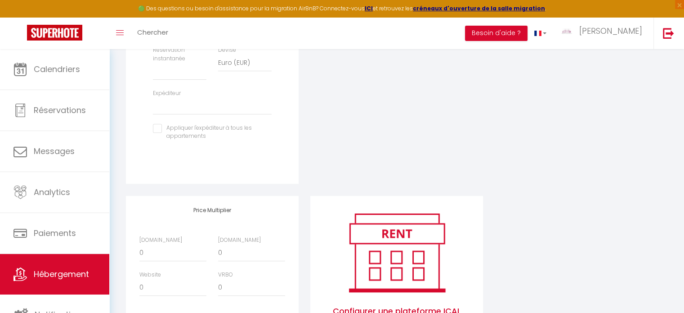
scroll to position [360, 0]
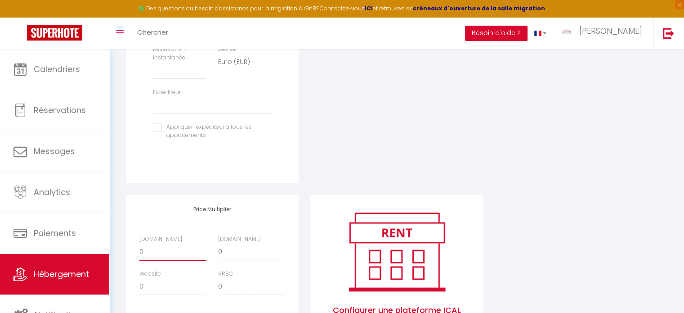
click at [162, 259] on select "0 + 1 % + 2 % + 3 % + 4 % + 5 % + 6 % + 7 % + 8 % + 9 %" at bounding box center [172, 251] width 67 height 17
click at [139, 250] on select "0 + 1 % + 2 % + 3 % + 4 % + 5 % + 6 % + 7 % + 8 % + 9 %" at bounding box center [172, 251] width 67 height 17
click at [230, 256] on select "0 + 1 % + 2 % + 3 % + 4 % + 5 % + 6 % + 7 % + 8 % + 9 %" at bounding box center [251, 251] width 67 height 17
click at [218, 250] on select "0 + 1 % + 2 % + 3 % + 4 % + 5 % + 6 % + 7 % + 8 % + 9 %" at bounding box center [251, 251] width 67 height 17
click at [175, 293] on select "0 + 1 % + 2 % + 3 % + 4 % + 5 % + 6 % + 7 % + 8 % + 9 %" at bounding box center [172, 286] width 67 height 17
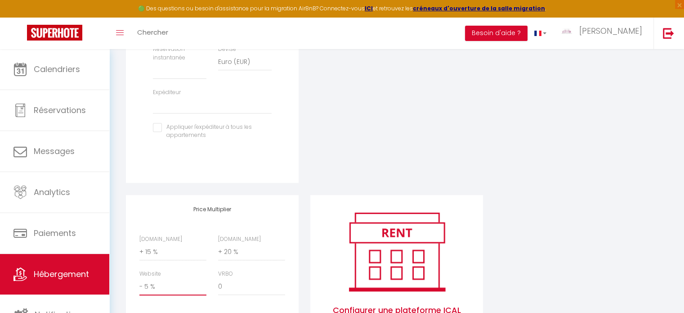
click at [139, 284] on select "0 + 1 % + 2 % + 3 % + 4 % + 5 % + 6 % + 7 % + 8 % + 9 %" at bounding box center [172, 286] width 67 height 17
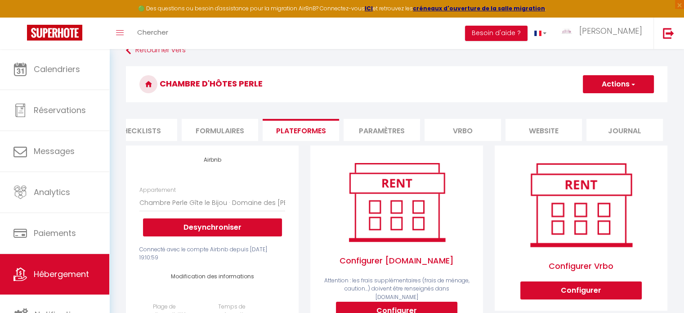
scroll to position [0, 0]
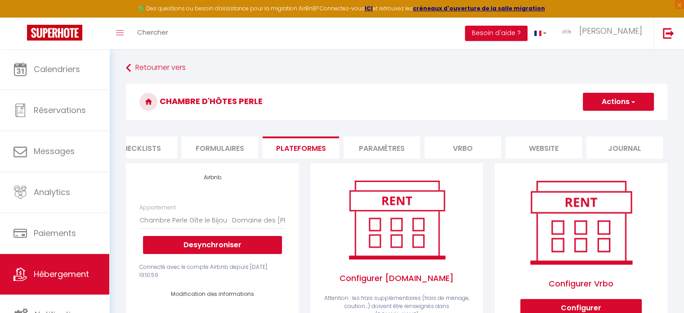
click at [614, 95] on button "Actions" at bounding box center [618, 102] width 71 height 18
click at [609, 121] on link "Enregistrer" at bounding box center [618, 122] width 71 height 12
